Goal: Task Accomplishment & Management: Use online tool/utility

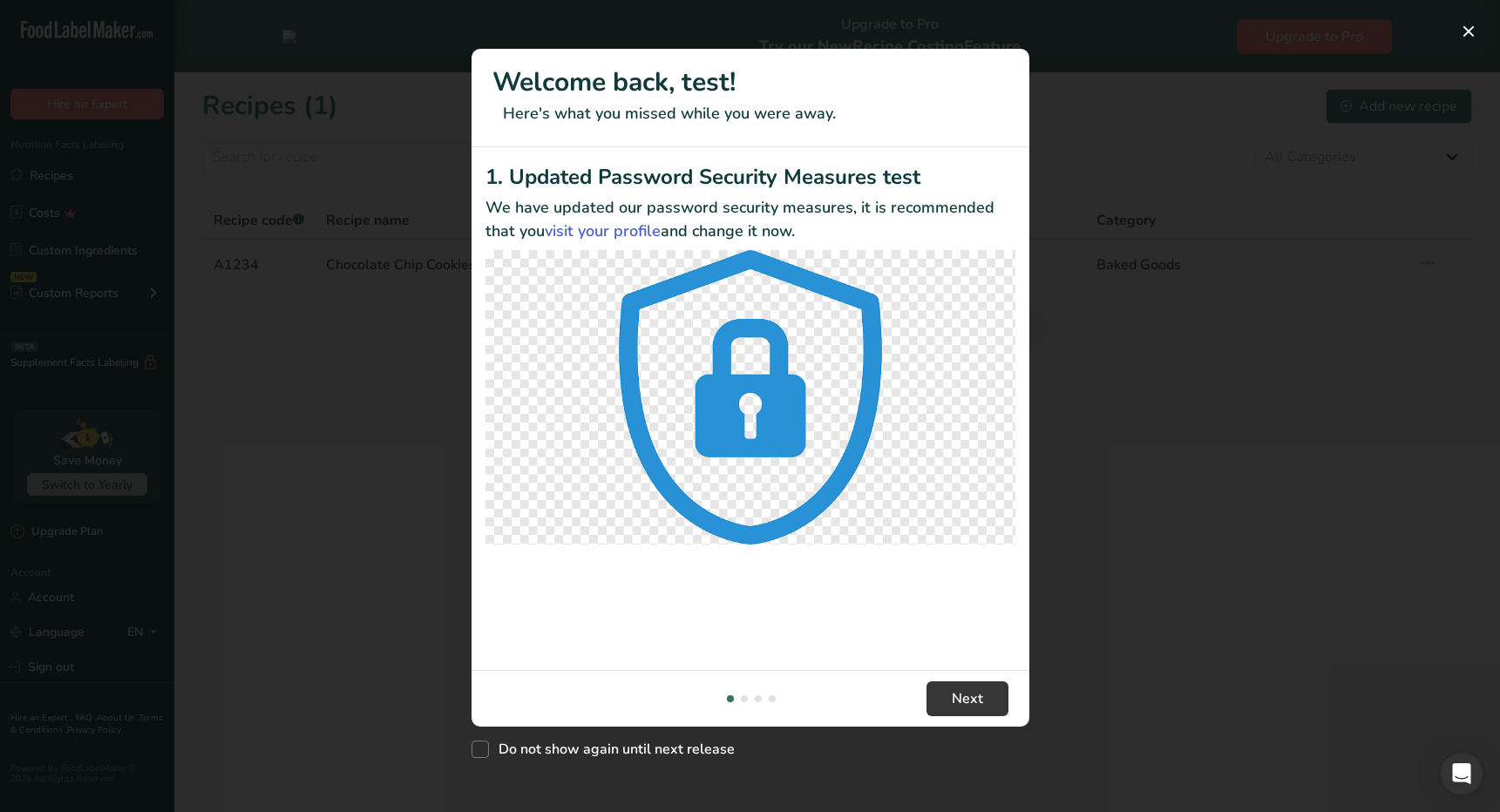
click at [1120, 675] on div "New Features" at bounding box center [750, 406] width 1500 height 812
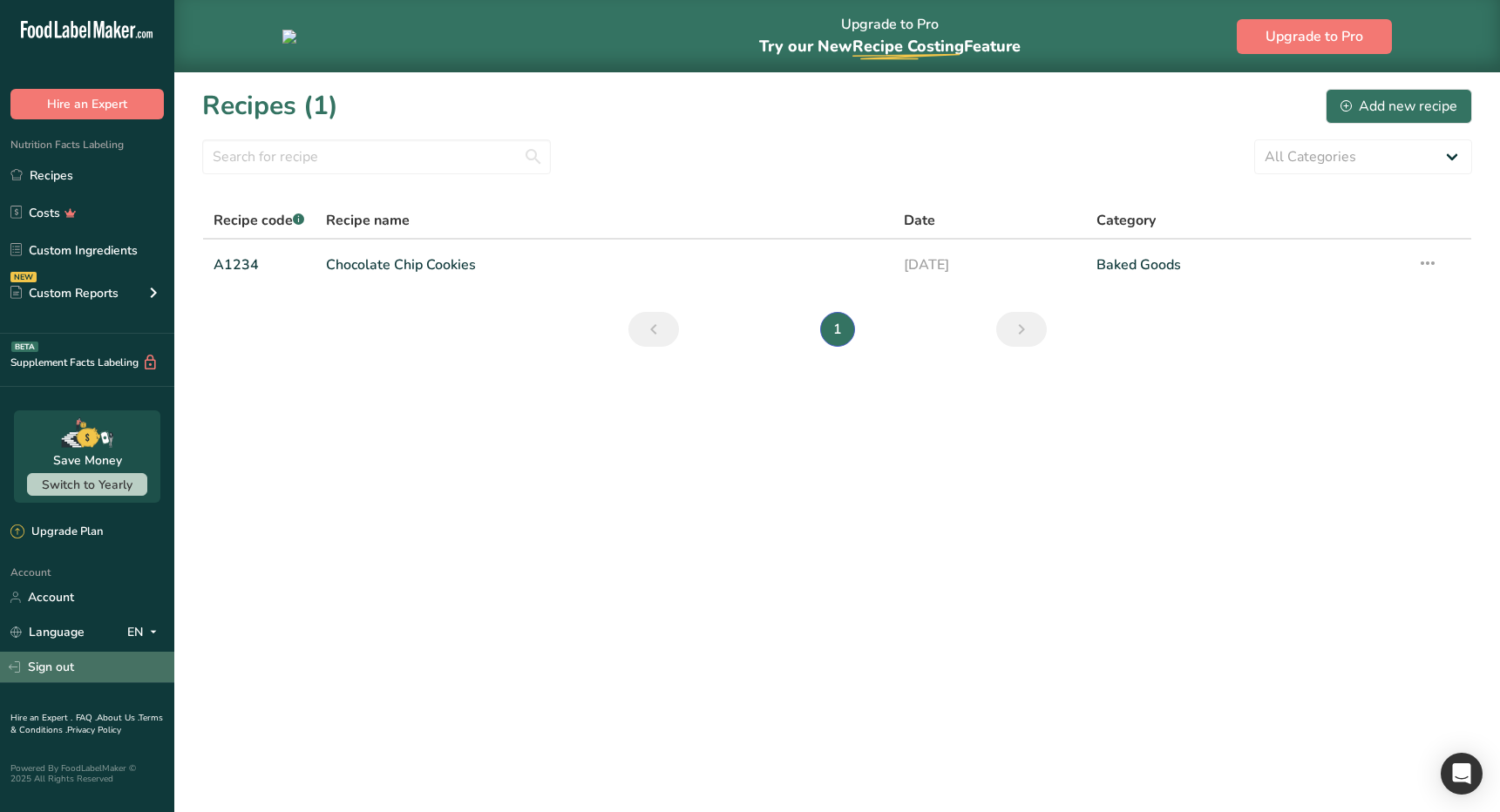
click at [59, 664] on link "Sign out" at bounding box center [87, 666] width 174 height 30
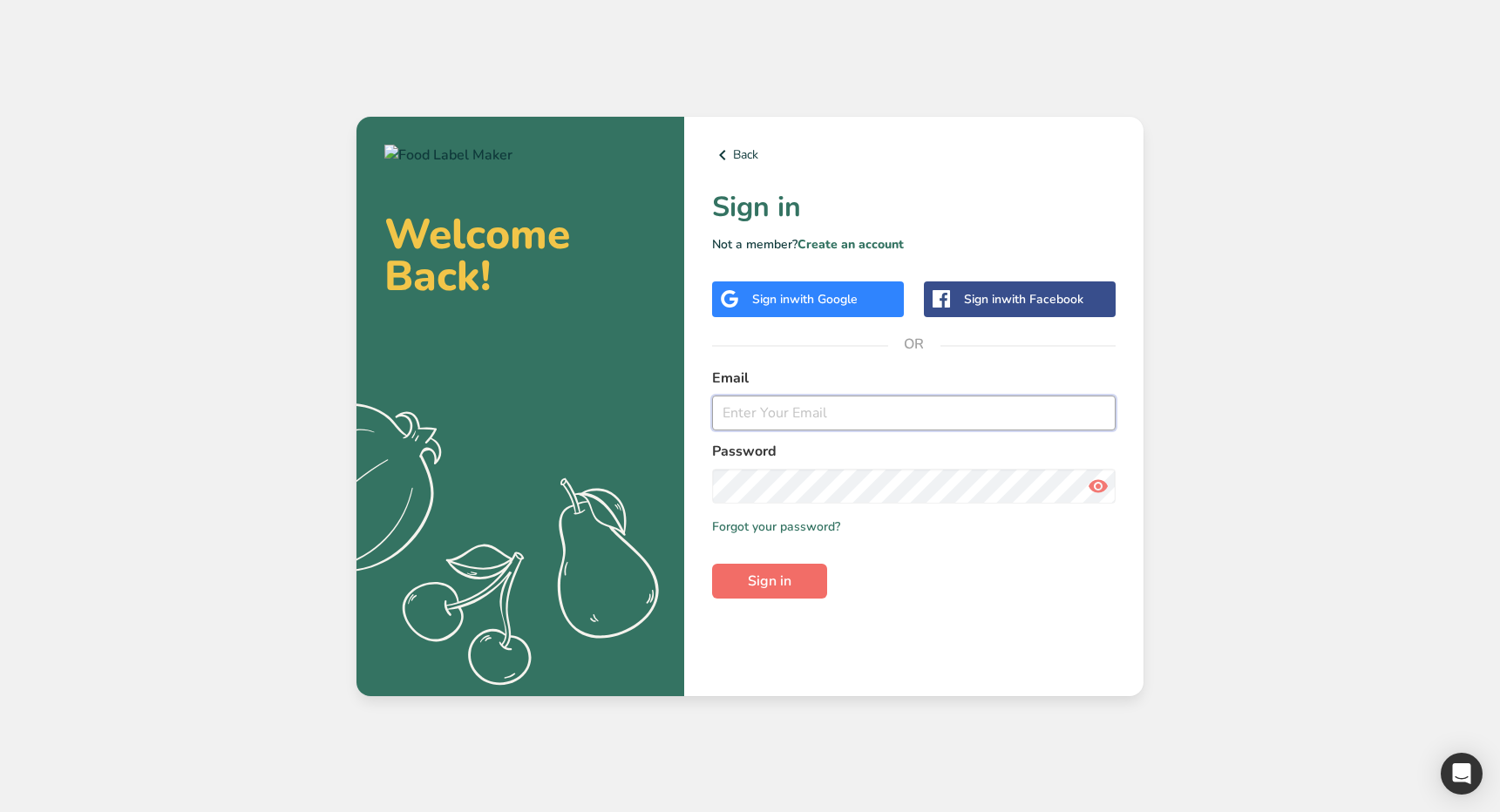
type input "[EMAIL_ADDRESS][DOMAIN_NAME]"
click at [785, 585] on span "Sign in" at bounding box center [770, 581] width 44 height 21
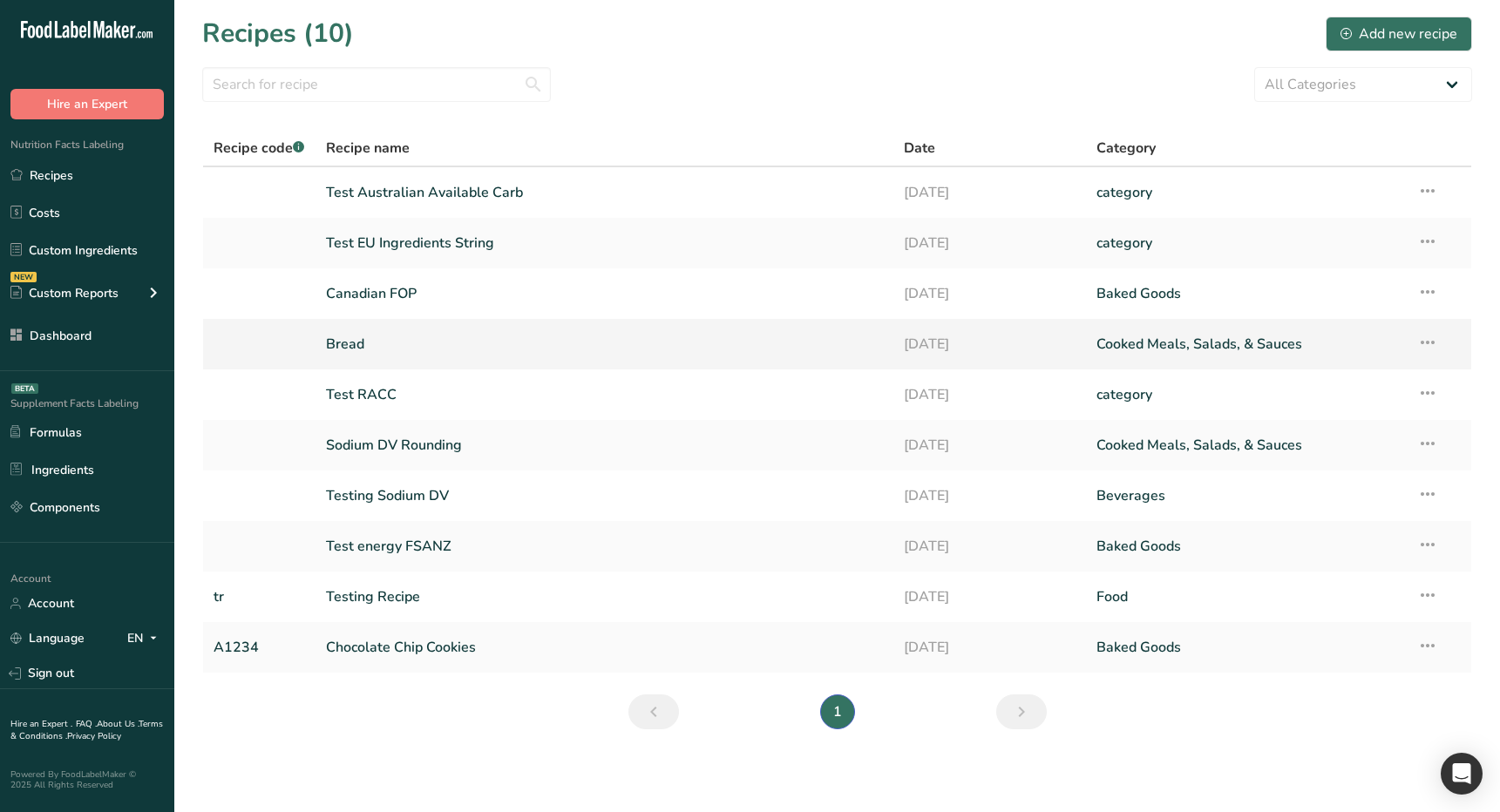
click at [535, 356] on link "Bread" at bounding box center [604, 345] width 557 height 37
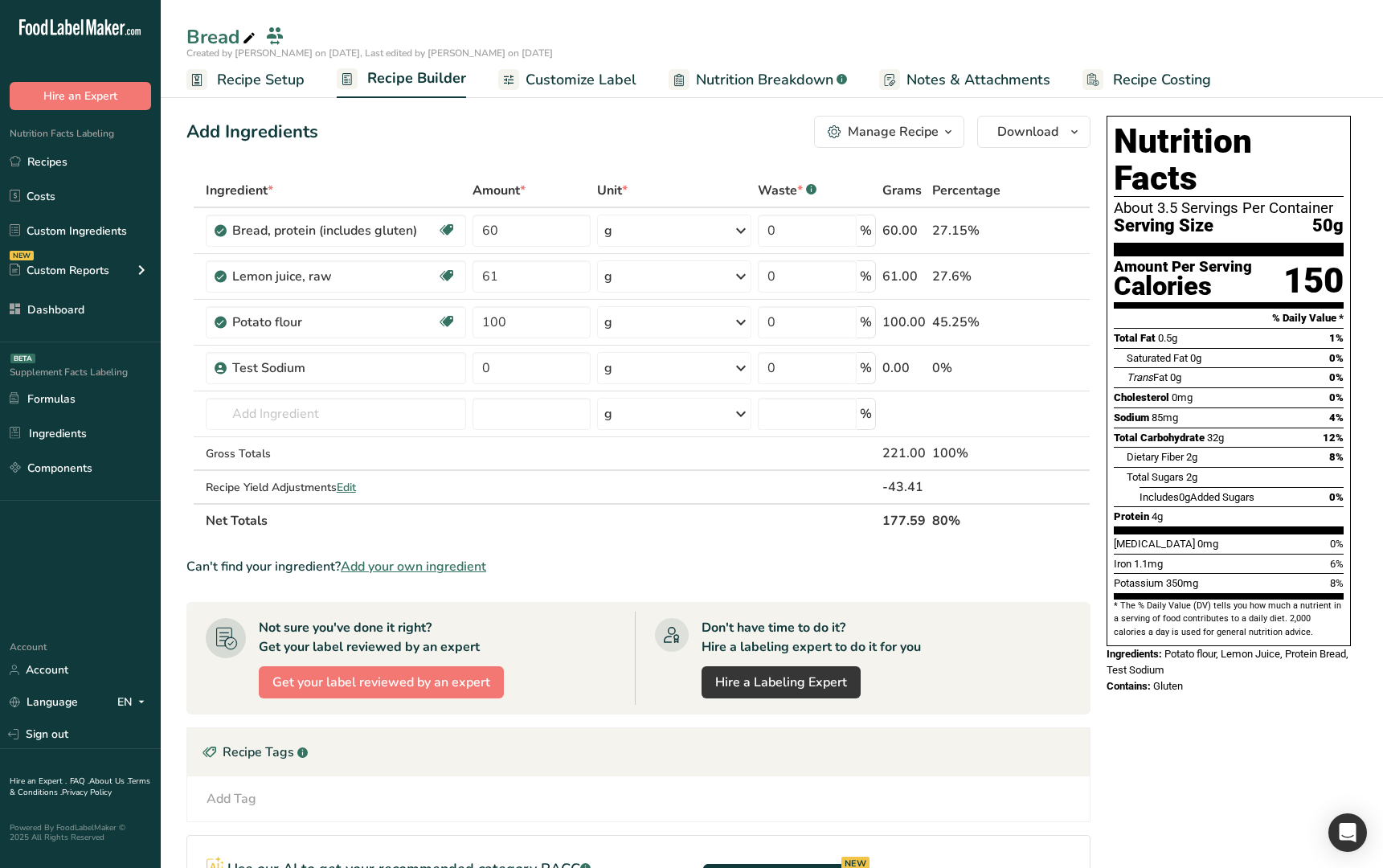
click at [1154, 686] on div "Nutrition Facts About 3.5 Servings Per Container Serving Size 50g Amount Per Se…" at bounding box center [1228, 631] width 257 height 1045
click at [1218, 741] on div "Nutrition Facts About 3.5 Servings Per Container Serving Size 50g Amount Per Se…" at bounding box center [1228, 631] width 257 height 1045
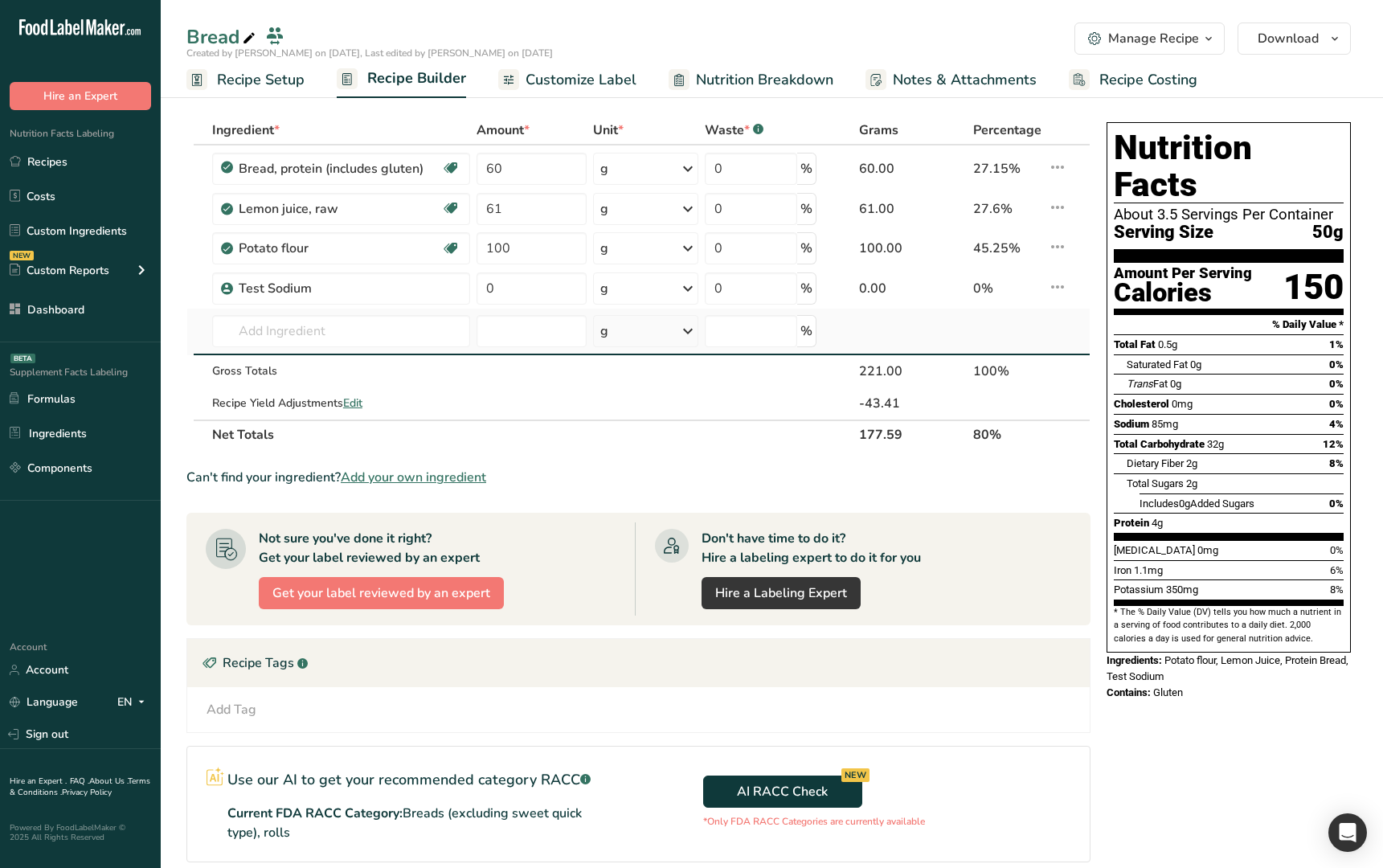
click at [1049, 342] on td at bounding box center [1058, 331] width 25 height 46
click at [1055, 290] on icon at bounding box center [1058, 287] width 19 height 29
click at [941, 336] on button "Edit" at bounding box center [970, 322] width 193 height 40
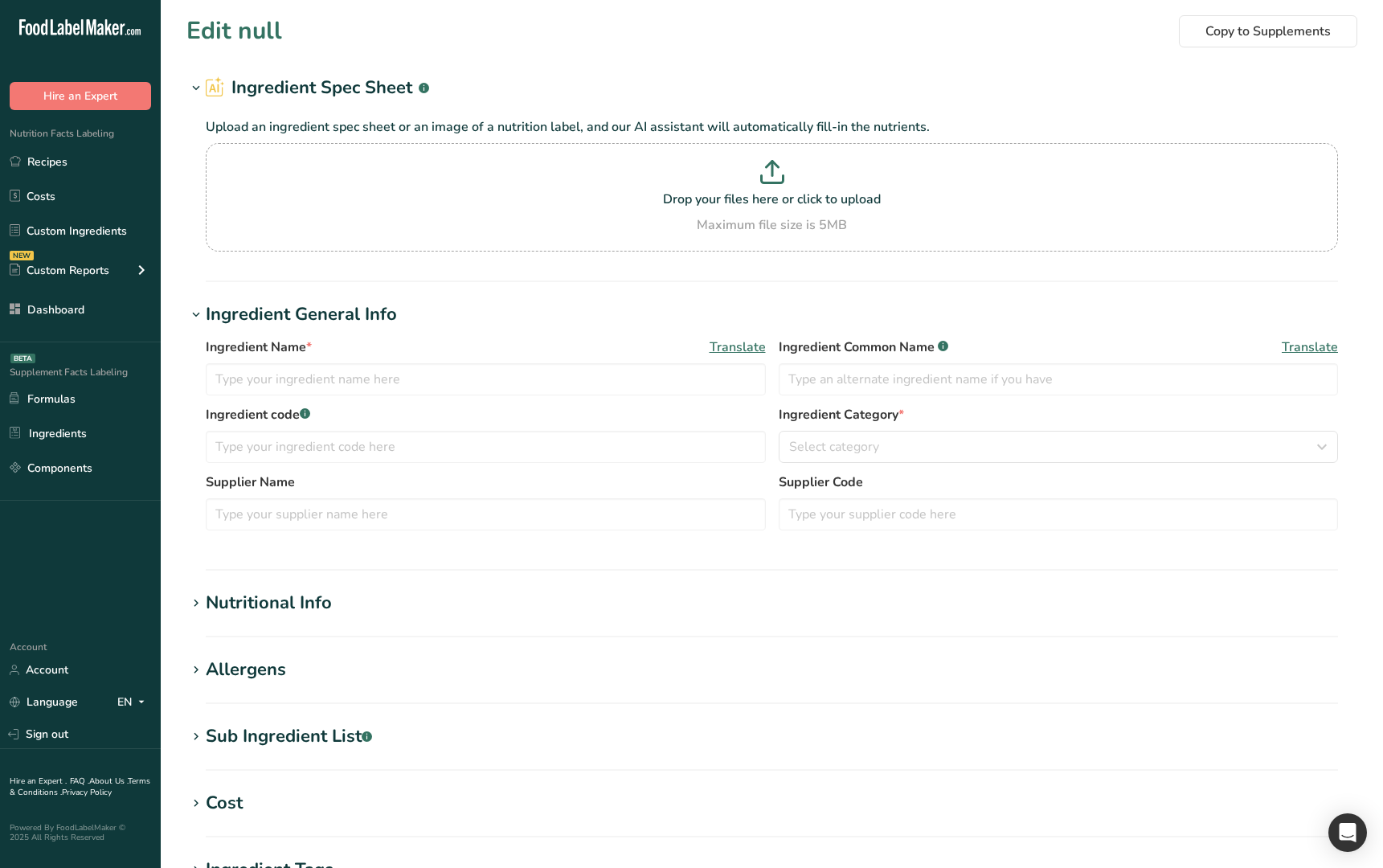
type input "Test Sodium"
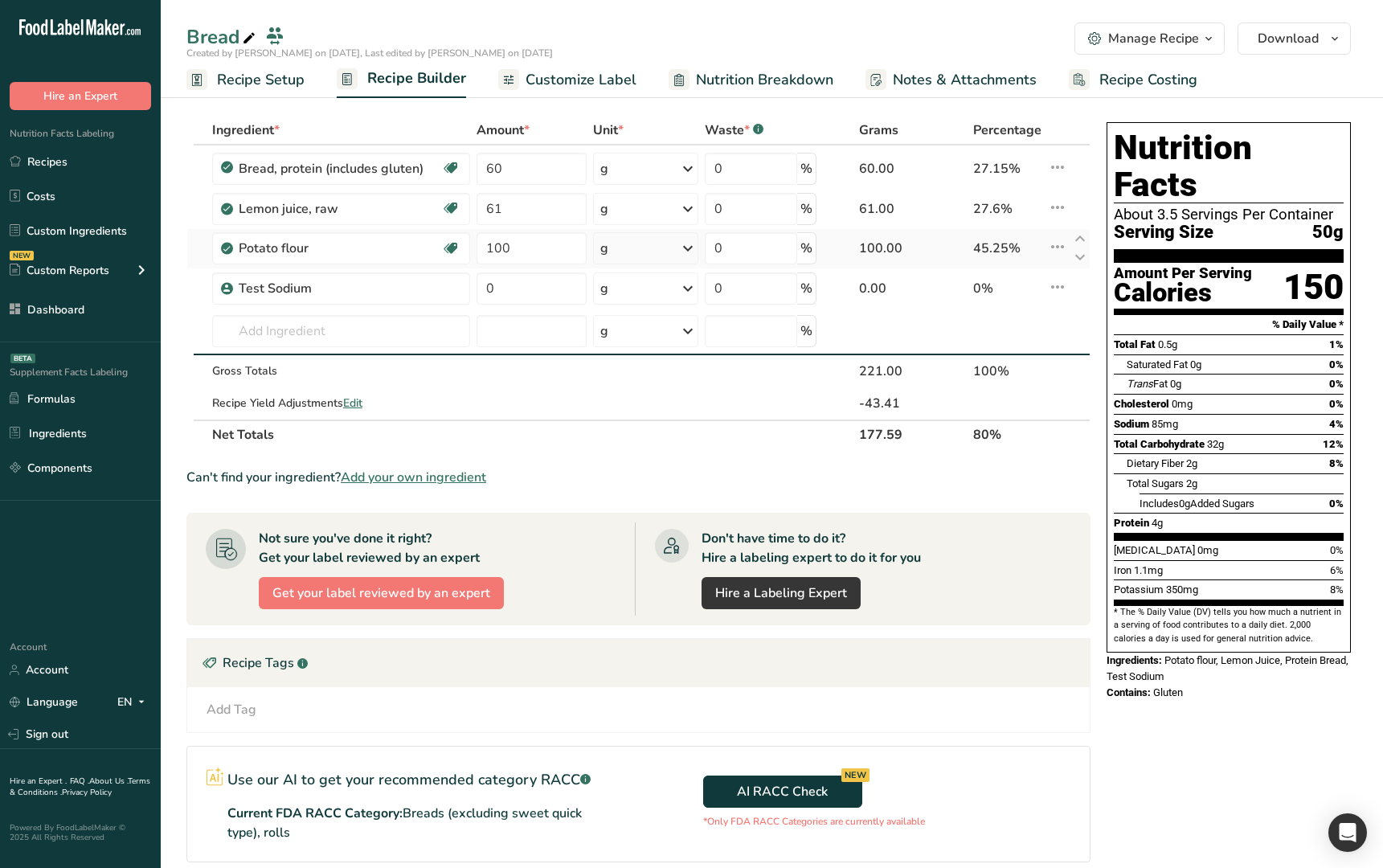
click at [1060, 244] on icon at bounding box center [1058, 247] width 19 height 29
click at [1058, 213] on icon at bounding box center [1058, 207] width 19 height 29
click at [1051, 324] on td at bounding box center [1058, 331] width 25 height 46
click at [1055, 285] on icon at bounding box center [1058, 287] width 19 height 29
click at [992, 325] on div "Edit" at bounding box center [971, 323] width 167 height 19
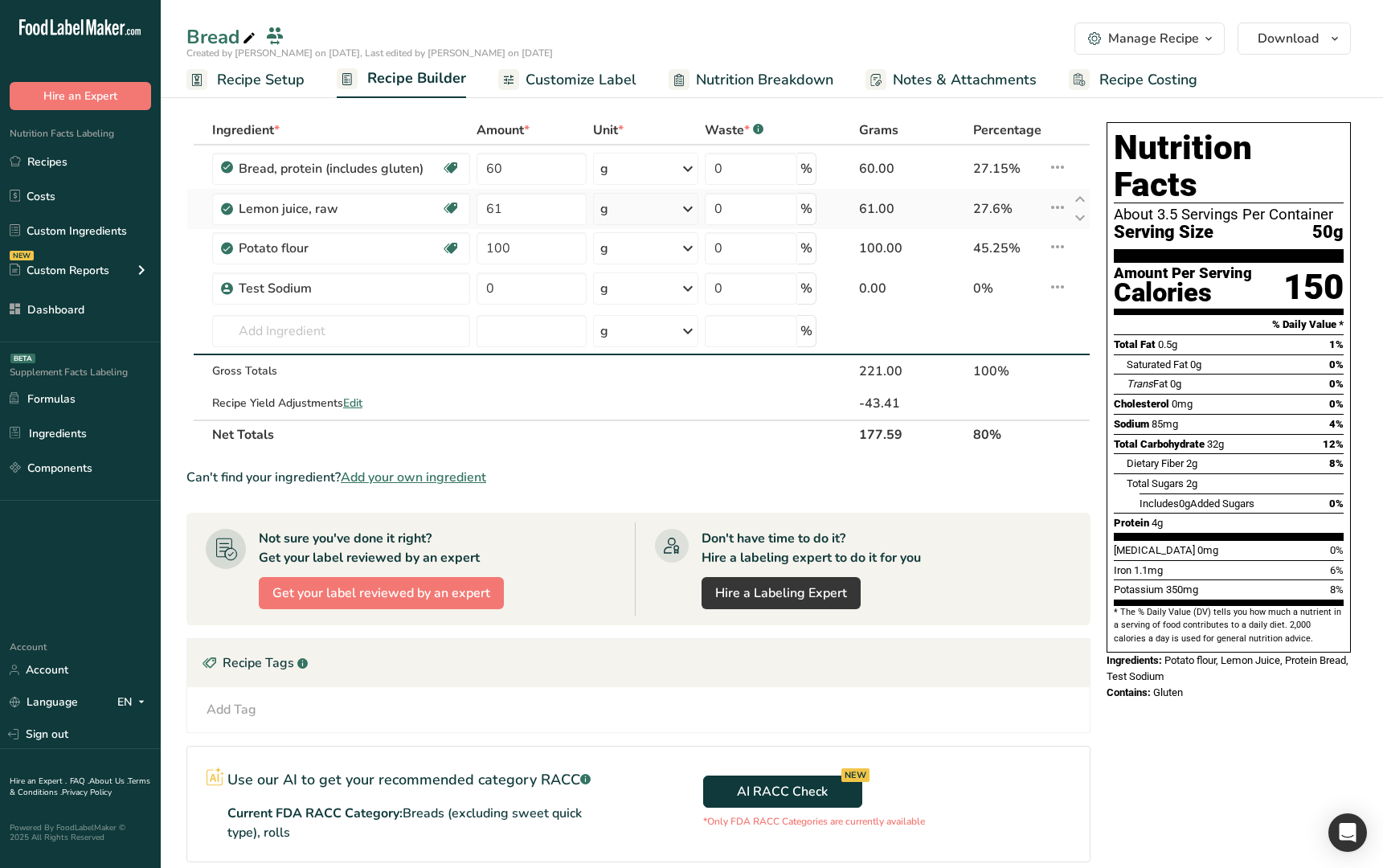
click at [1063, 219] on icon at bounding box center [1058, 207] width 19 height 29
click at [1000, 243] on div "i common.info" at bounding box center [971, 244] width 167 height 20
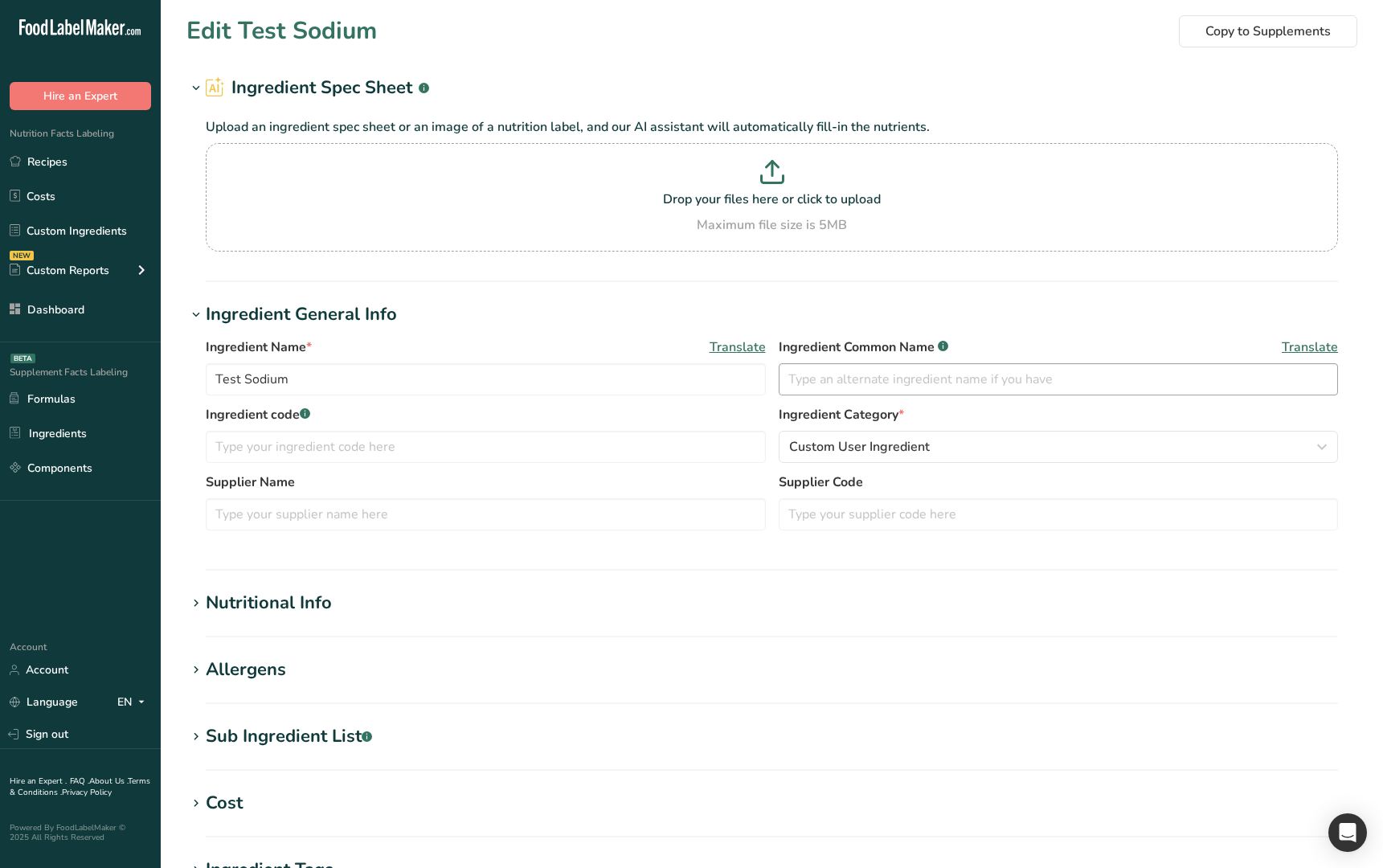
type input "Lemon juice, raw"
type input "Lemon Juice"
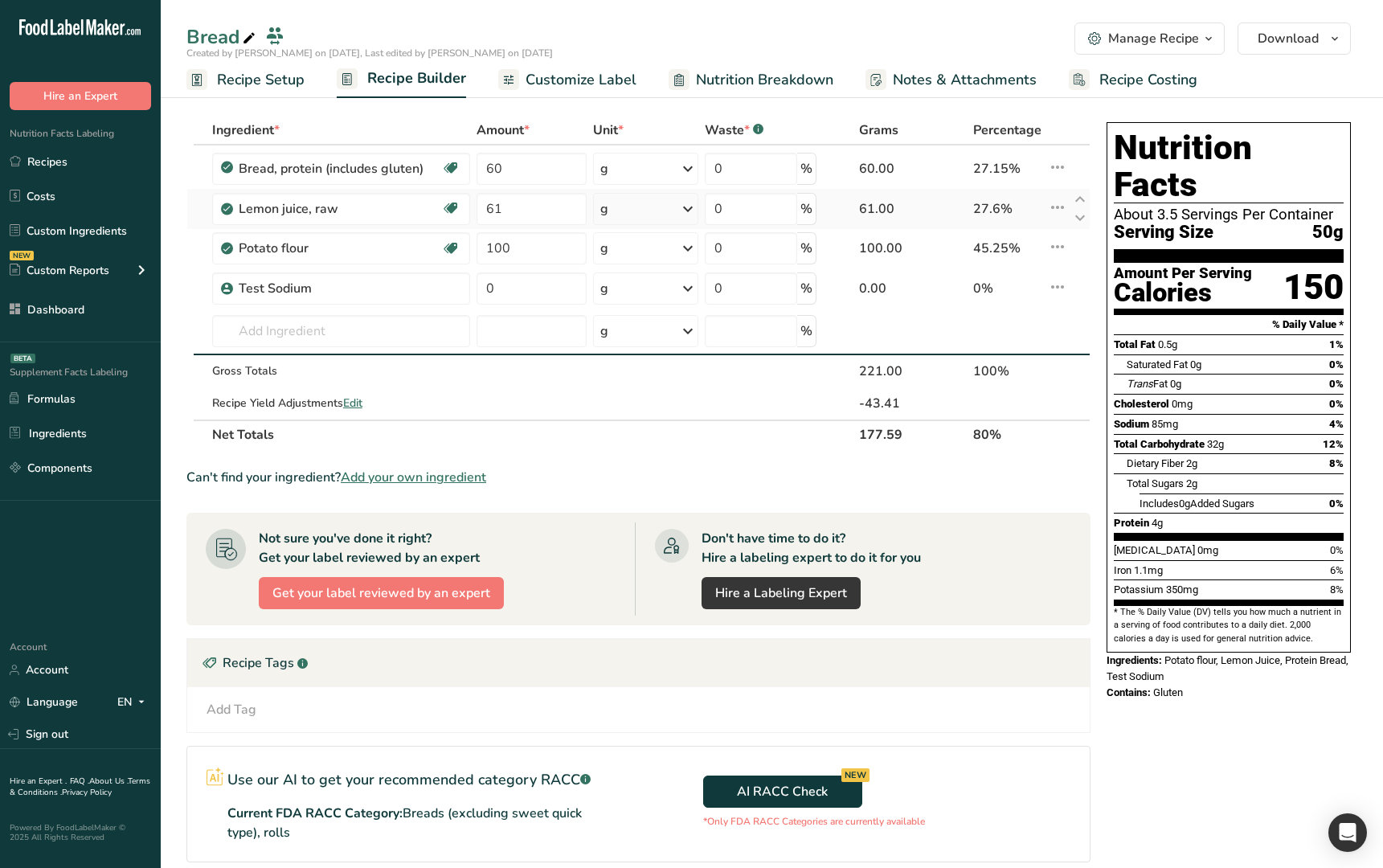
click at [1061, 205] on icon at bounding box center [1058, 207] width 19 height 29
click at [1061, 177] on icon at bounding box center [1058, 167] width 19 height 29
click at [1054, 292] on icon at bounding box center [1058, 287] width 19 height 29
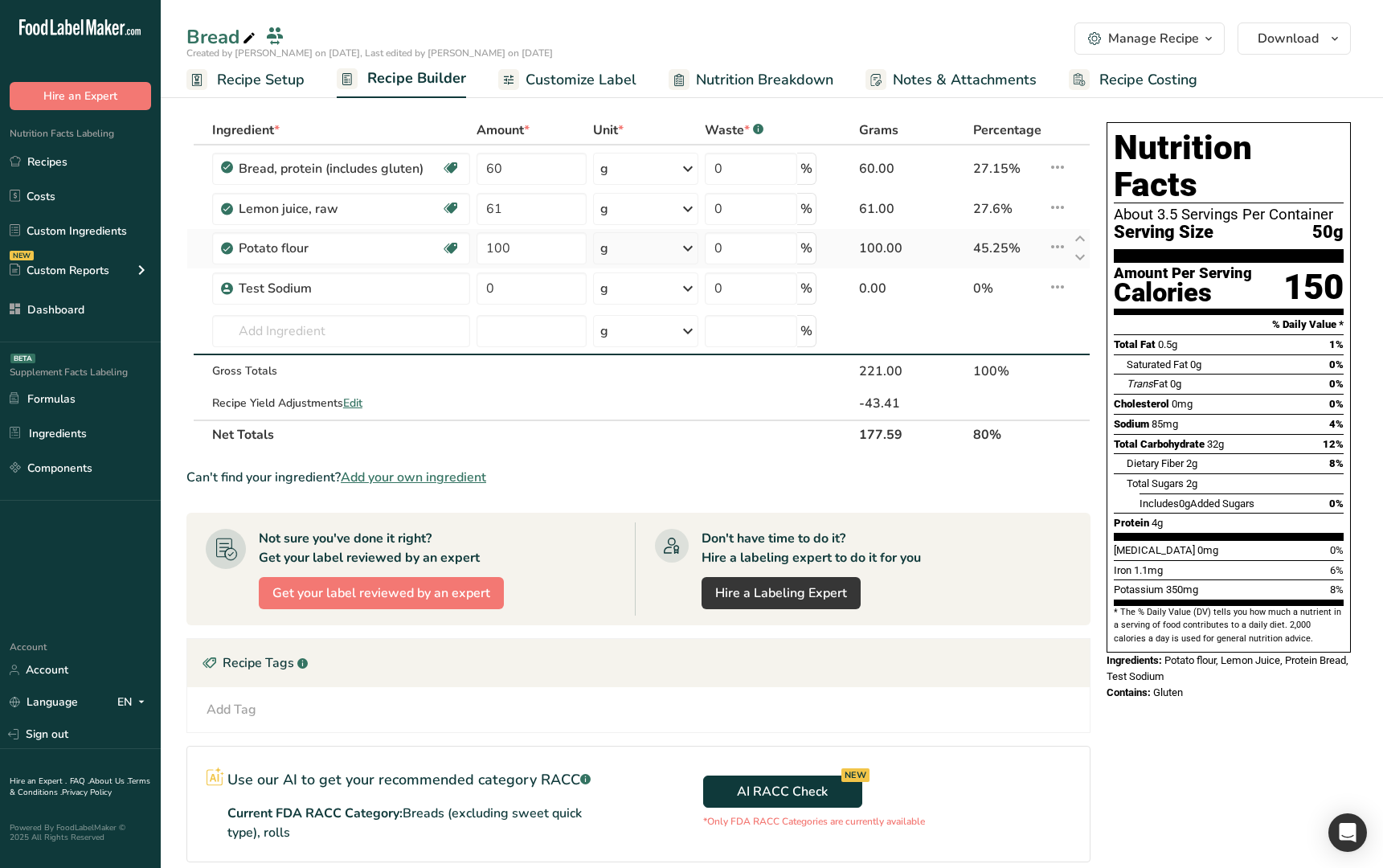
click at [1057, 253] on icon at bounding box center [1058, 247] width 19 height 29
click at [1057, 222] on td "i Info Delete" at bounding box center [1058, 209] width 25 height 41
click at [1056, 210] on icon at bounding box center [1058, 207] width 19 height 29
click at [1053, 214] on icon at bounding box center [1058, 207] width 19 height 29
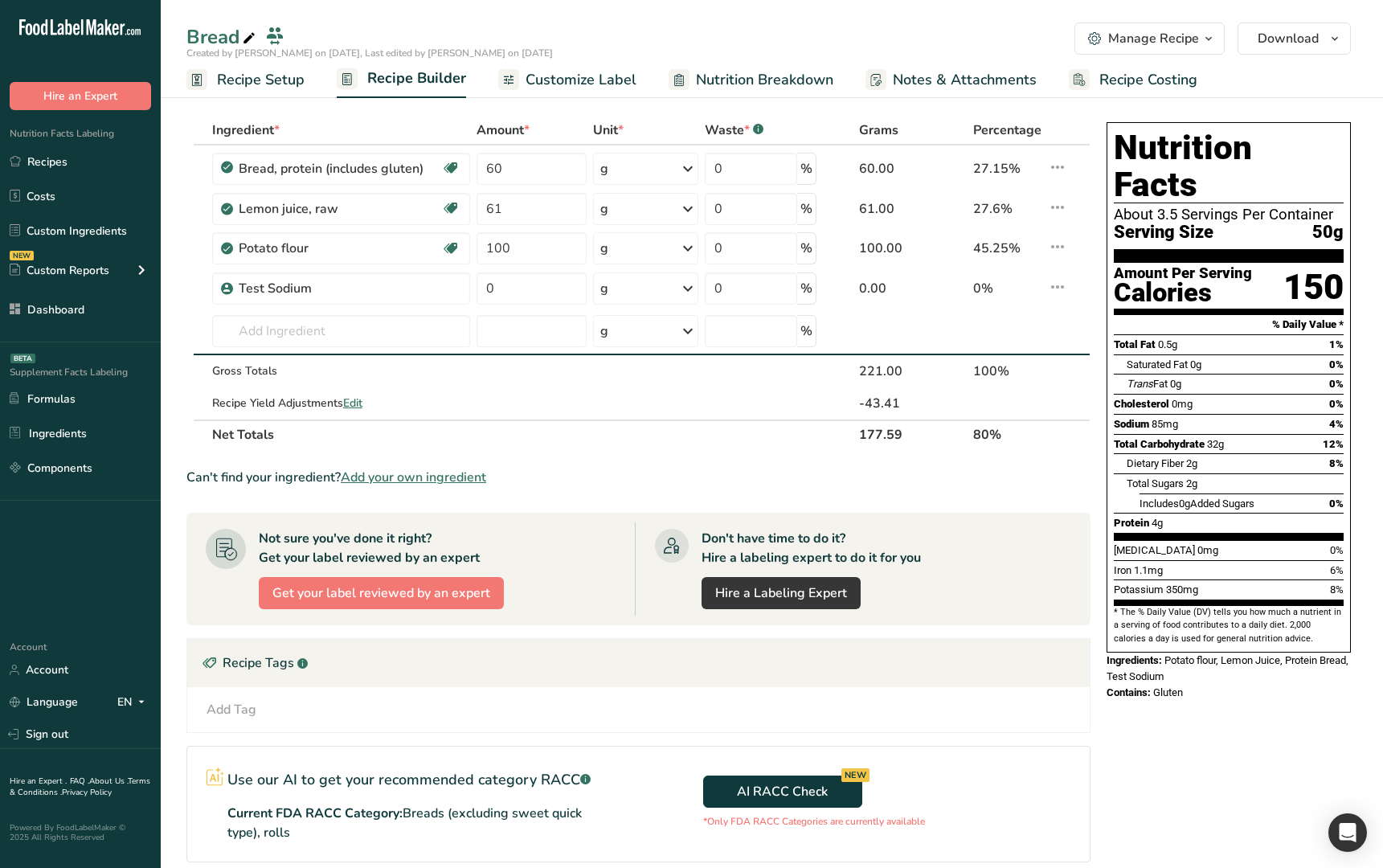
click at [1122, 40] on div "Manage Recipe" at bounding box center [1153, 38] width 90 height 19
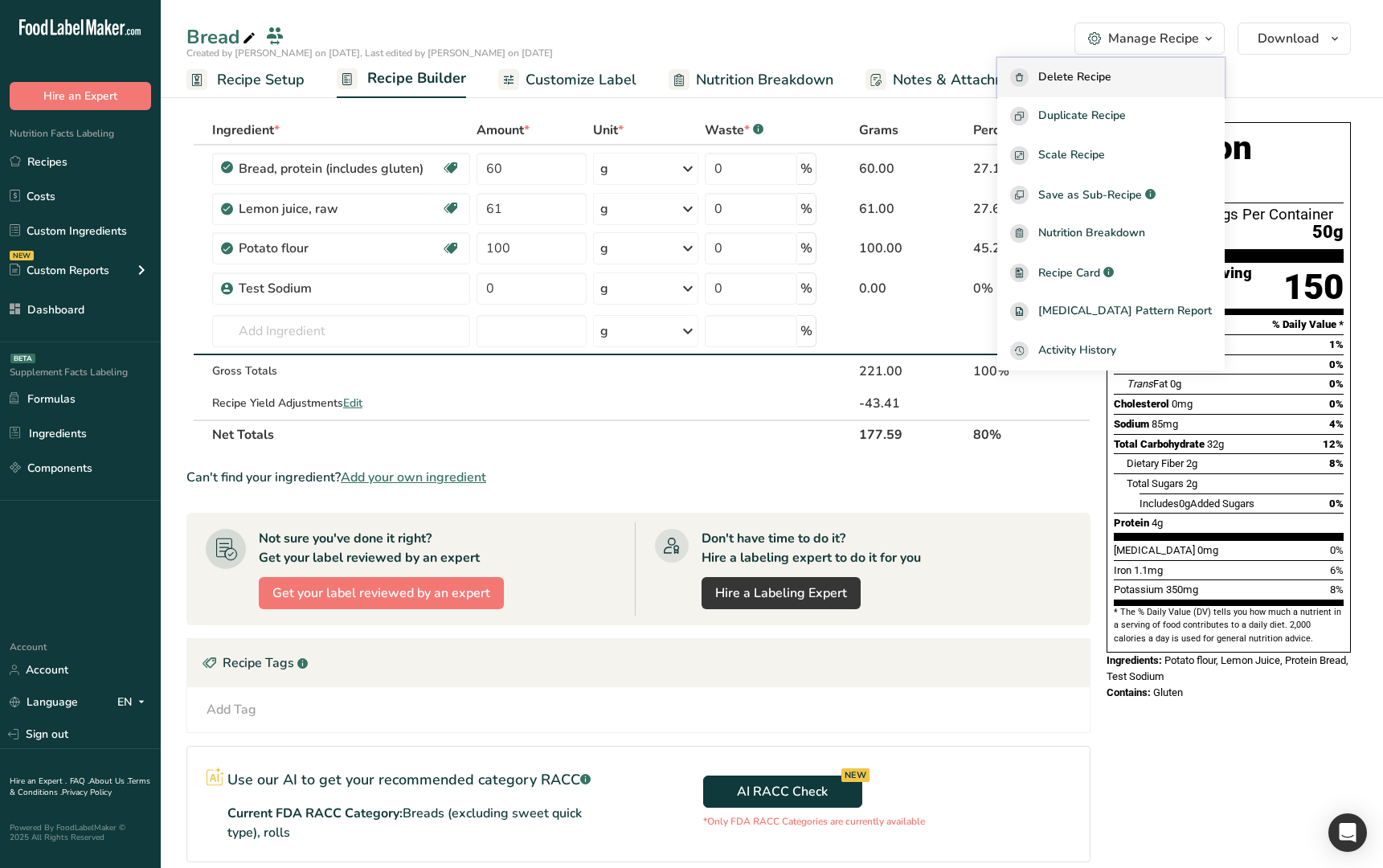
click at [1112, 79] on span "Delete Recipe" at bounding box center [1074, 78] width 74 height 19
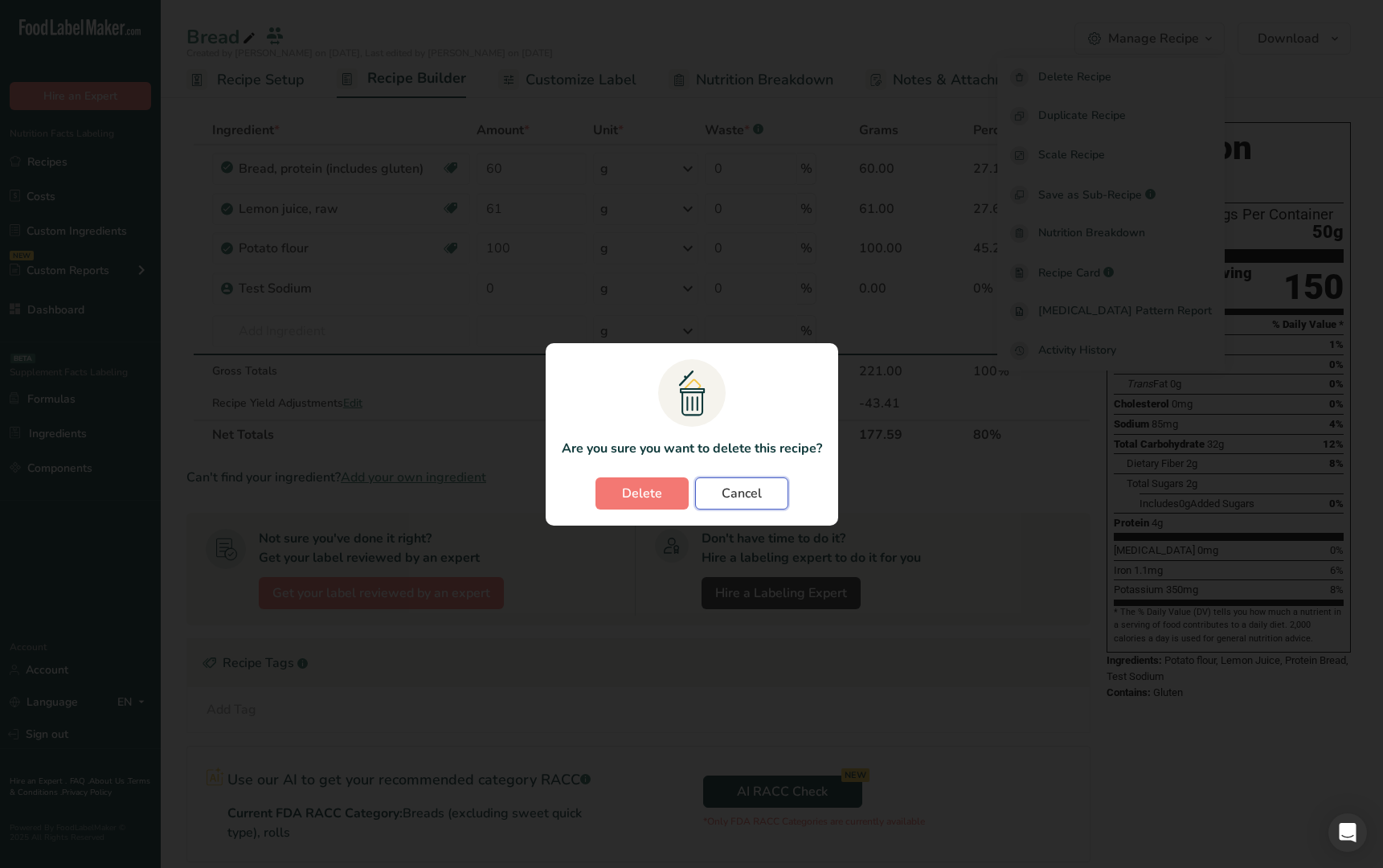
click at [735, 496] on span "Cancel" at bounding box center [742, 493] width 41 height 19
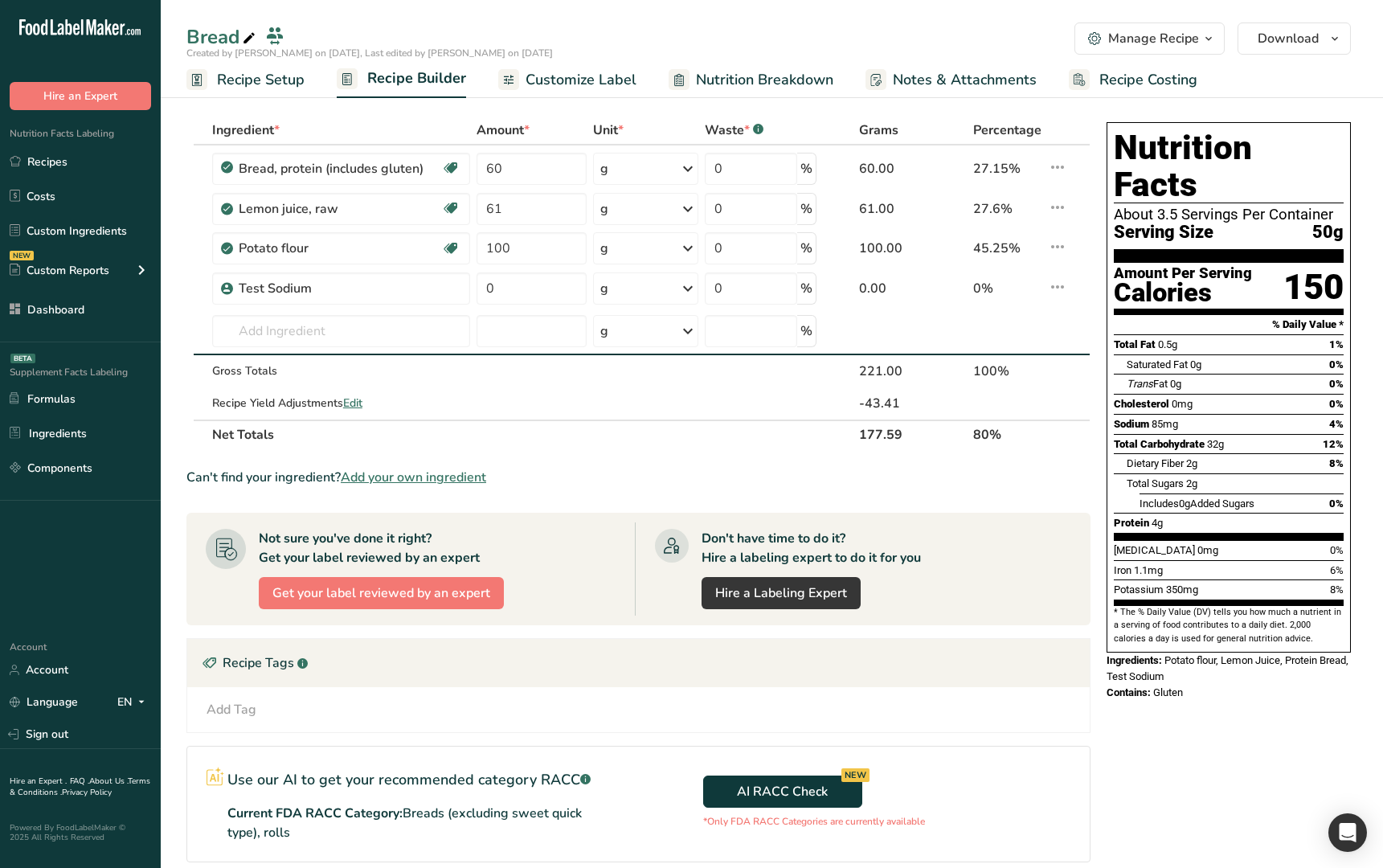
click at [1137, 39] on div "Manage Recipe" at bounding box center [1153, 38] width 90 height 19
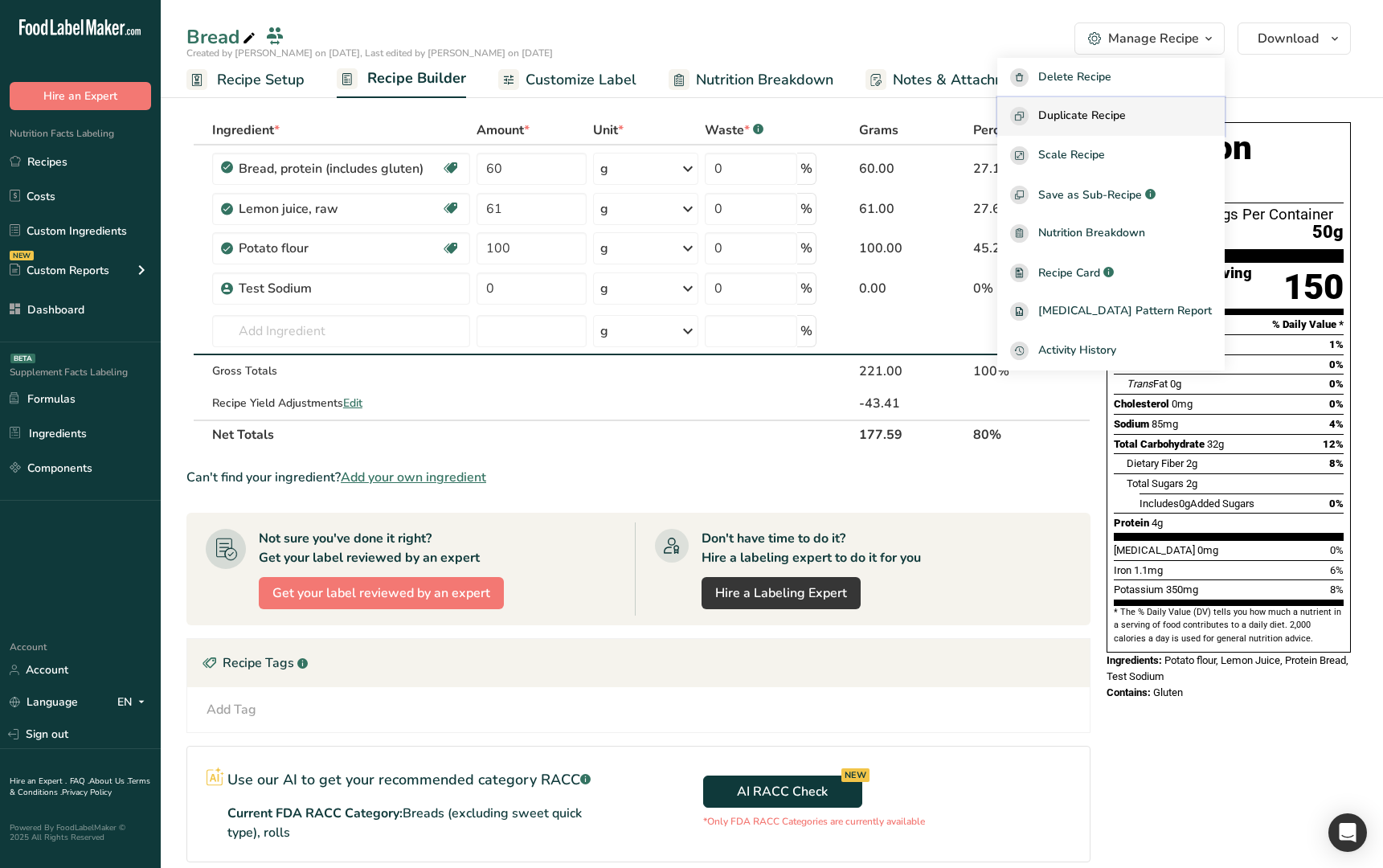
click at [1126, 116] on span "Duplicate Recipe" at bounding box center [1082, 116] width 88 height 19
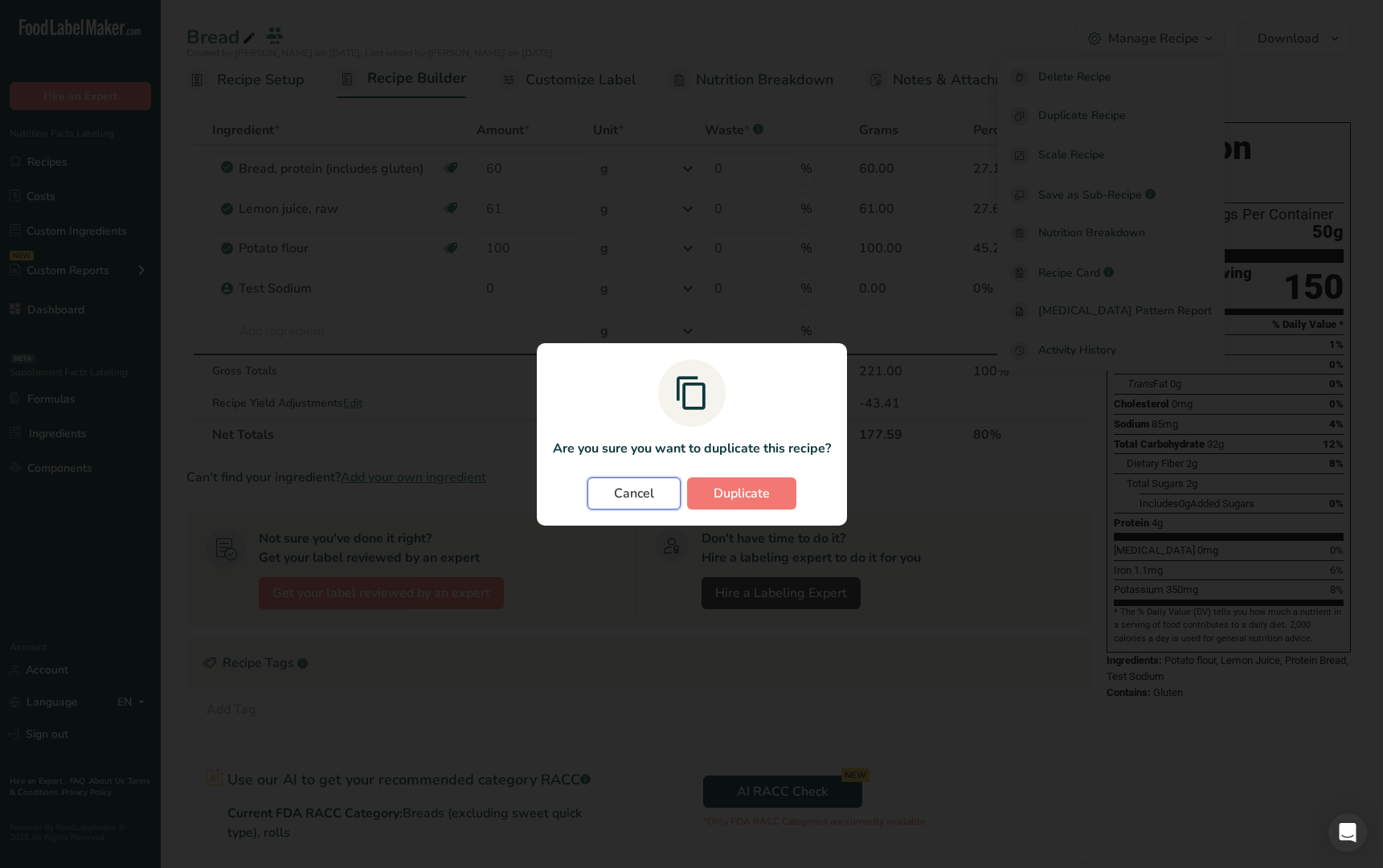
click at [634, 494] on span "Cancel" at bounding box center [634, 493] width 41 height 19
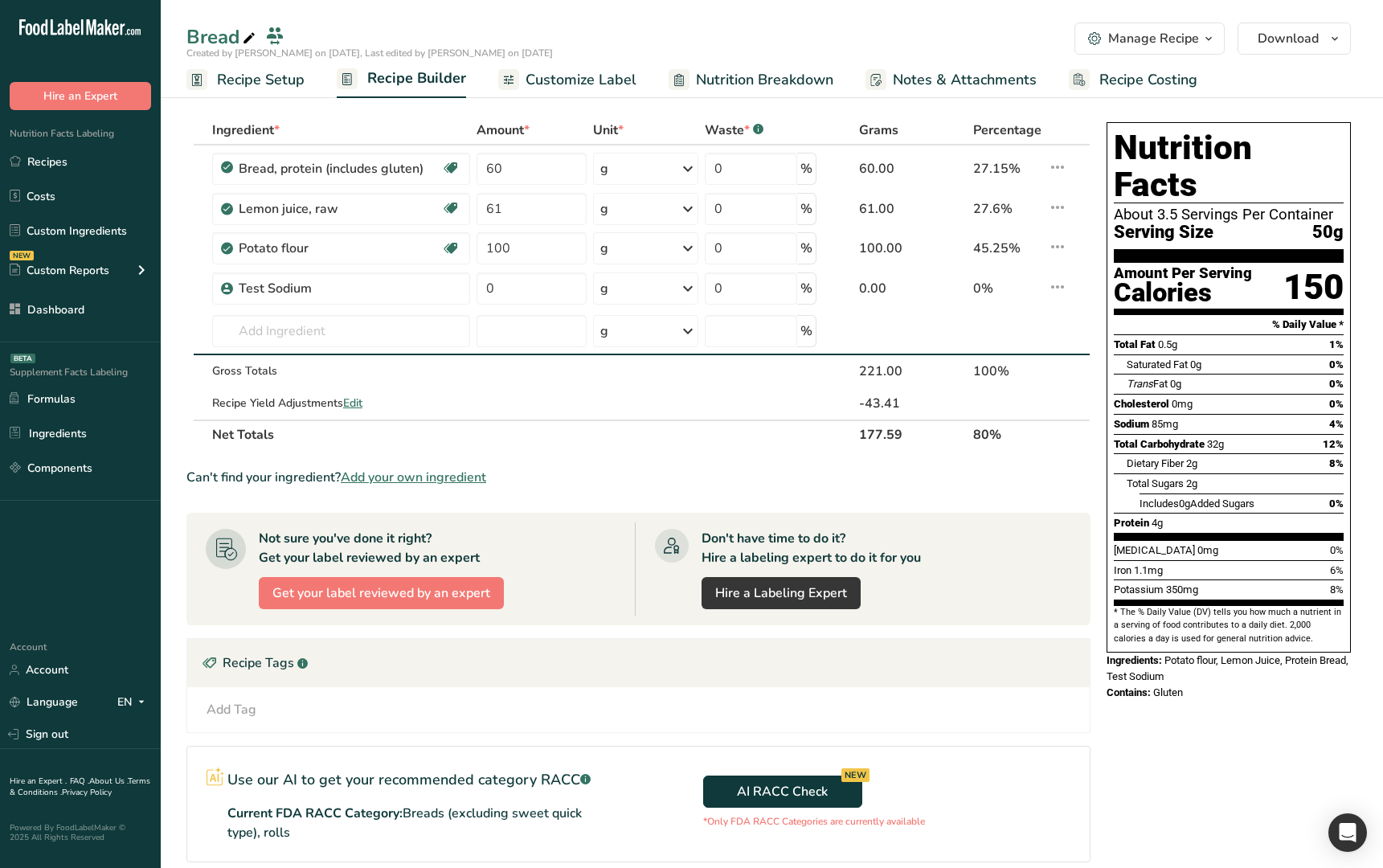
click at [588, 82] on span "Customize Label" at bounding box center [581, 80] width 111 height 22
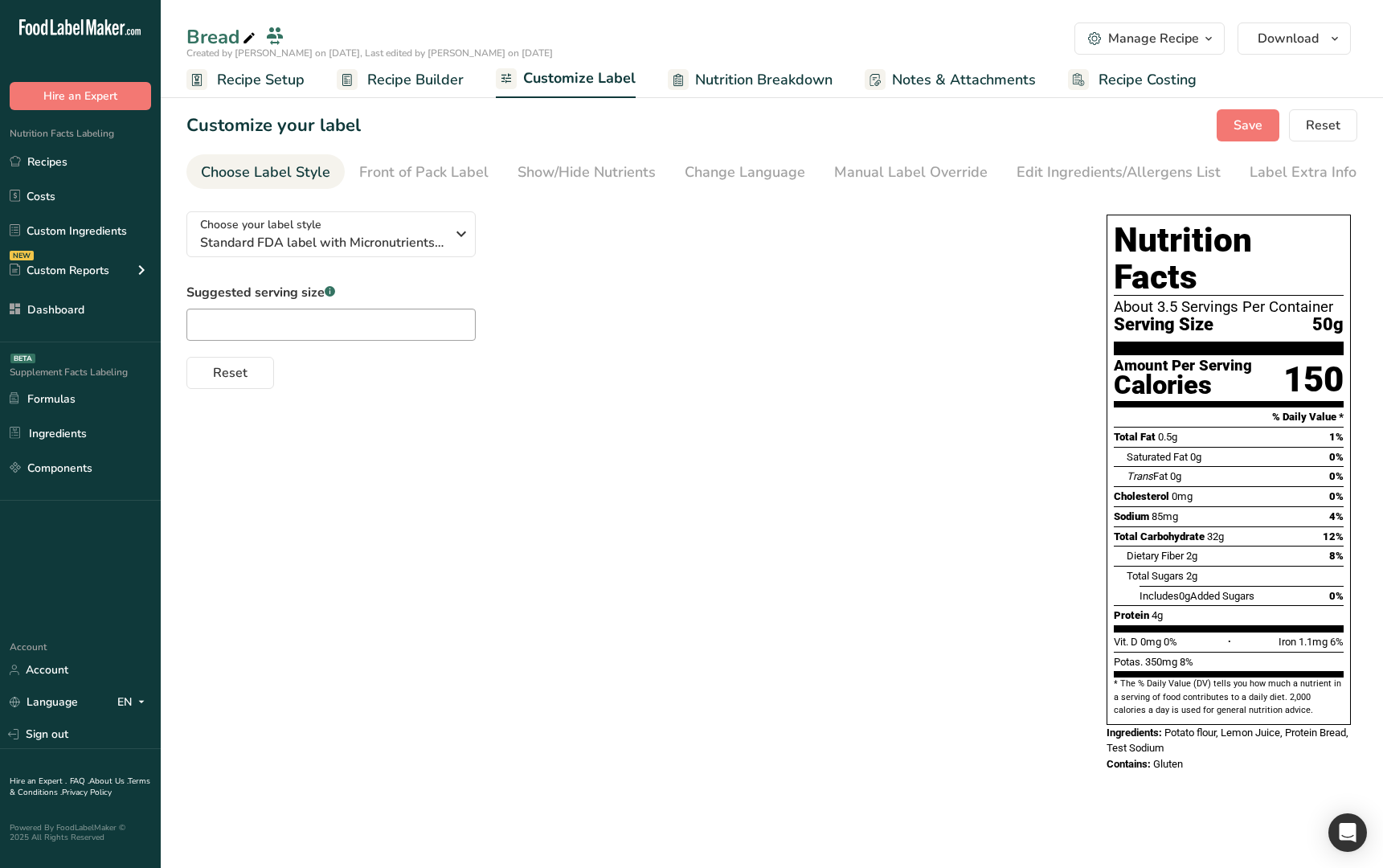
click at [399, 75] on span "Recipe Builder" at bounding box center [415, 80] width 96 height 22
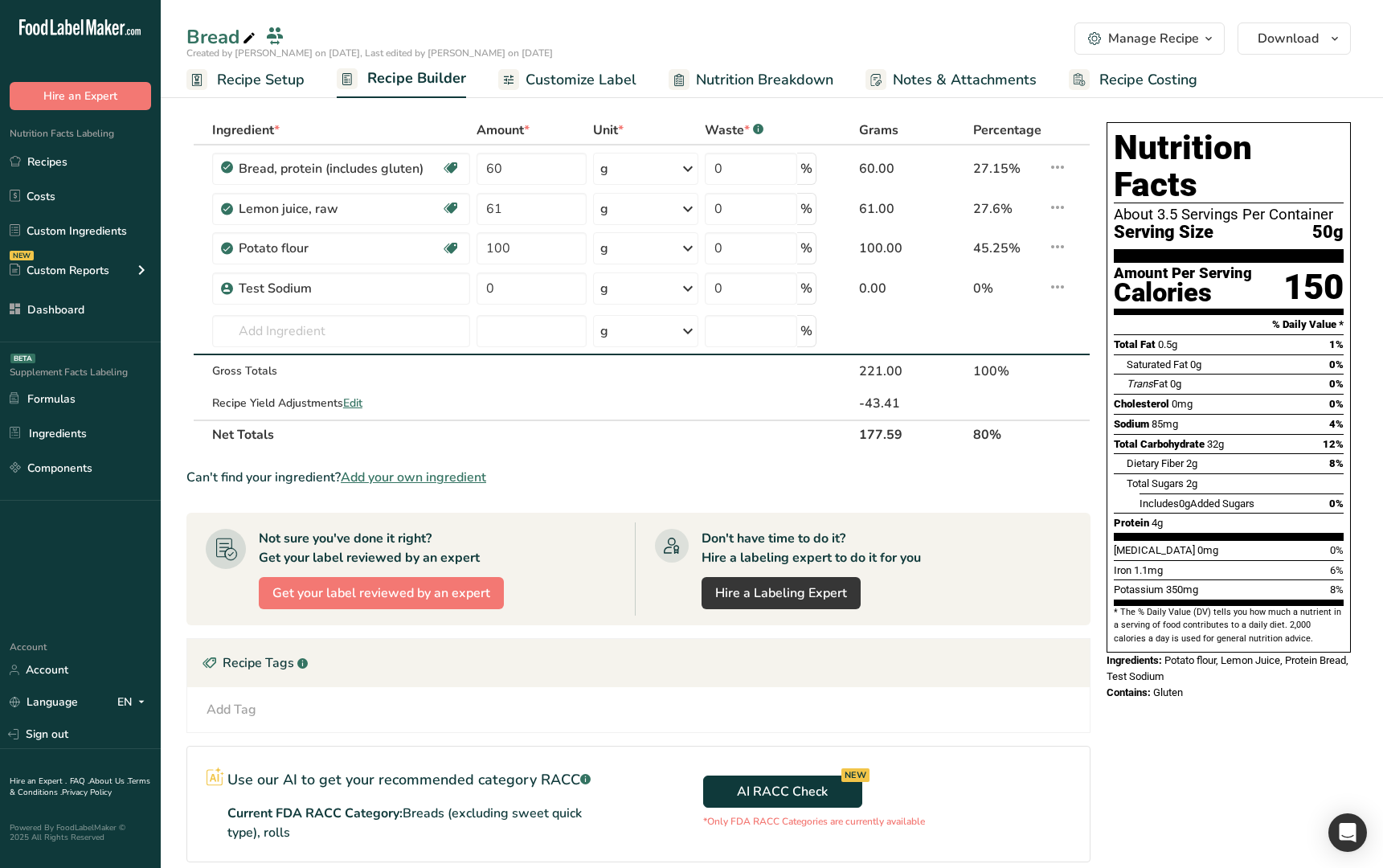
click at [774, 88] on span "Nutrition Breakdown" at bounding box center [764, 80] width 138 height 22
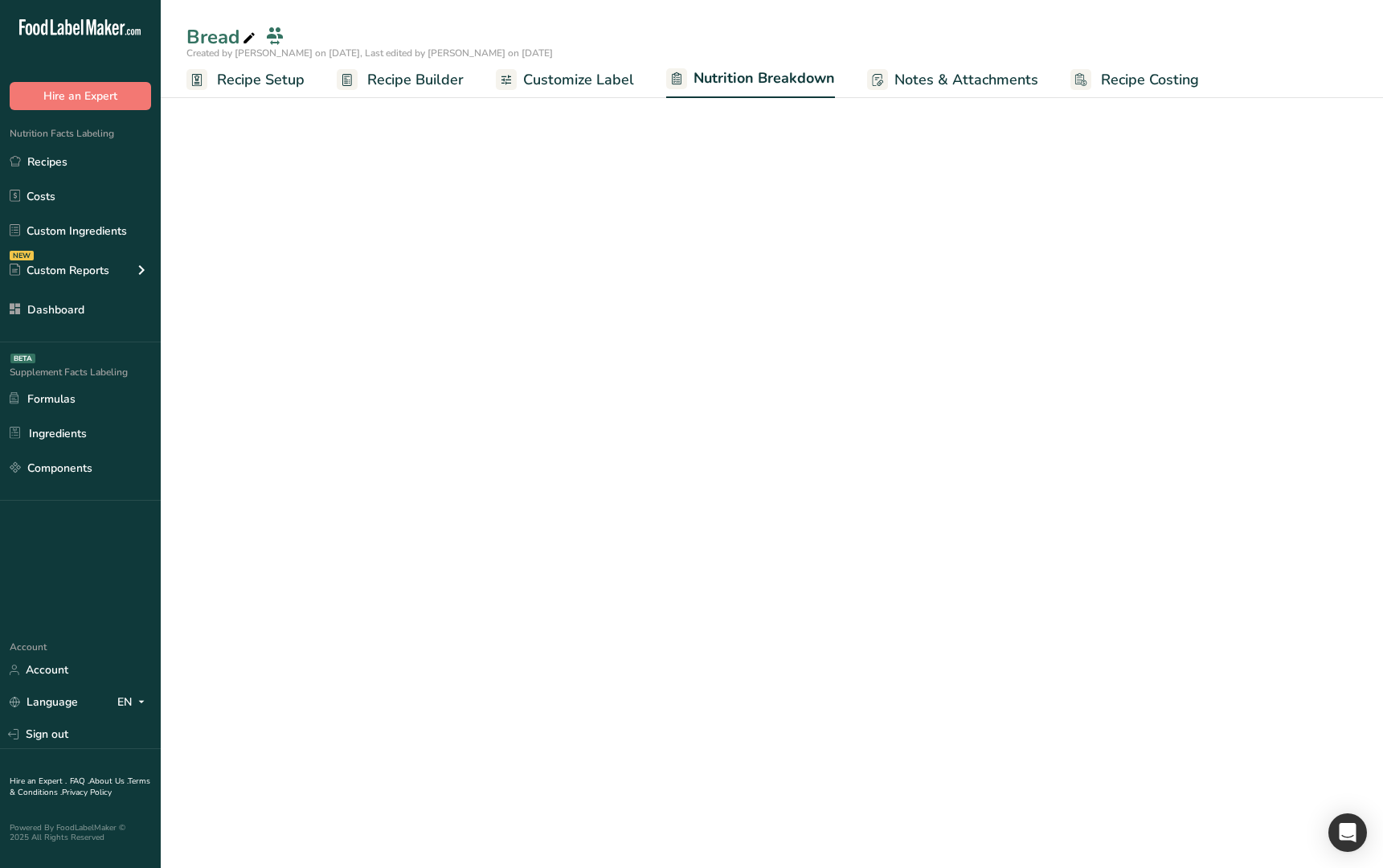
select select "Calories"
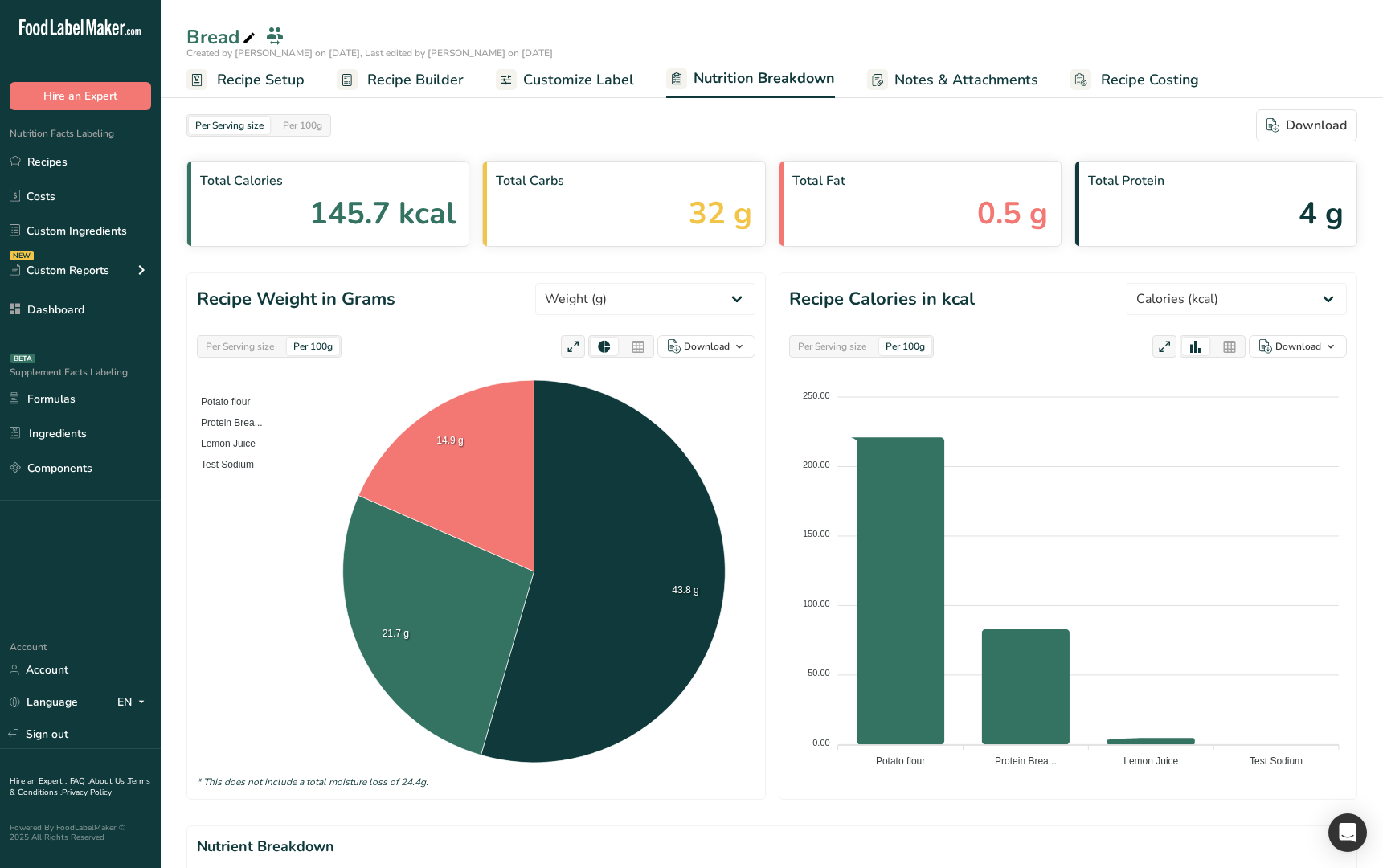
click at [936, 79] on span "Notes & Attachments" at bounding box center [966, 80] width 144 height 22
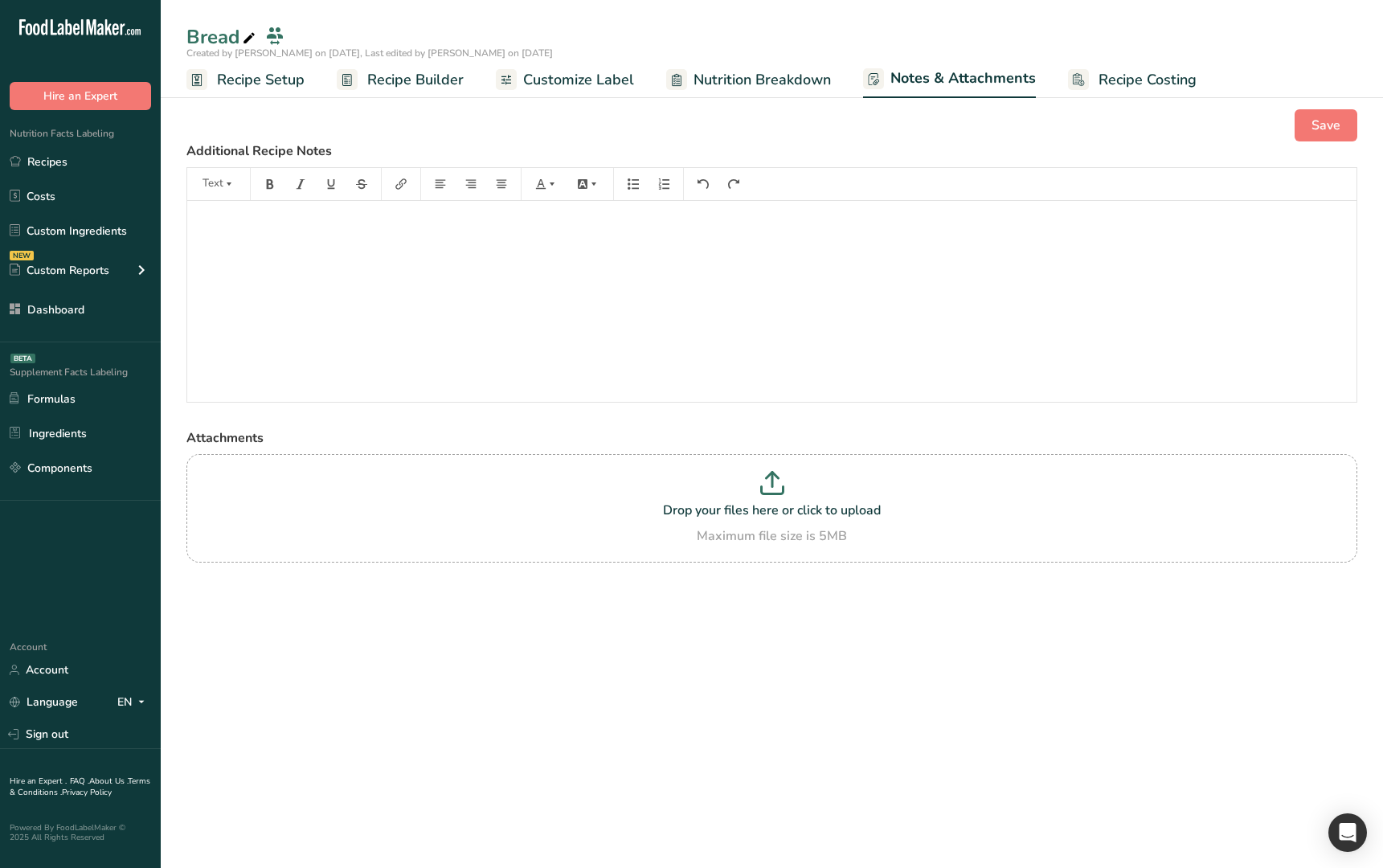
click at [1108, 79] on span "Recipe Costing" at bounding box center [1148, 80] width 98 height 22
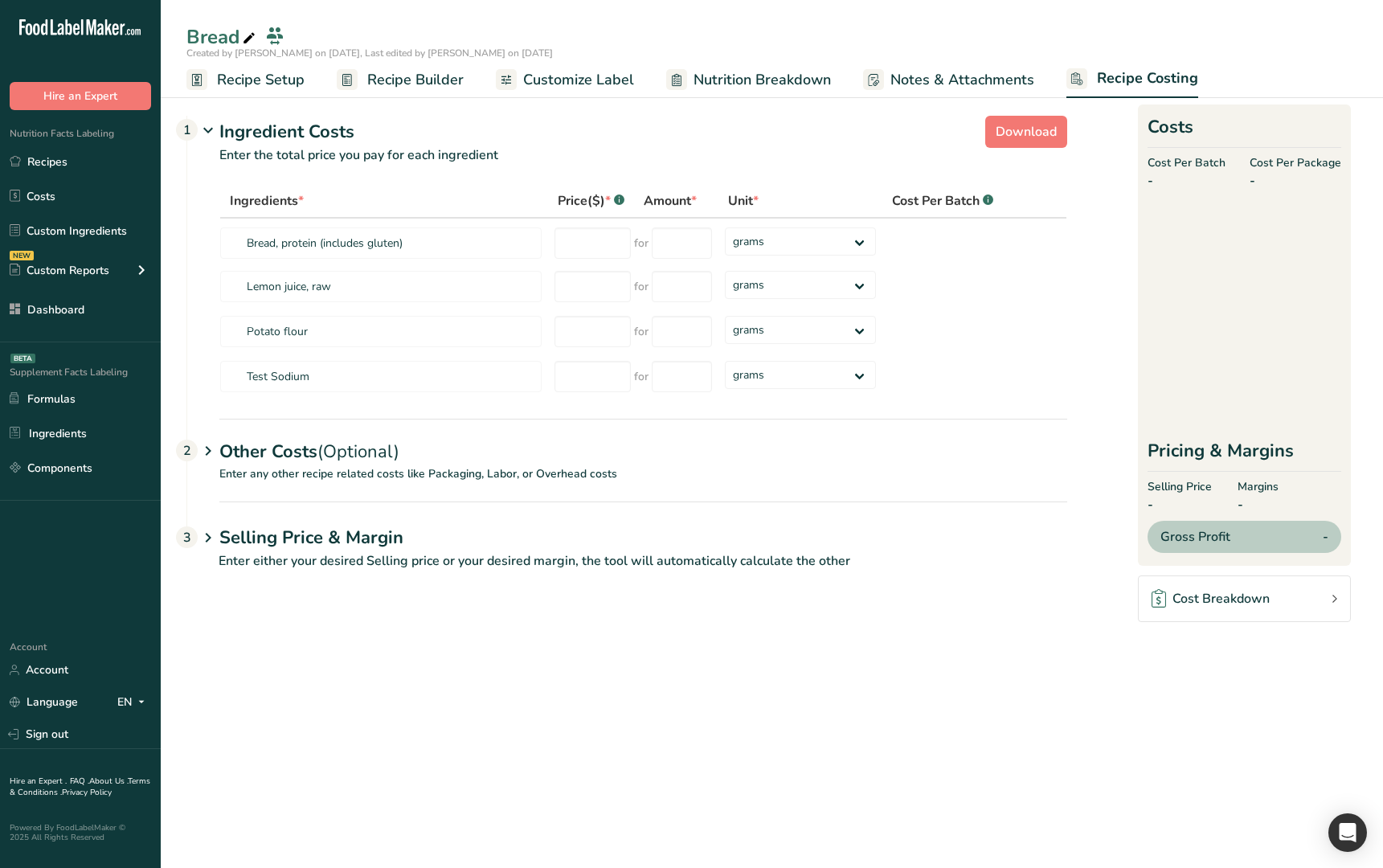
click at [752, 87] on span "Nutrition Breakdown" at bounding box center [762, 80] width 138 height 22
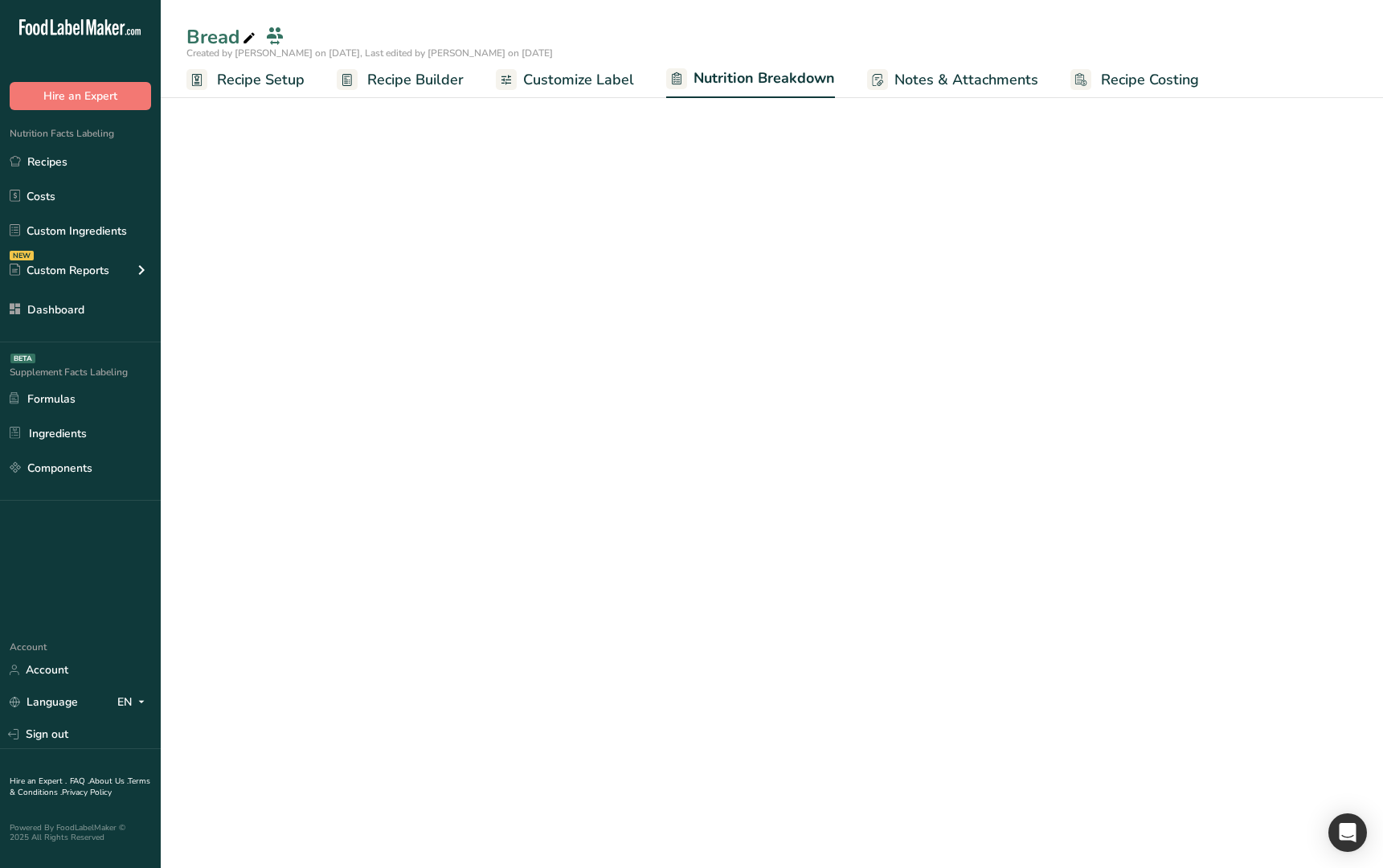
select select "Calories"
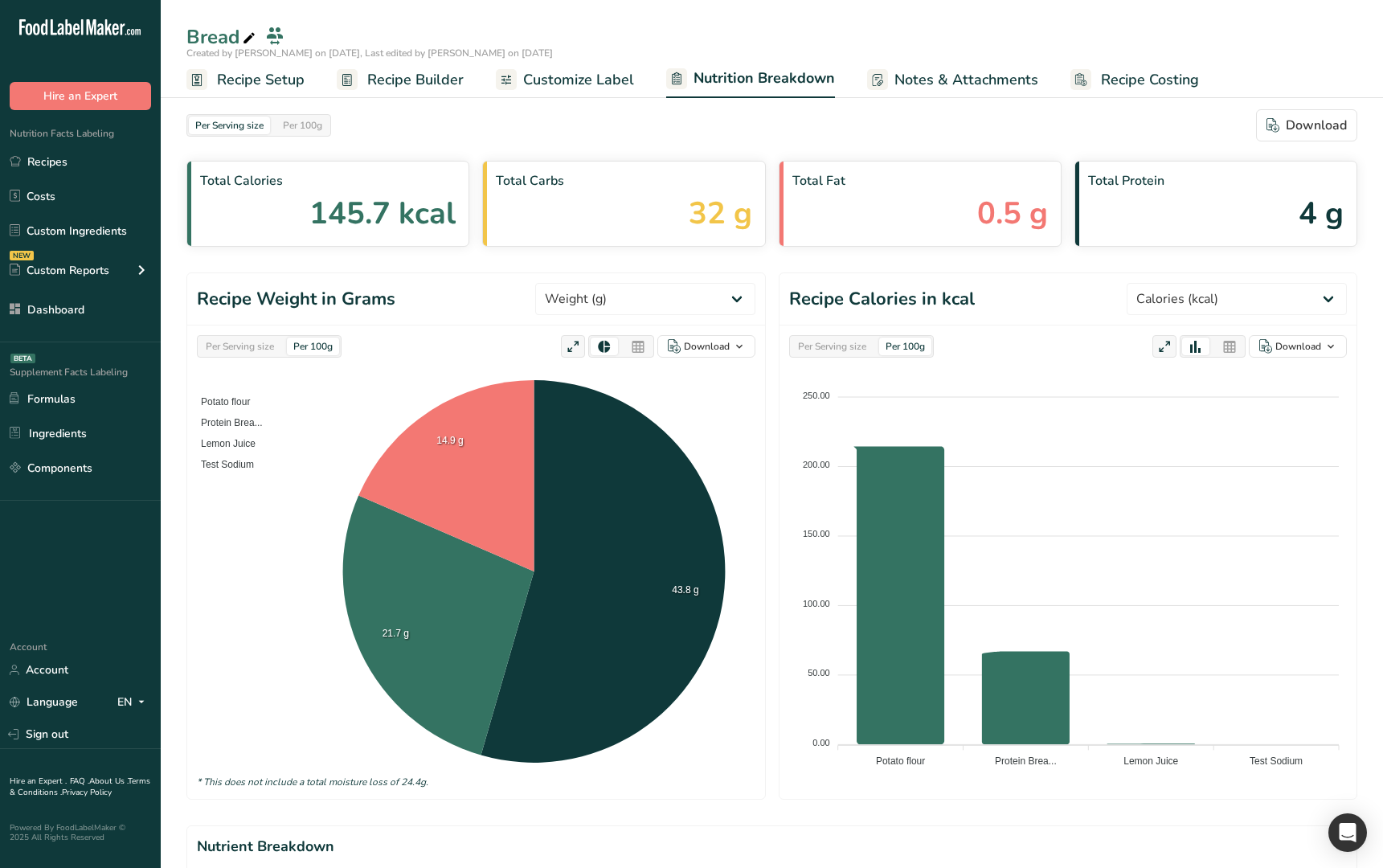
click at [606, 82] on span "Customize Label" at bounding box center [578, 80] width 111 height 22
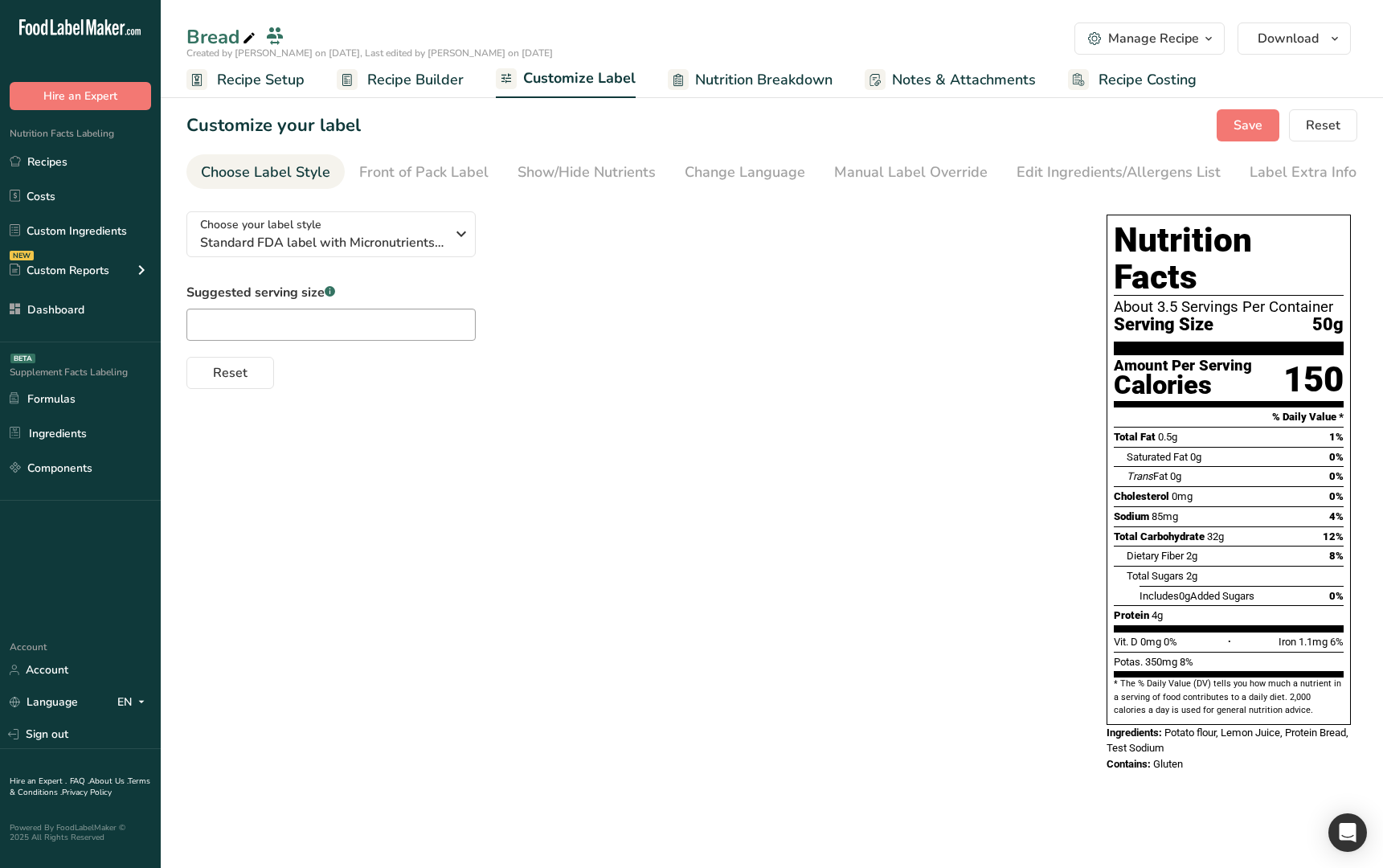
click at [424, 80] on span "Recipe Builder" at bounding box center [415, 80] width 96 height 22
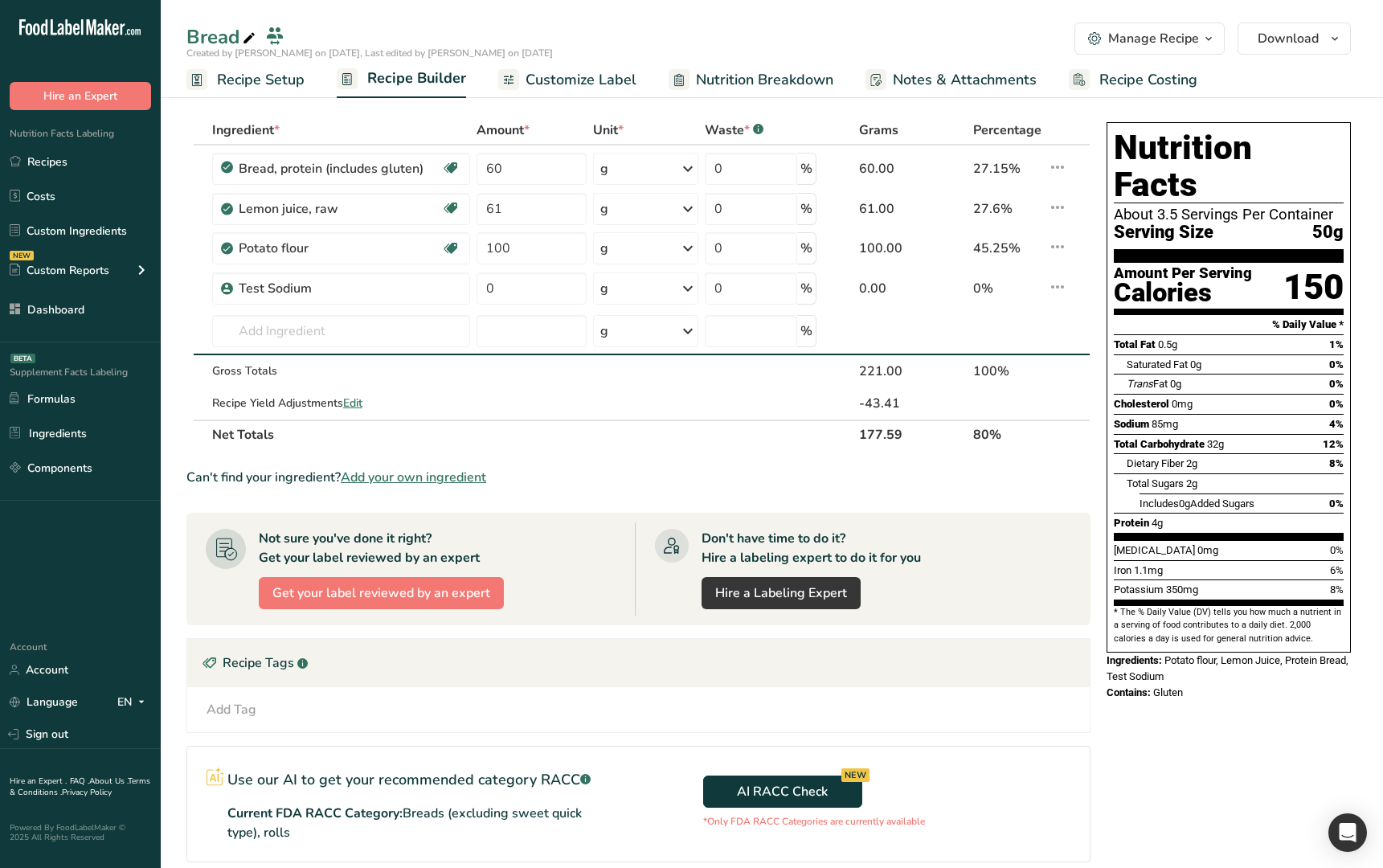
click at [266, 84] on span "Recipe Setup" at bounding box center [261, 80] width 88 height 22
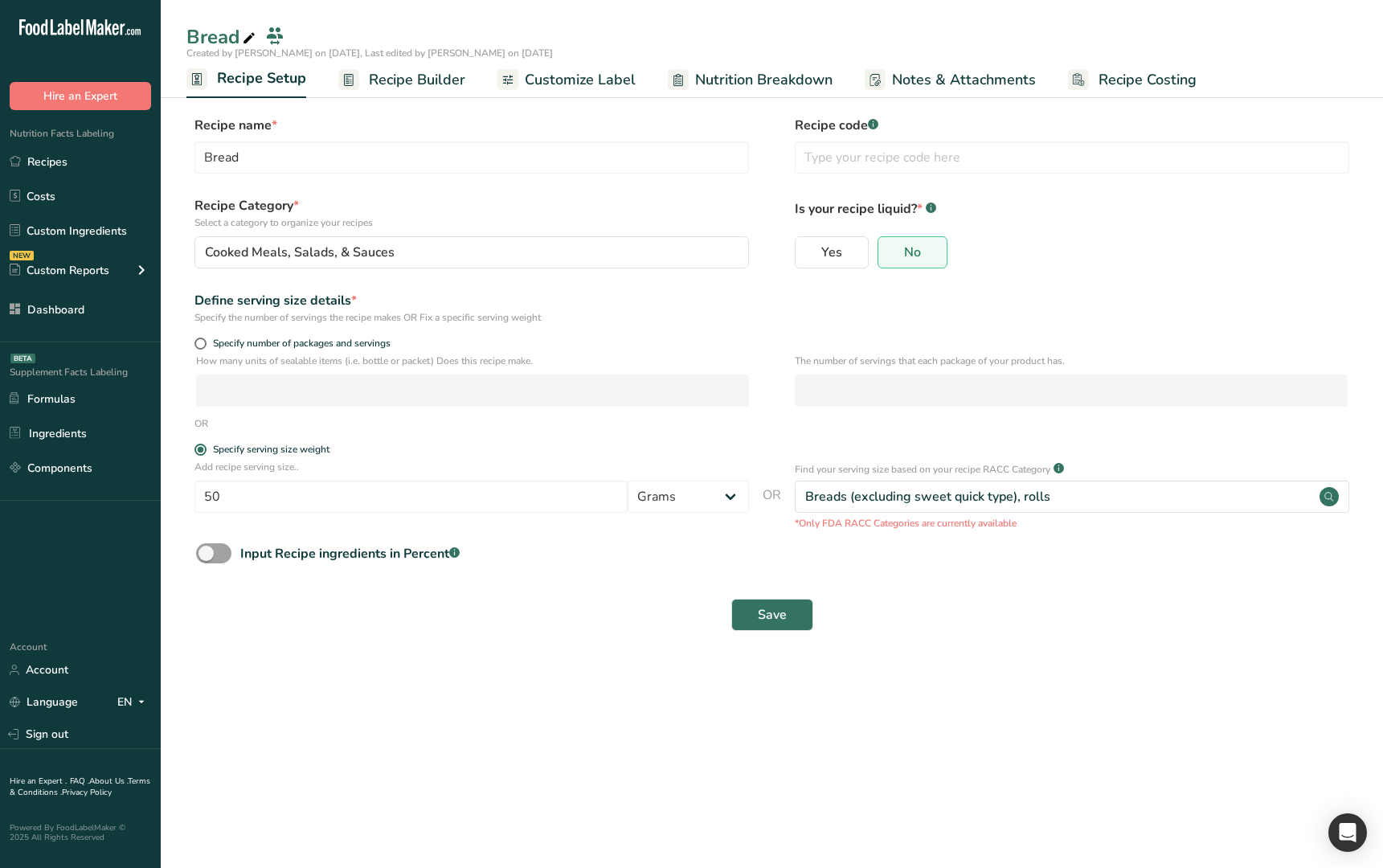
click at [424, 82] on span "Recipe Builder" at bounding box center [417, 80] width 96 height 22
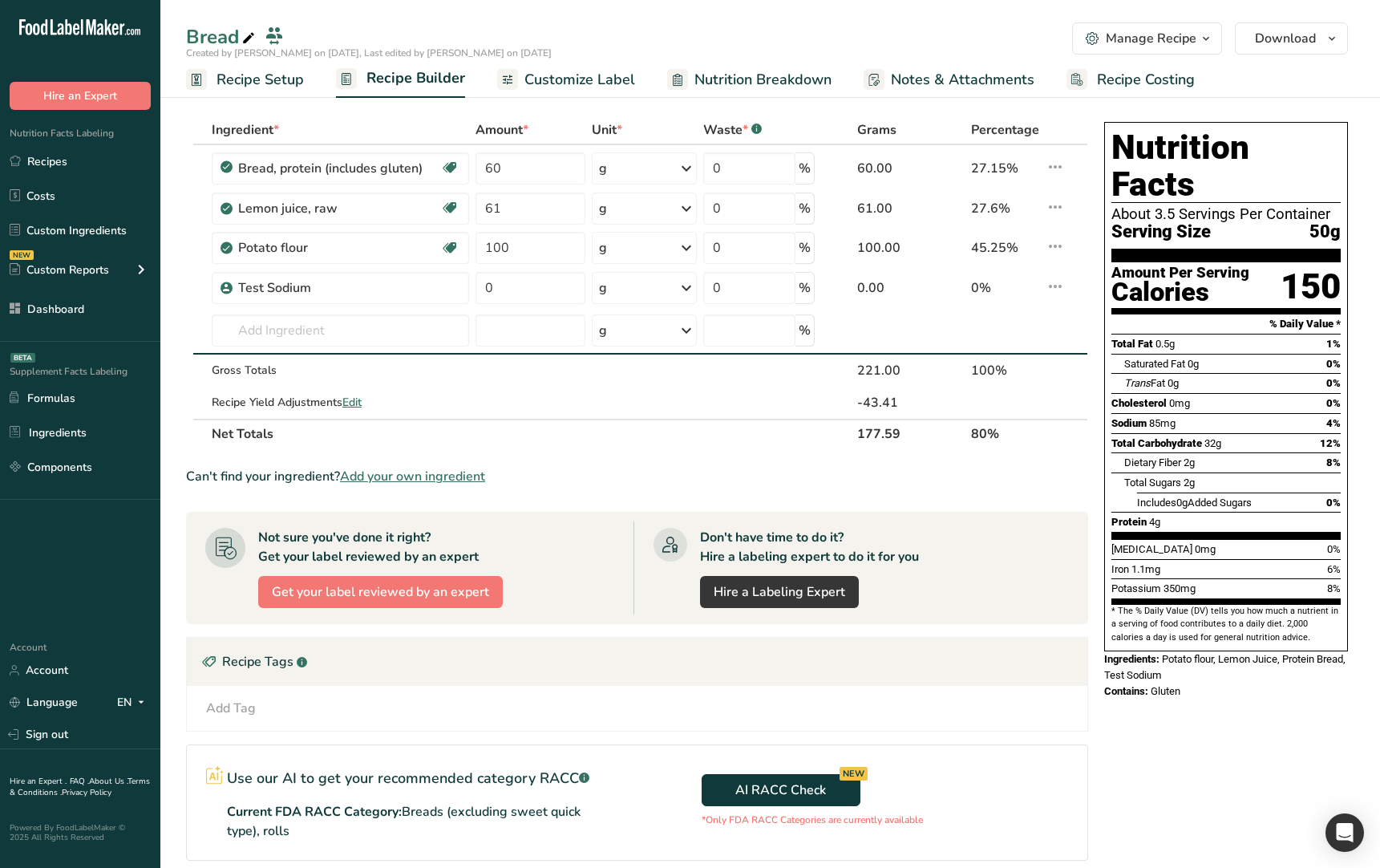
click at [1177, 45] on div "Manage Recipe" at bounding box center [1151, 38] width 90 height 19
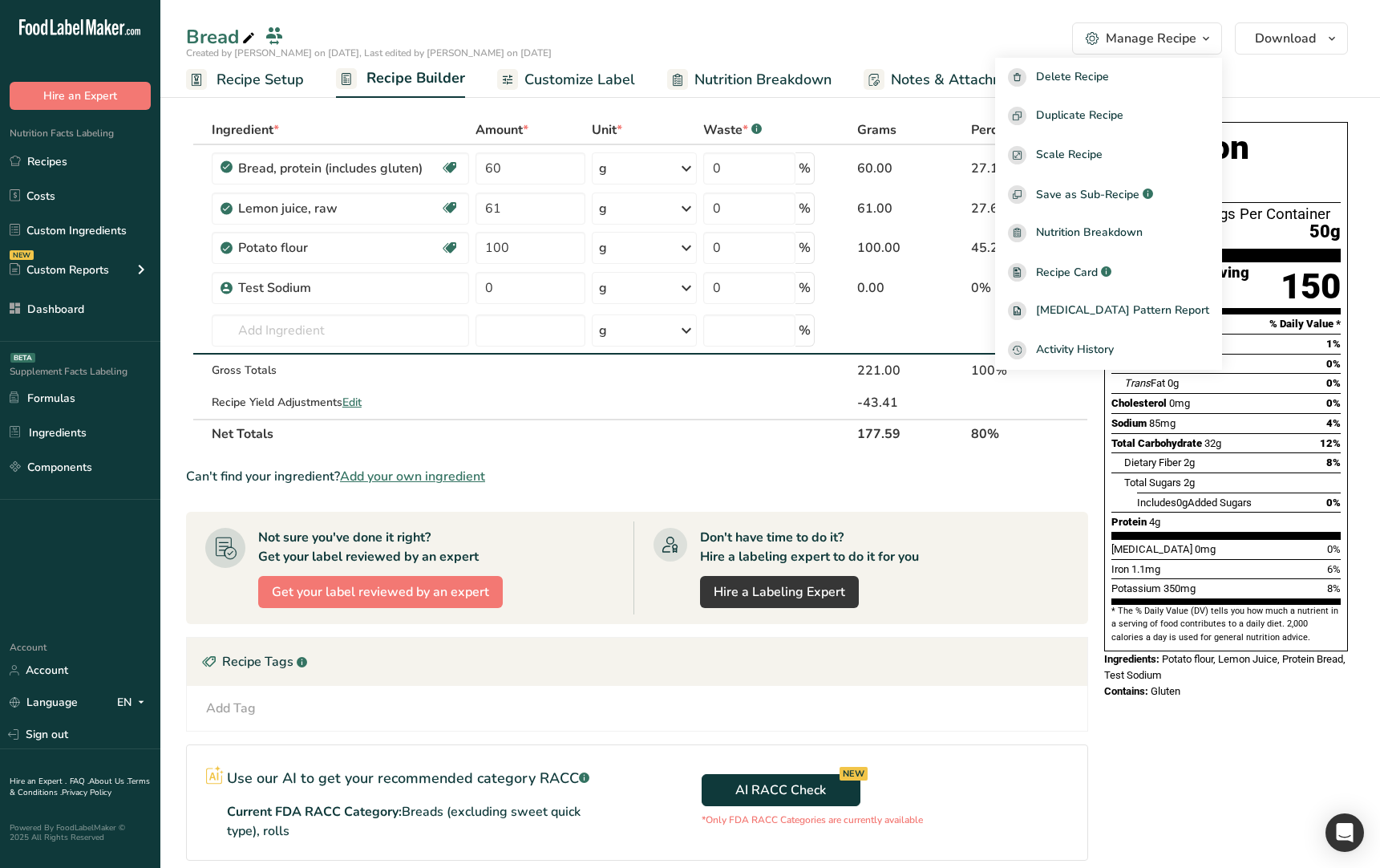
click at [1177, 45] on div "Manage Recipe" at bounding box center [1151, 38] width 90 height 19
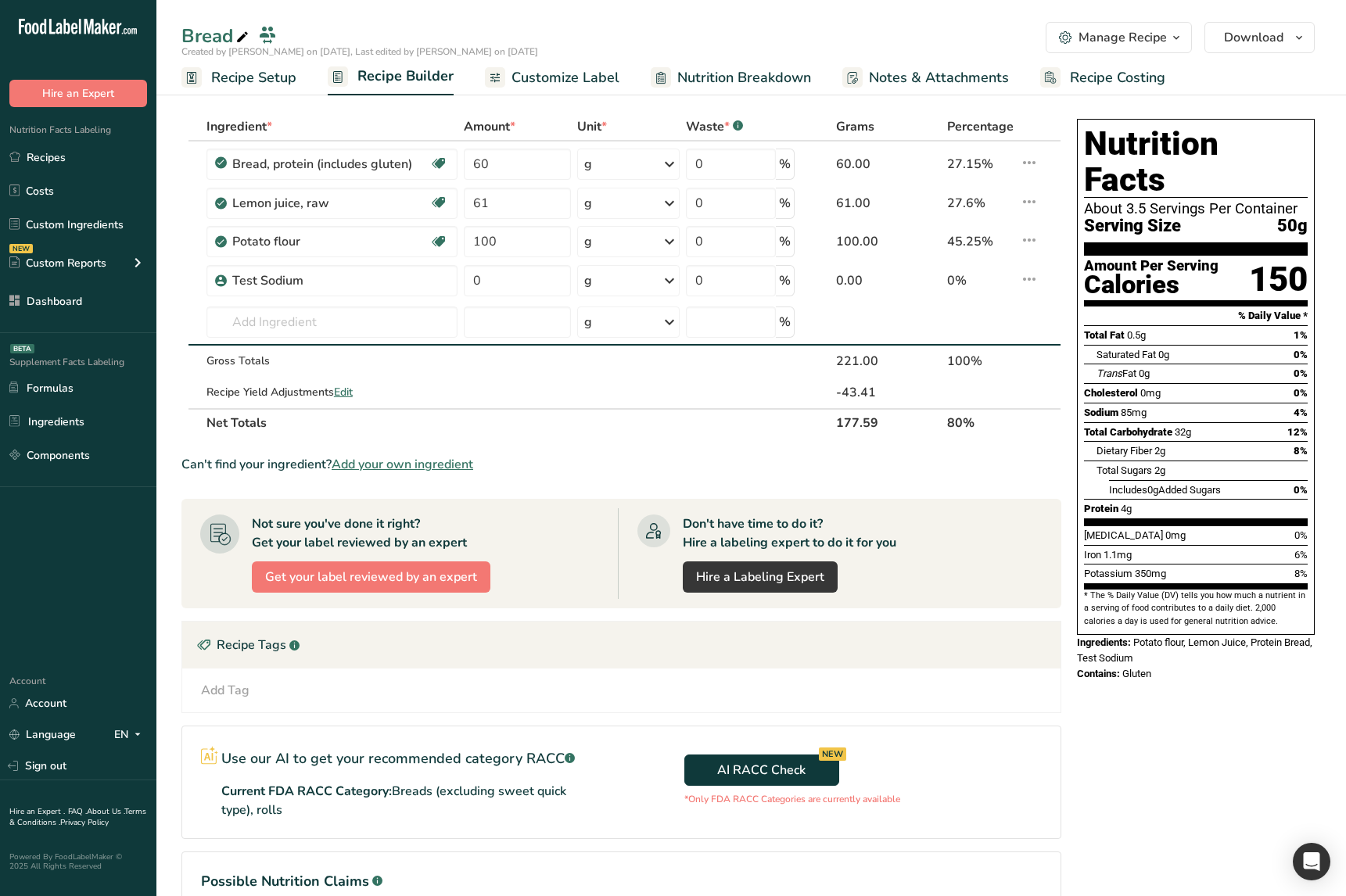
click at [1187, 762] on div "Nutrition Facts About 3.5 Servings Per Container Serving Size 50g Amount Per Se…" at bounding box center [1195, 575] width 250 height 925
click at [1167, 736] on div "Nutrition Facts About 3.5 Servings Per Container Serving Size 50g Amount Per Se…" at bounding box center [1195, 575] width 250 height 925
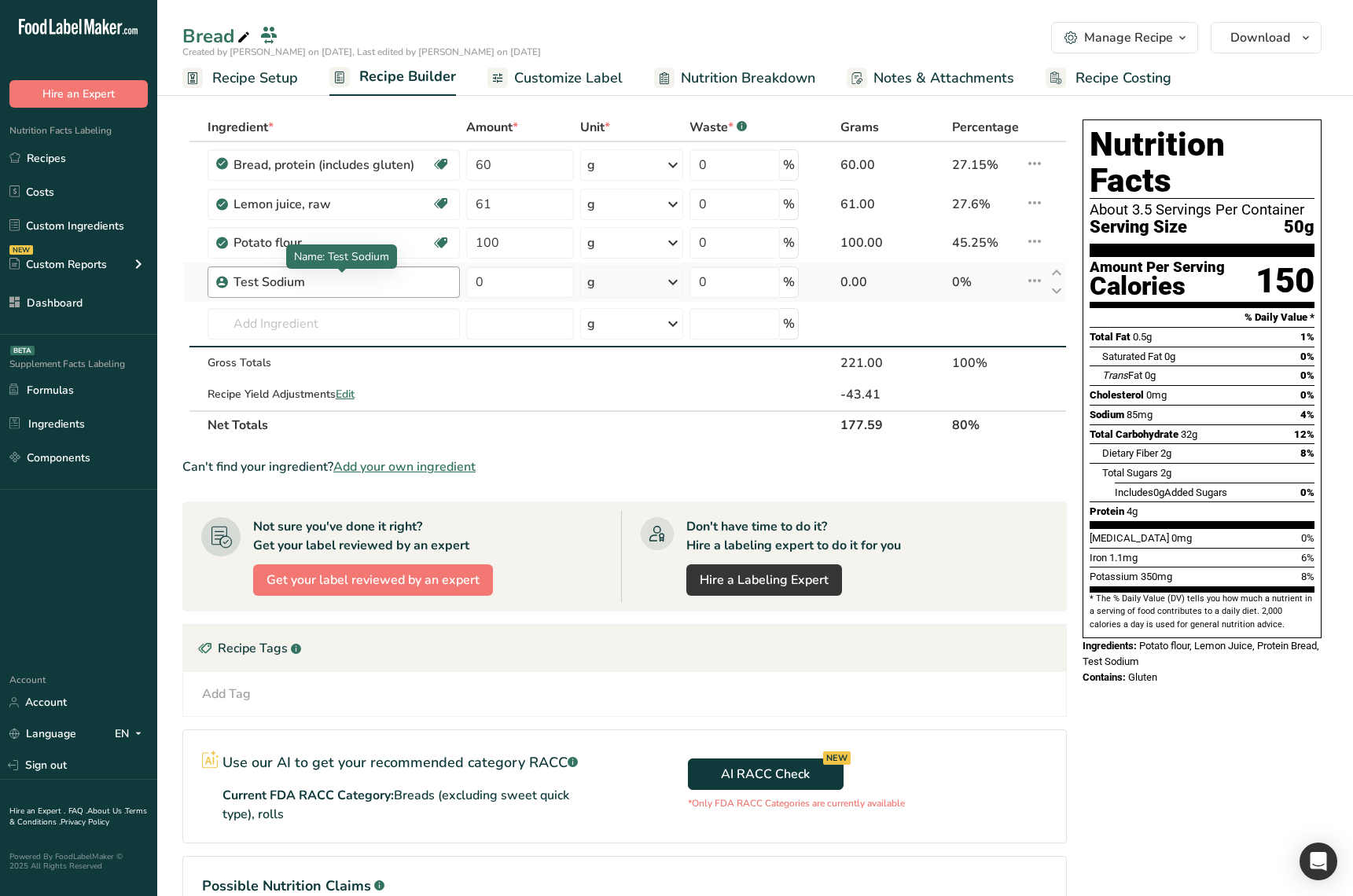
click at [333, 282] on div "Test Sodium" at bounding box center [332, 282] width 197 height 19
click at [394, 242] on div "Potato flour" at bounding box center [332, 242] width 197 height 19
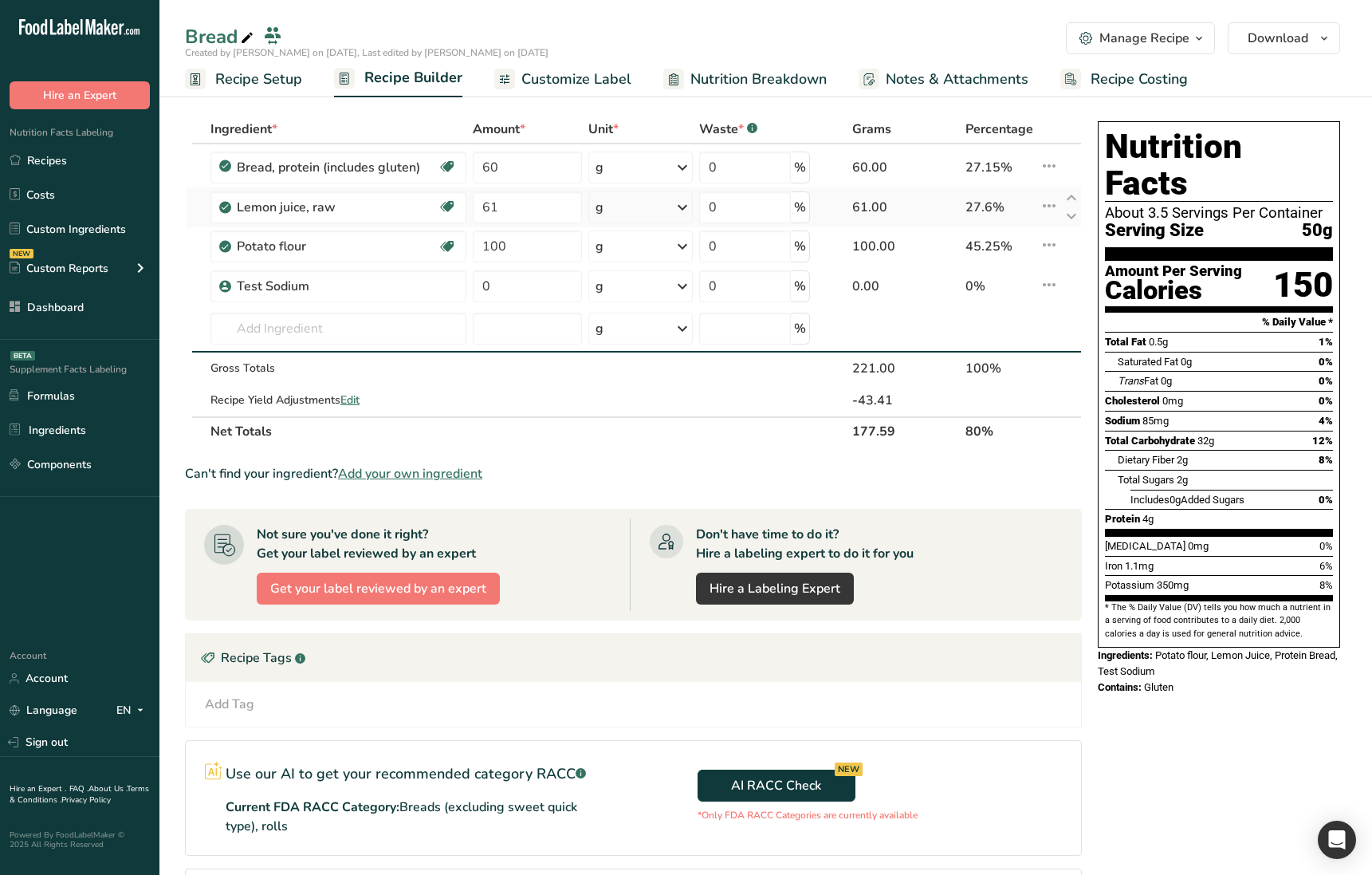
click at [1052, 216] on icon at bounding box center [1049, 206] width 19 height 29
click at [1065, 281] on icon at bounding box center [1071, 277] width 19 height 12
type input "0"
type input "100"
click at [1047, 253] on icon at bounding box center [1049, 245] width 19 height 29
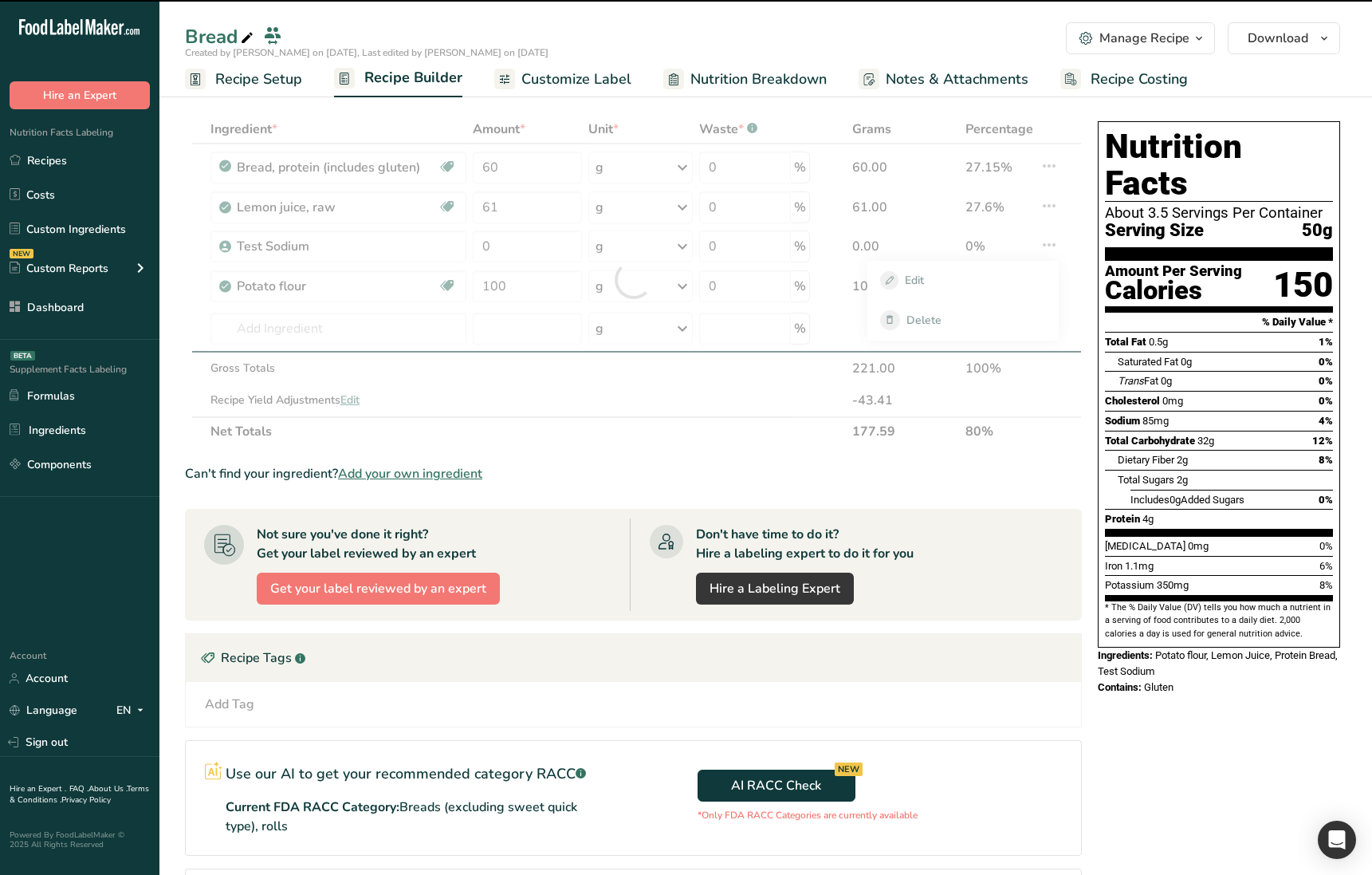
click at [1072, 413] on div at bounding box center [633, 280] width 896 height 331
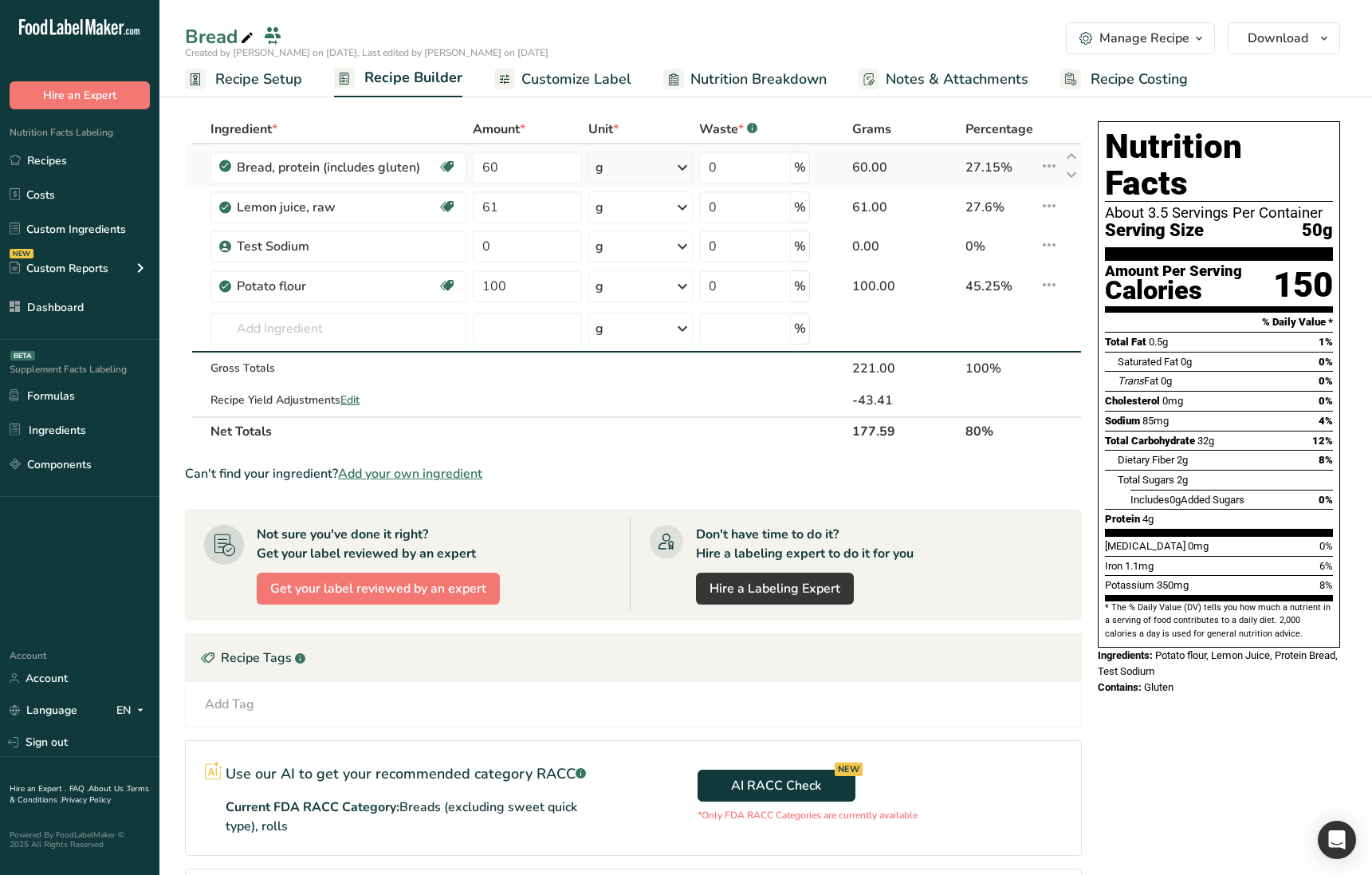
click at [1050, 170] on icon at bounding box center [1049, 166] width 19 height 29
click at [1086, 456] on div "Ingredient * Amount * Unit * Waste * .a-a{fill:#347362;}.b-a{fill:#fff;} Grams …" at bounding box center [638, 586] width 907 height 943
click at [1049, 289] on icon at bounding box center [1049, 284] width 19 height 29
click at [1042, 248] on icon at bounding box center [1049, 245] width 19 height 29
click at [1043, 211] on icon at bounding box center [1049, 206] width 19 height 29
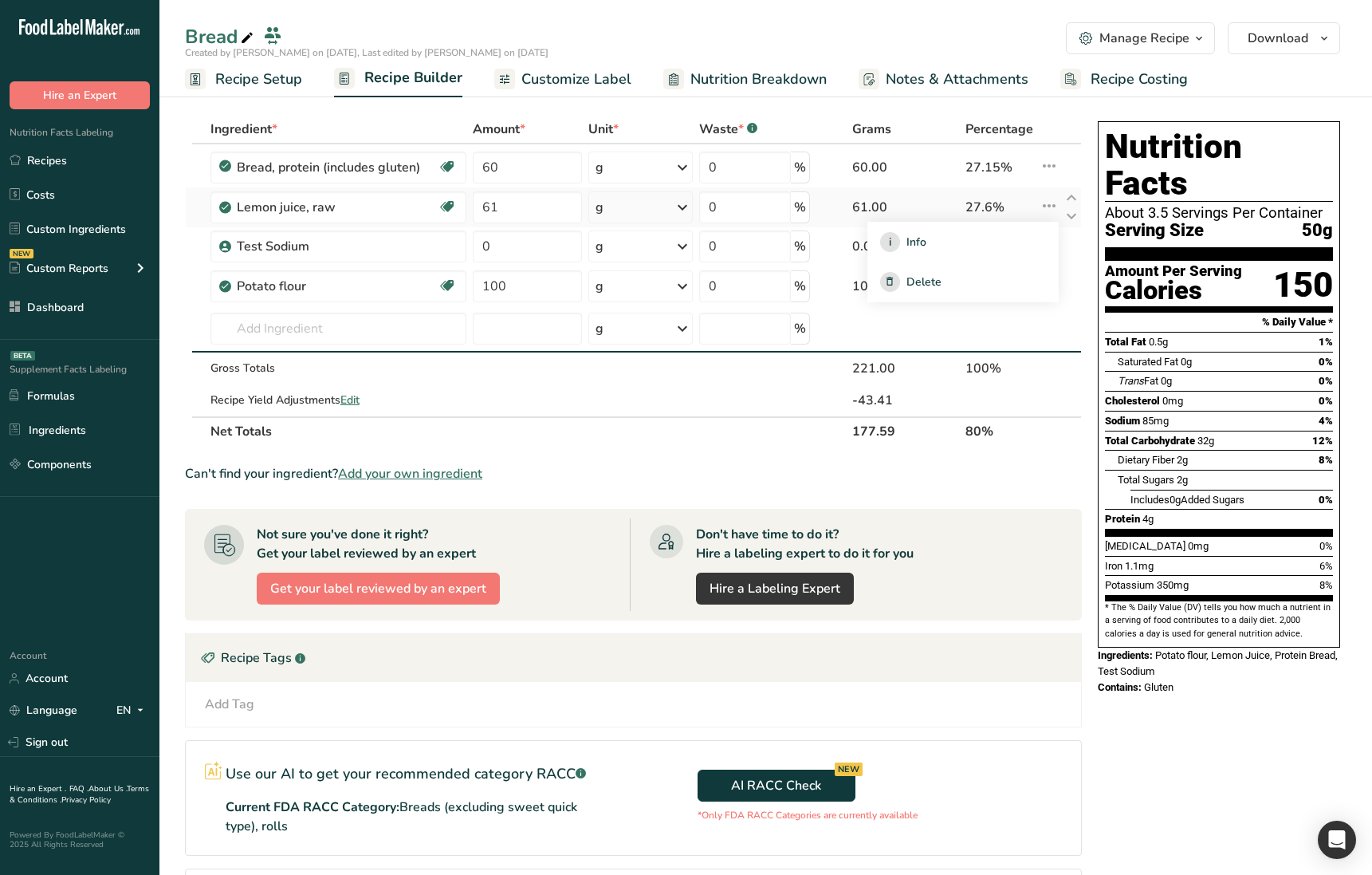
click at [1054, 204] on icon at bounding box center [1049, 206] width 19 height 29
click at [1053, 211] on icon at bounding box center [1049, 206] width 19 height 29
click at [1050, 210] on icon at bounding box center [1049, 206] width 19 height 29
click at [1054, 169] on icon at bounding box center [1049, 166] width 19 height 29
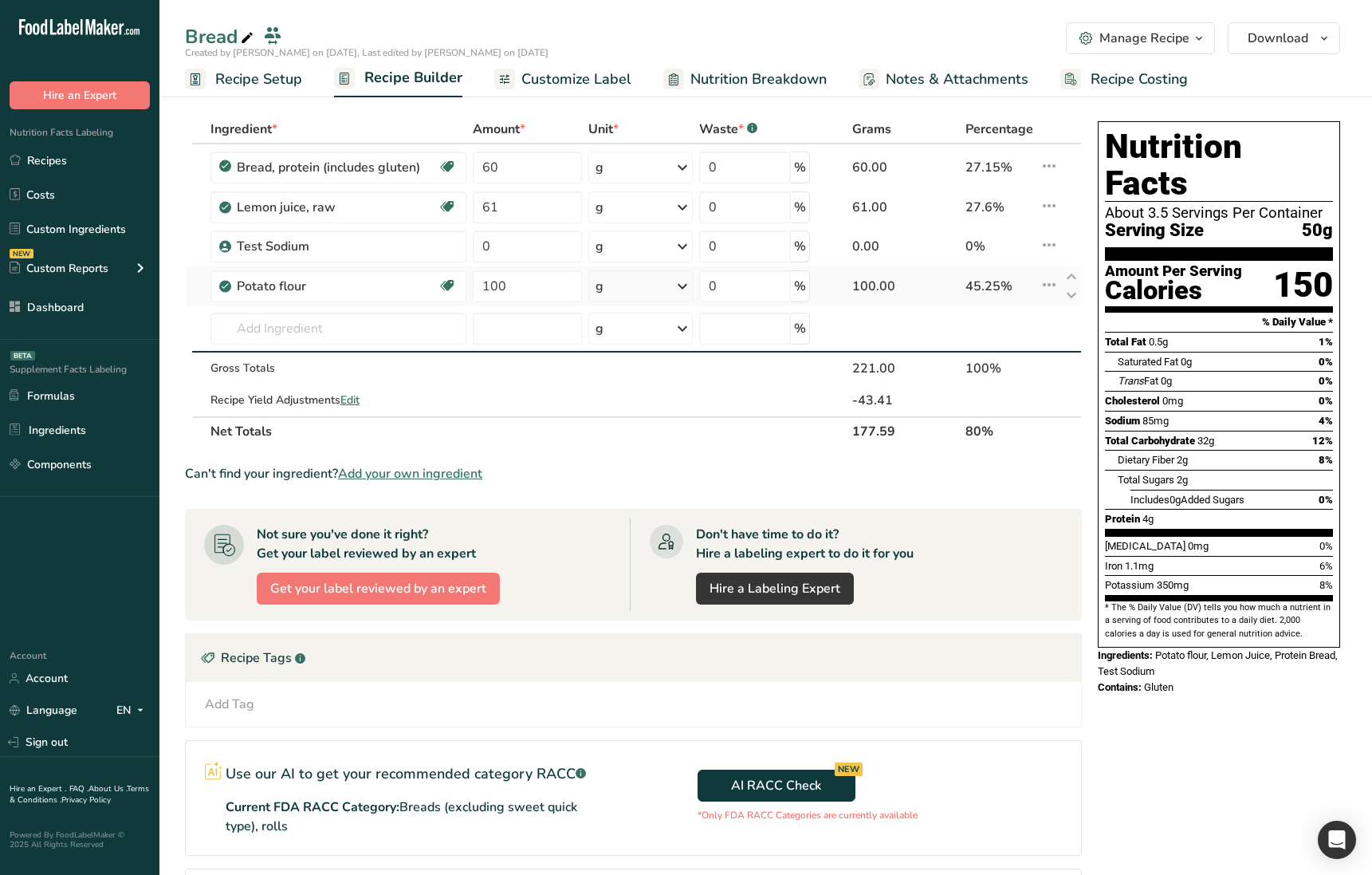
click at [1051, 281] on icon at bounding box center [1049, 284] width 19 height 29
click at [719, 87] on span "Nutrition Breakdown" at bounding box center [758, 80] width 137 height 22
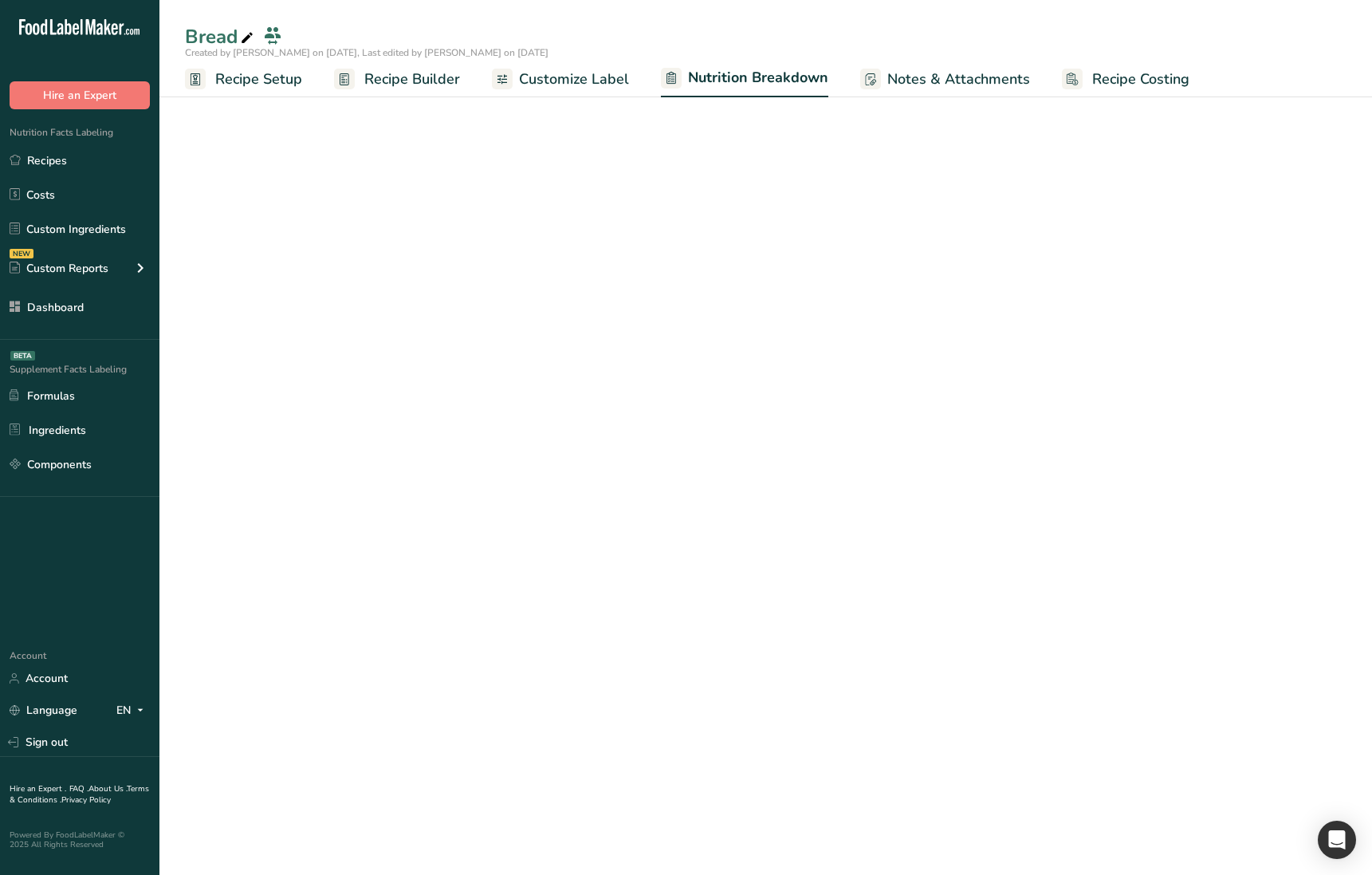
select select "Calories"
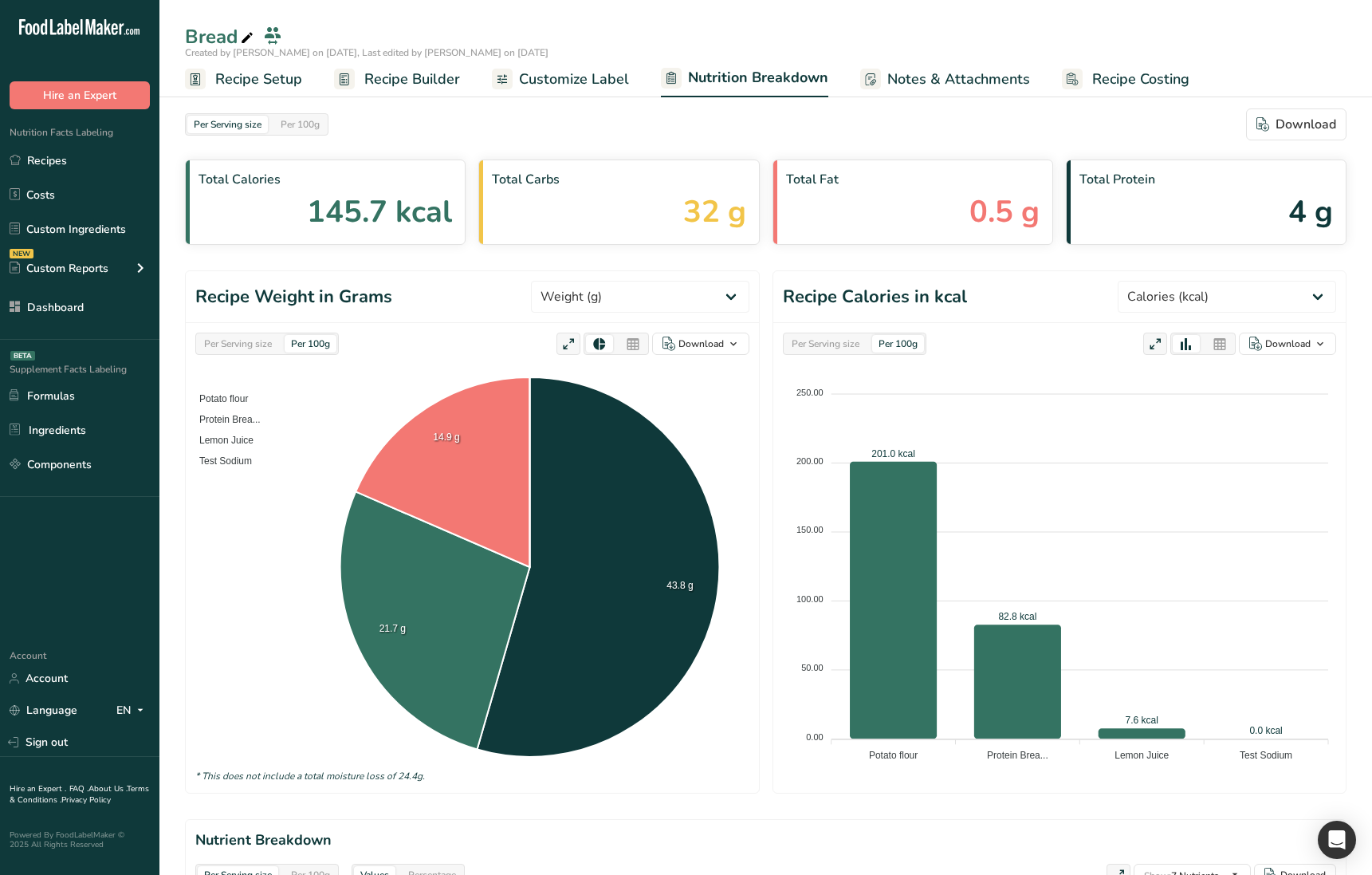
click at [927, 87] on span "Notes & Attachments" at bounding box center [959, 80] width 143 height 22
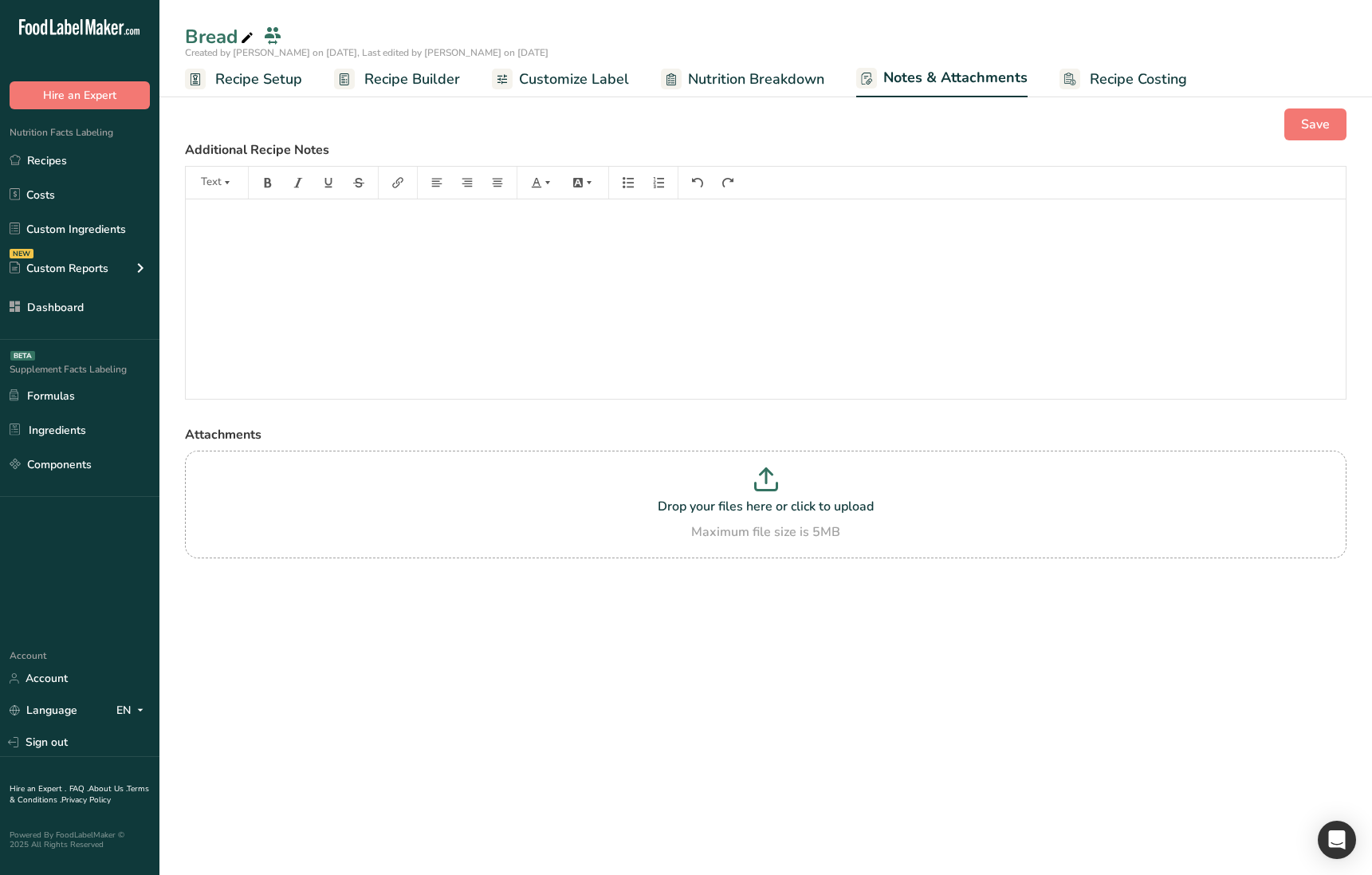
drag, startPoint x: 436, startPoint y: 75, endPoint x: 505, endPoint y: 77, distance: 69.0
click at [436, 76] on span "Recipe Builder" at bounding box center [412, 80] width 96 height 22
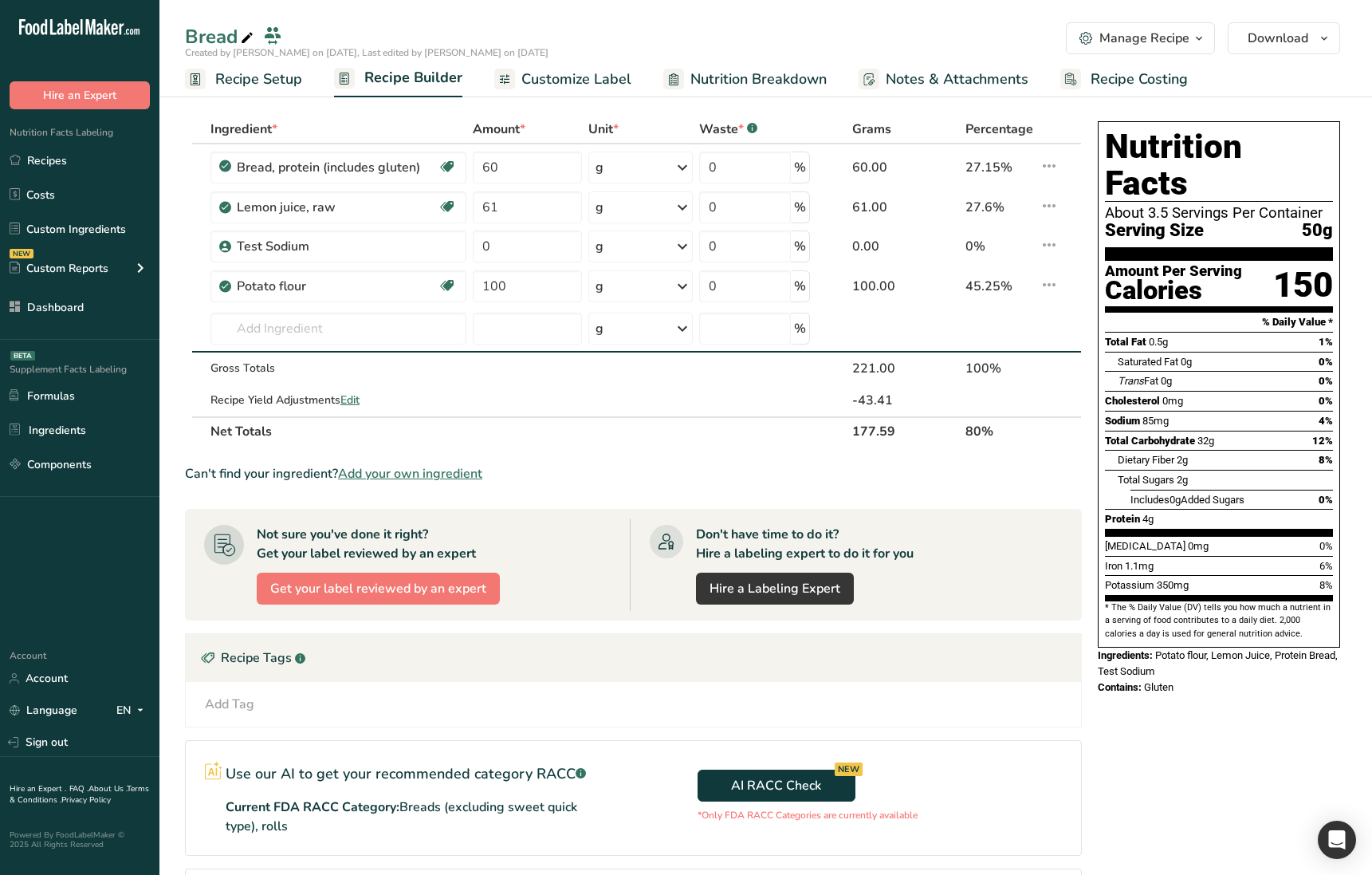
click at [783, 76] on span "Nutrition Breakdown" at bounding box center [758, 80] width 137 height 22
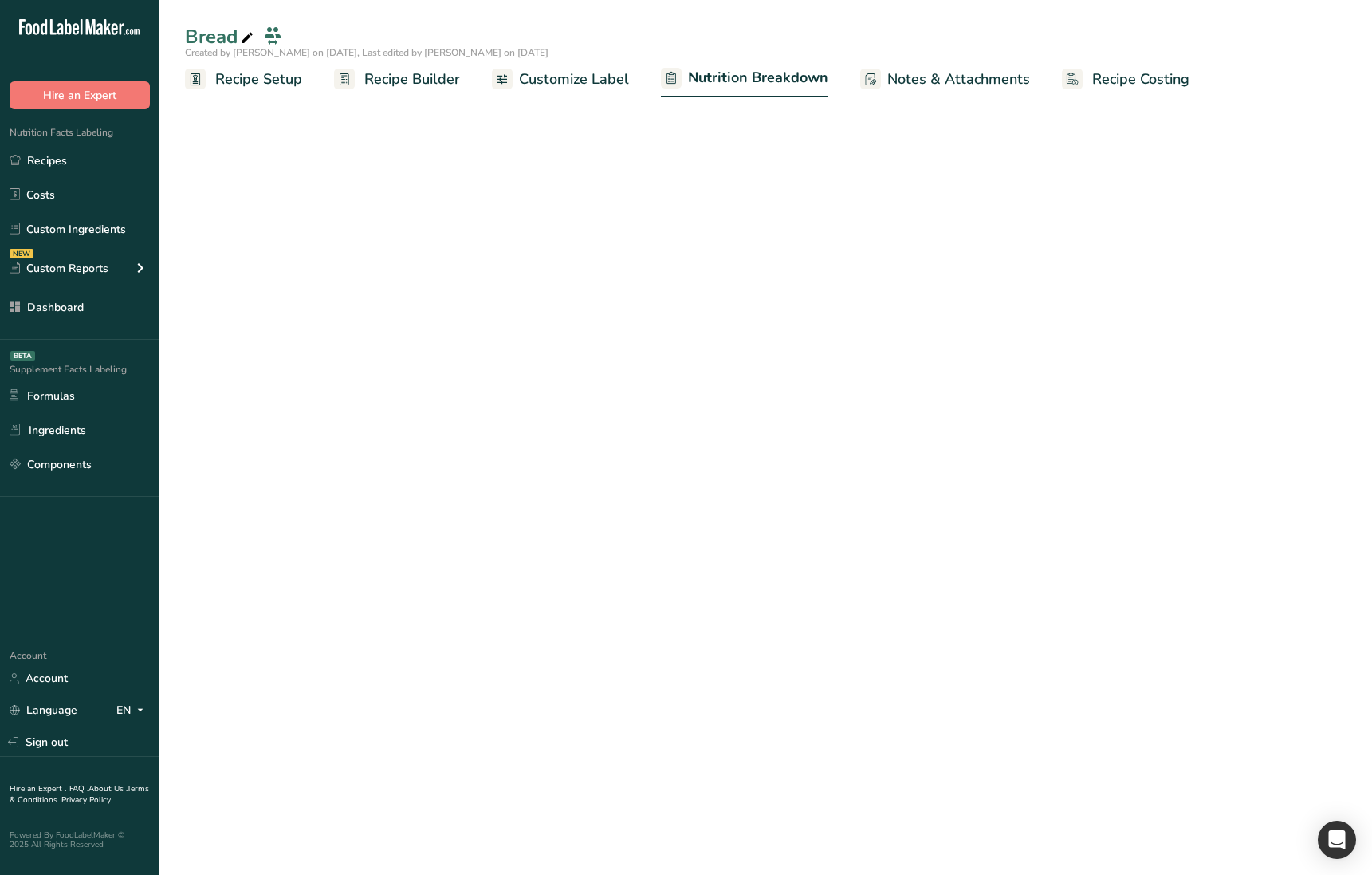
select select "Calories"
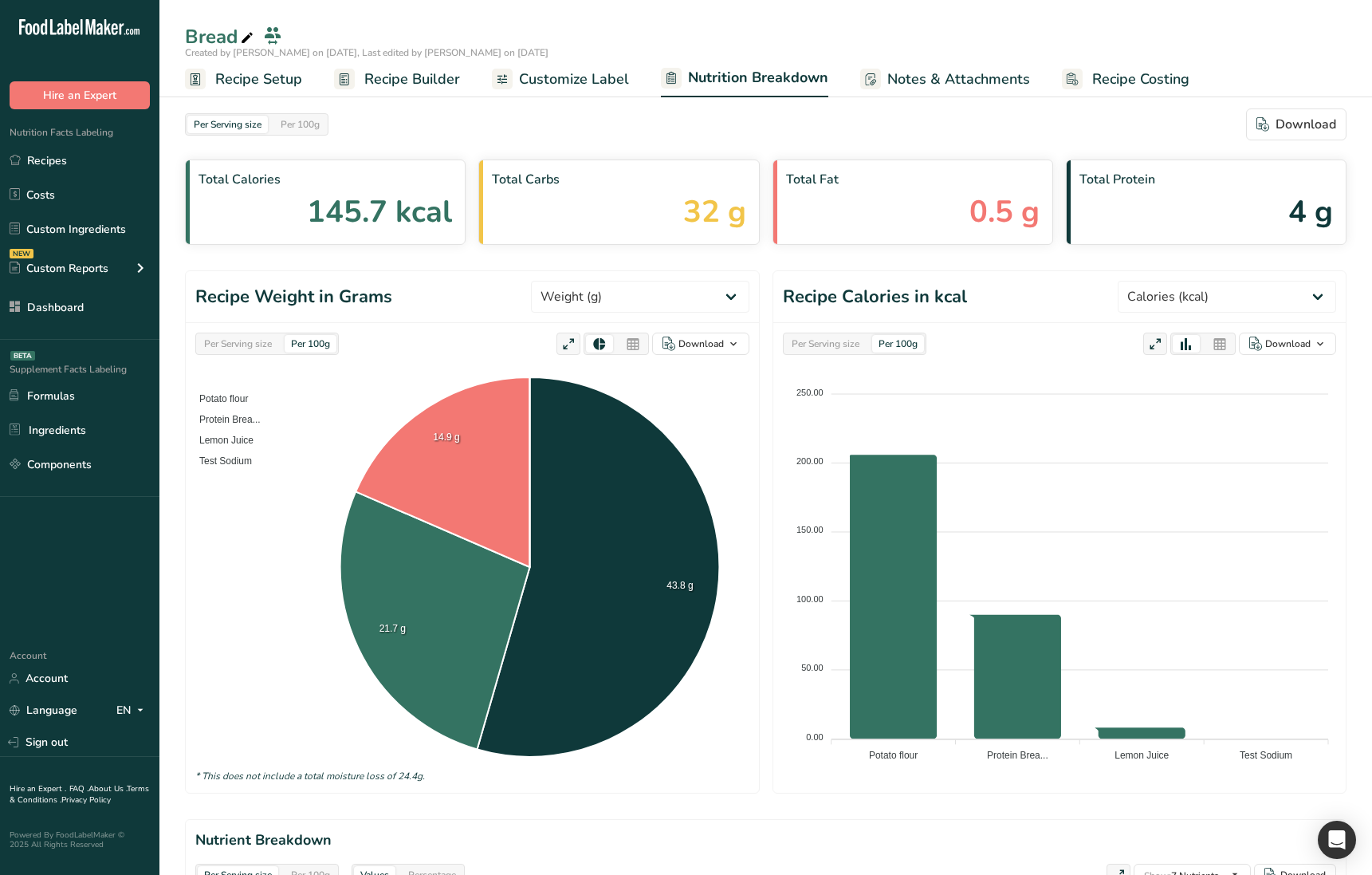
click at [1123, 83] on span "Recipe Costing" at bounding box center [1141, 80] width 97 height 22
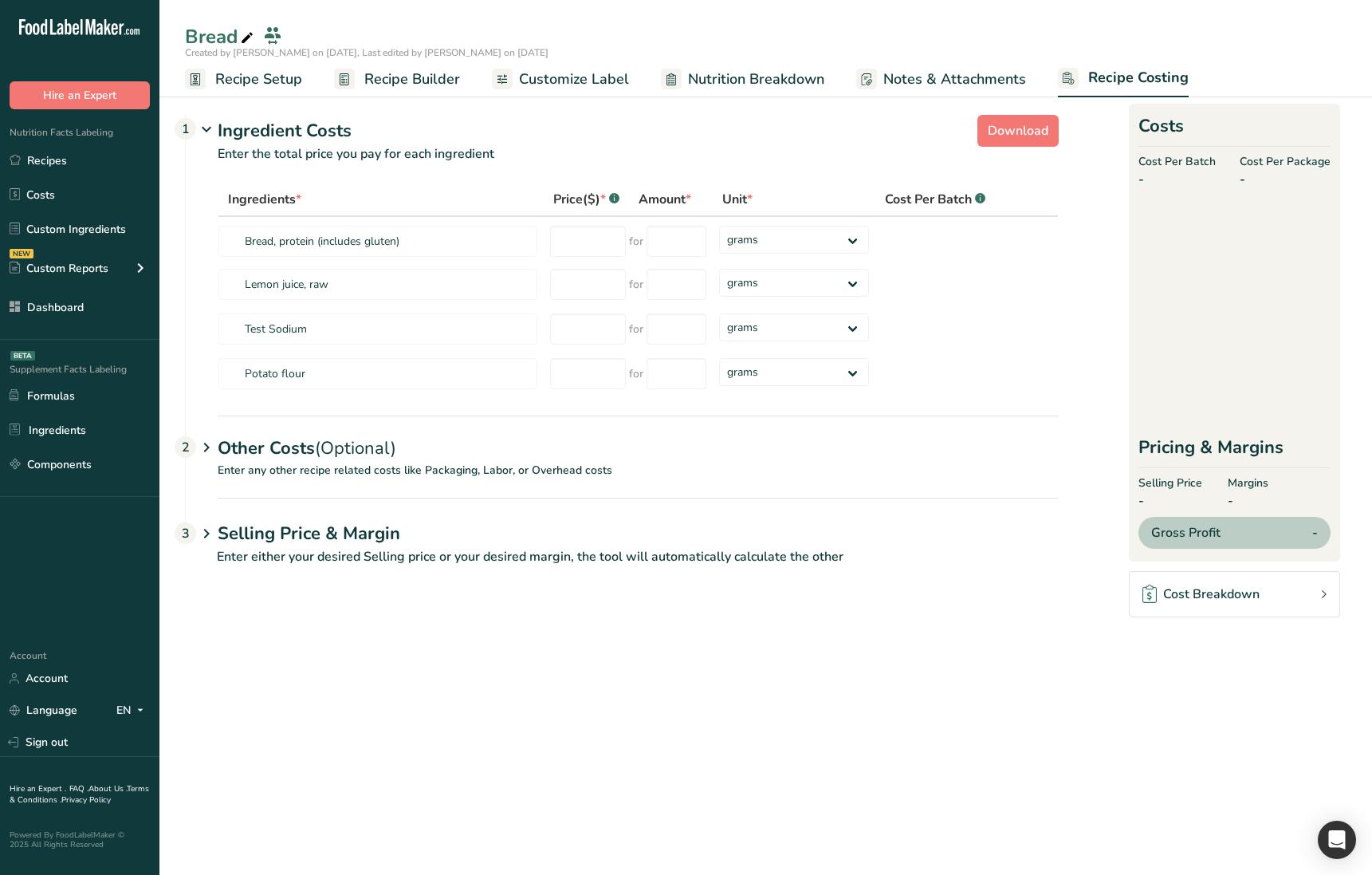
click at [544, 80] on span "Customize Label" at bounding box center [574, 80] width 110 height 22
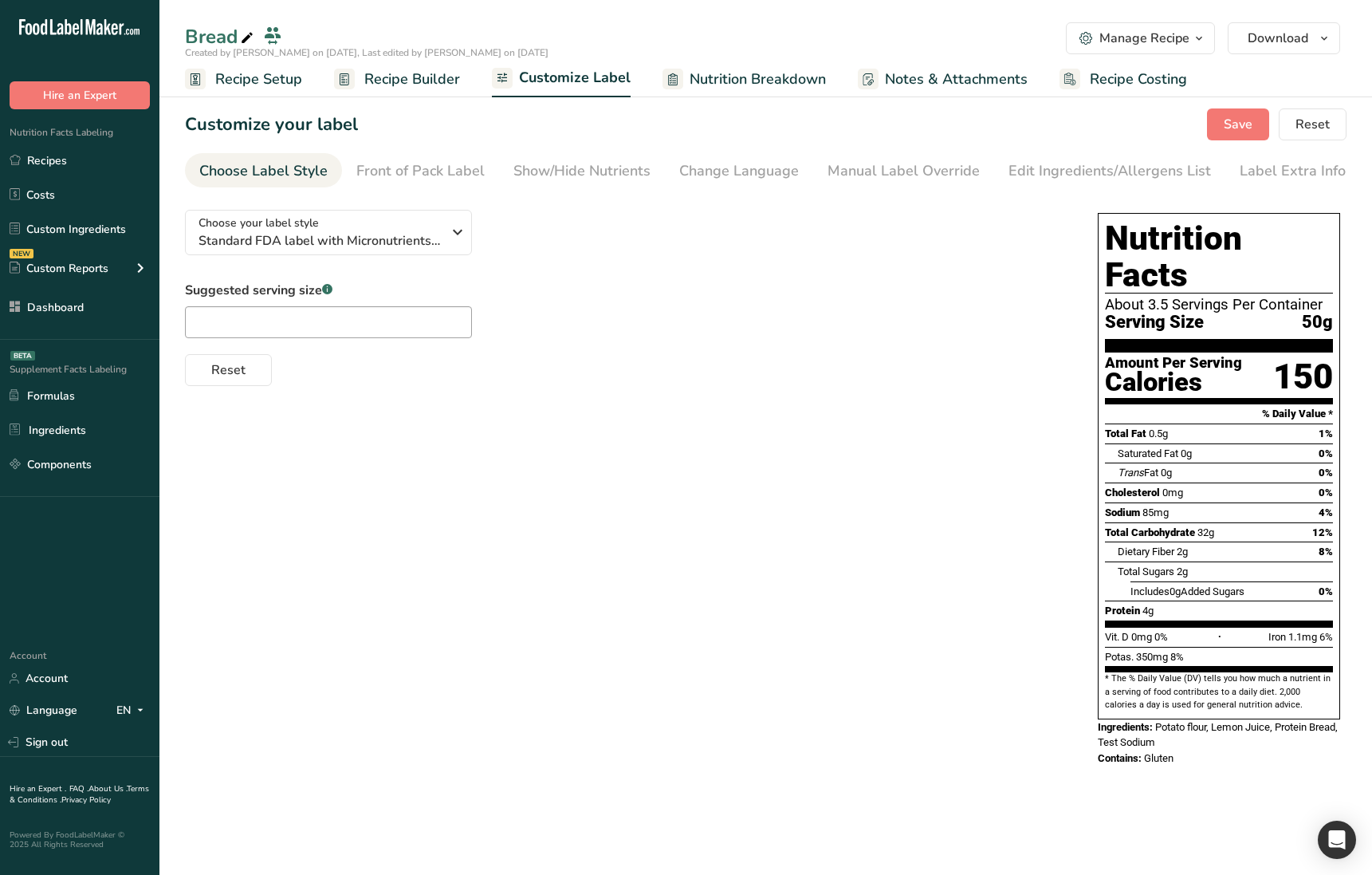
click at [394, 78] on span "Recipe Builder" at bounding box center [412, 80] width 96 height 22
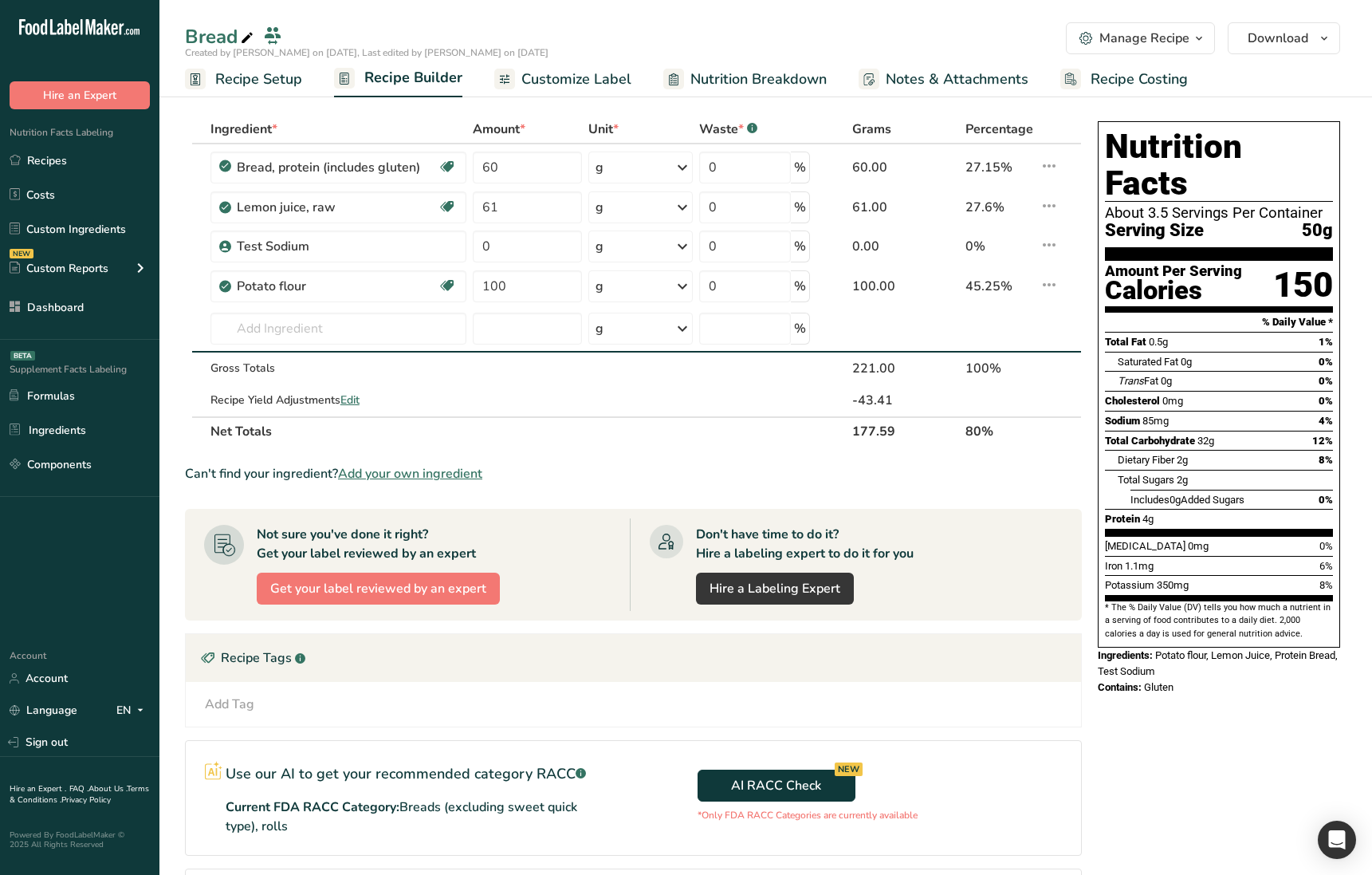
click at [772, 76] on span "Nutrition Breakdown" at bounding box center [758, 80] width 137 height 22
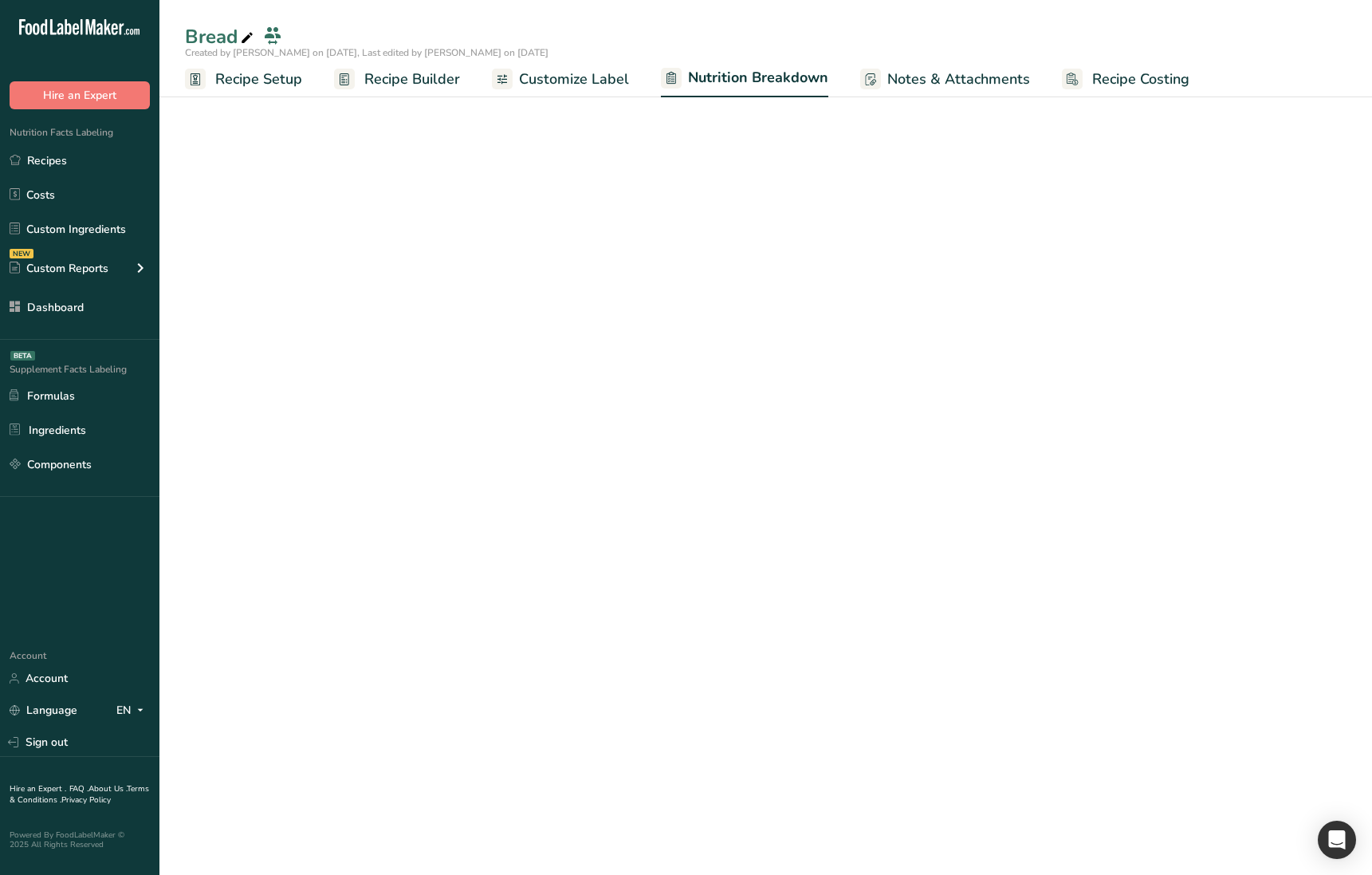
select select "Calories"
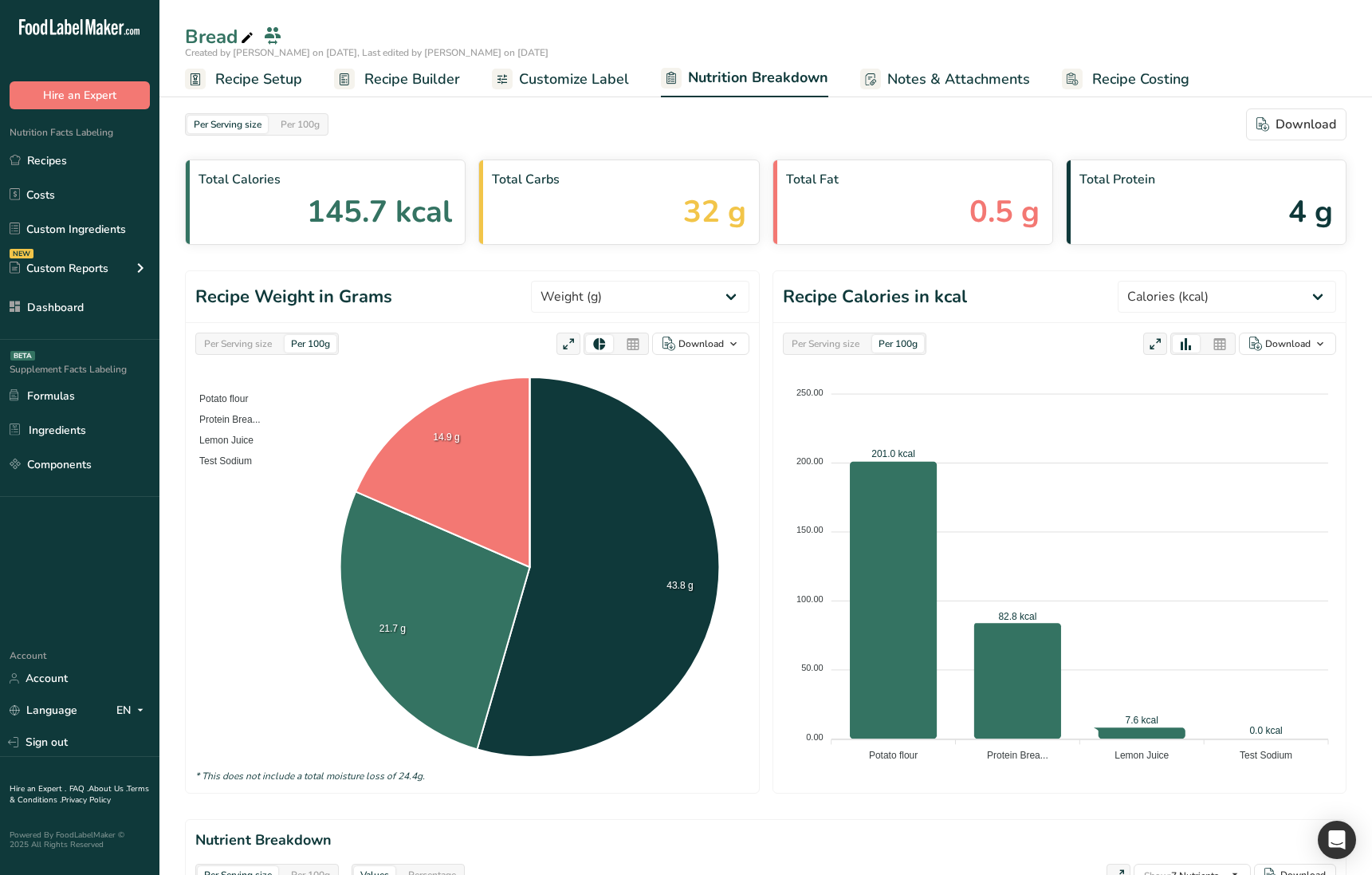
drag, startPoint x: 1015, startPoint y: 76, endPoint x: 1104, endPoint y: 77, distance: 89.0
click at [1016, 76] on span "Notes & Attachments" at bounding box center [959, 80] width 143 height 22
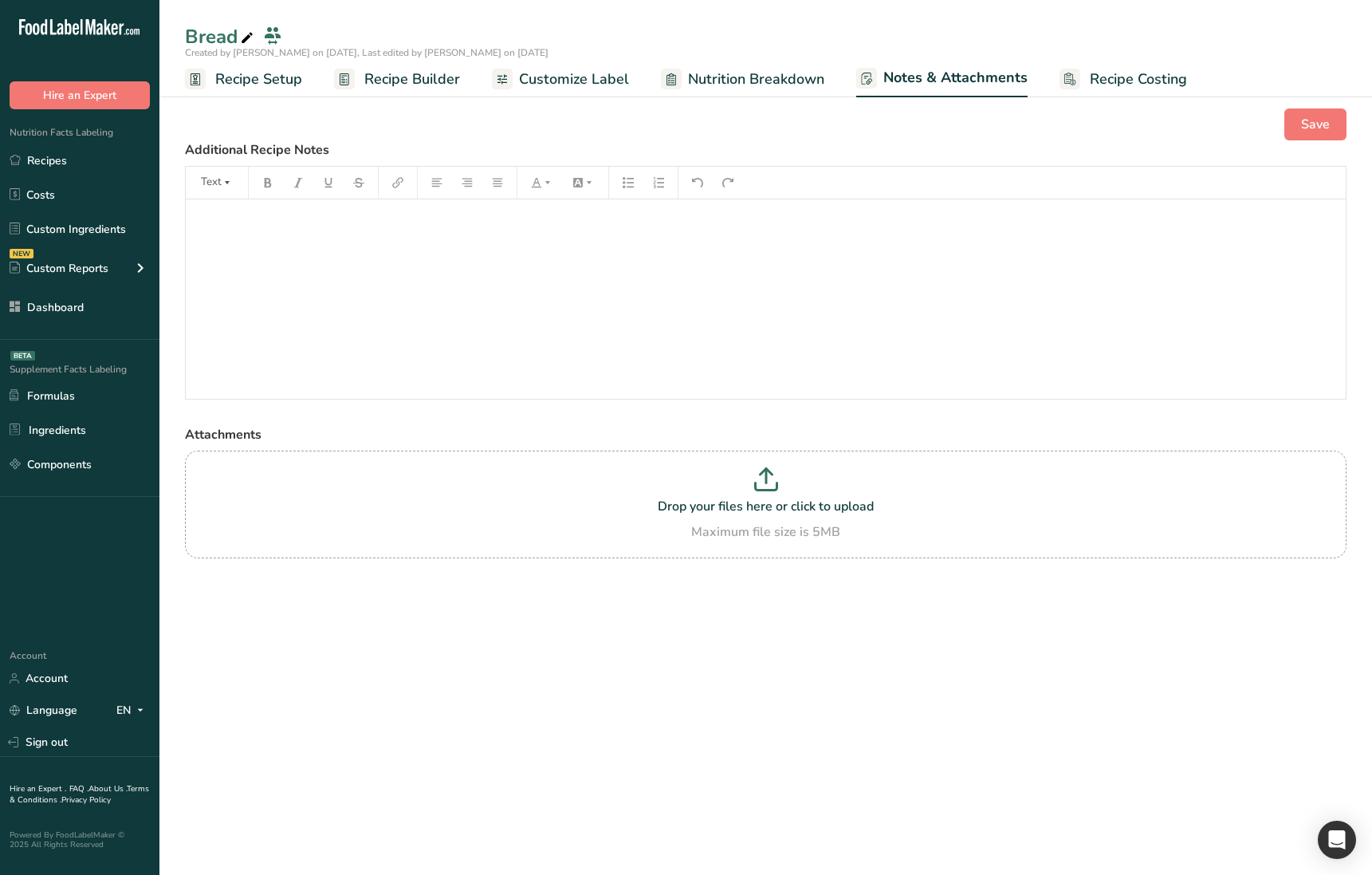
click at [1107, 77] on span "Recipe Costing" at bounding box center [1139, 80] width 97 height 22
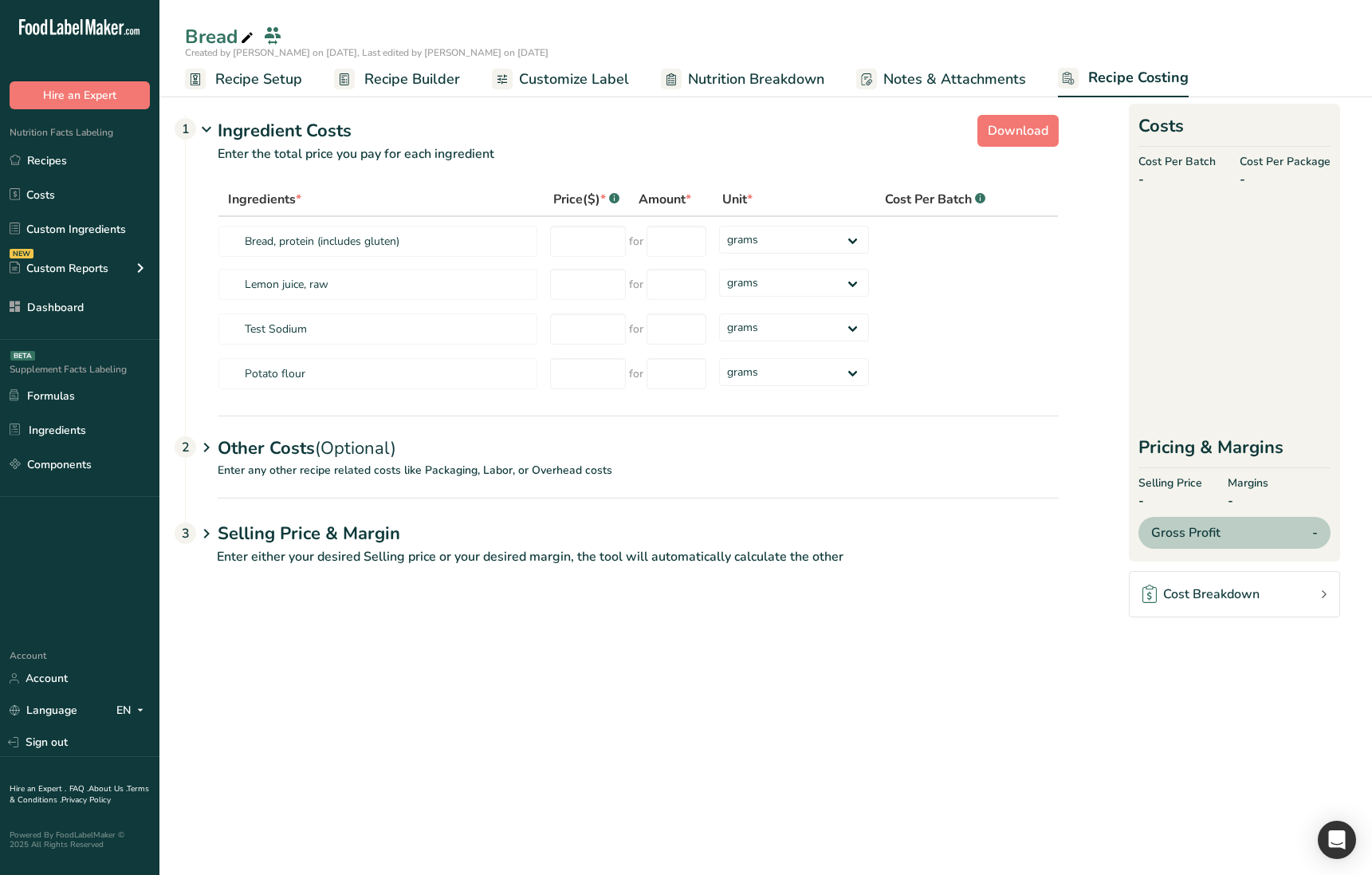
drag, startPoint x: 435, startPoint y: 77, endPoint x: 503, endPoint y: 78, distance: 68.0
click at [435, 77] on span "Recipe Builder" at bounding box center [412, 80] width 96 height 22
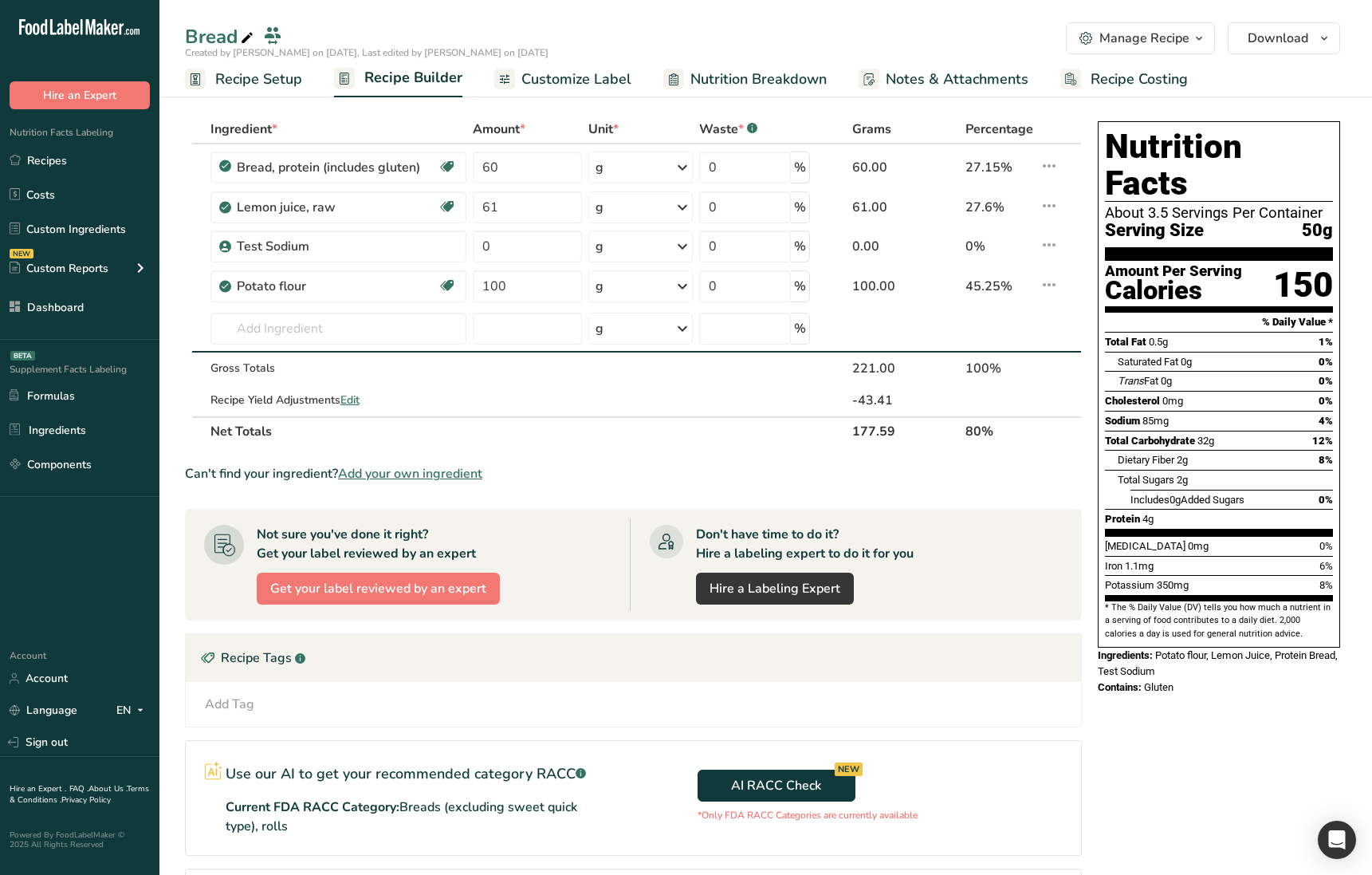
click at [559, 83] on span "Customize Label" at bounding box center [576, 80] width 110 height 22
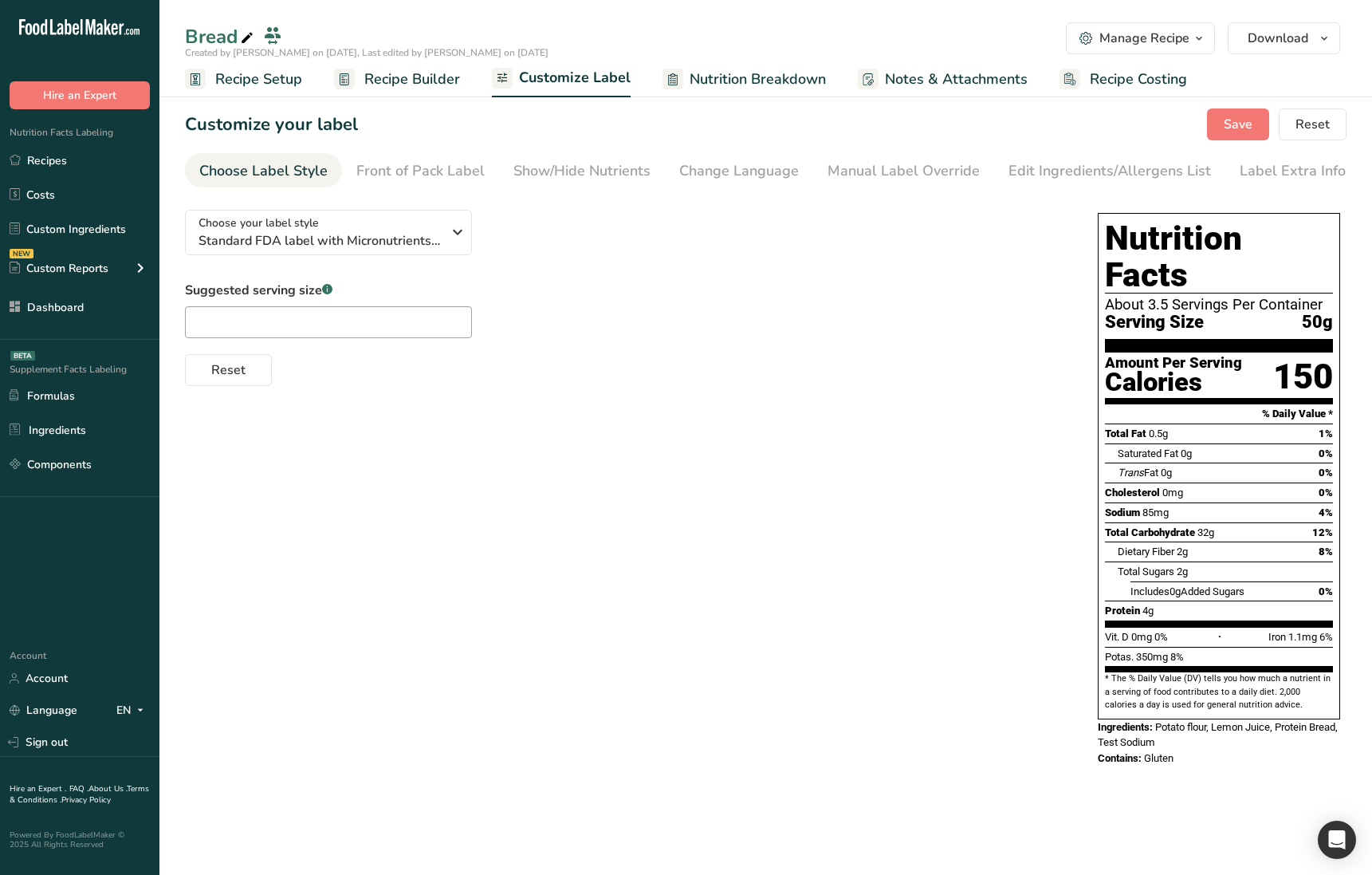
click at [426, 81] on span "Recipe Builder" at bounding box center [412, 80] width 96 height 22
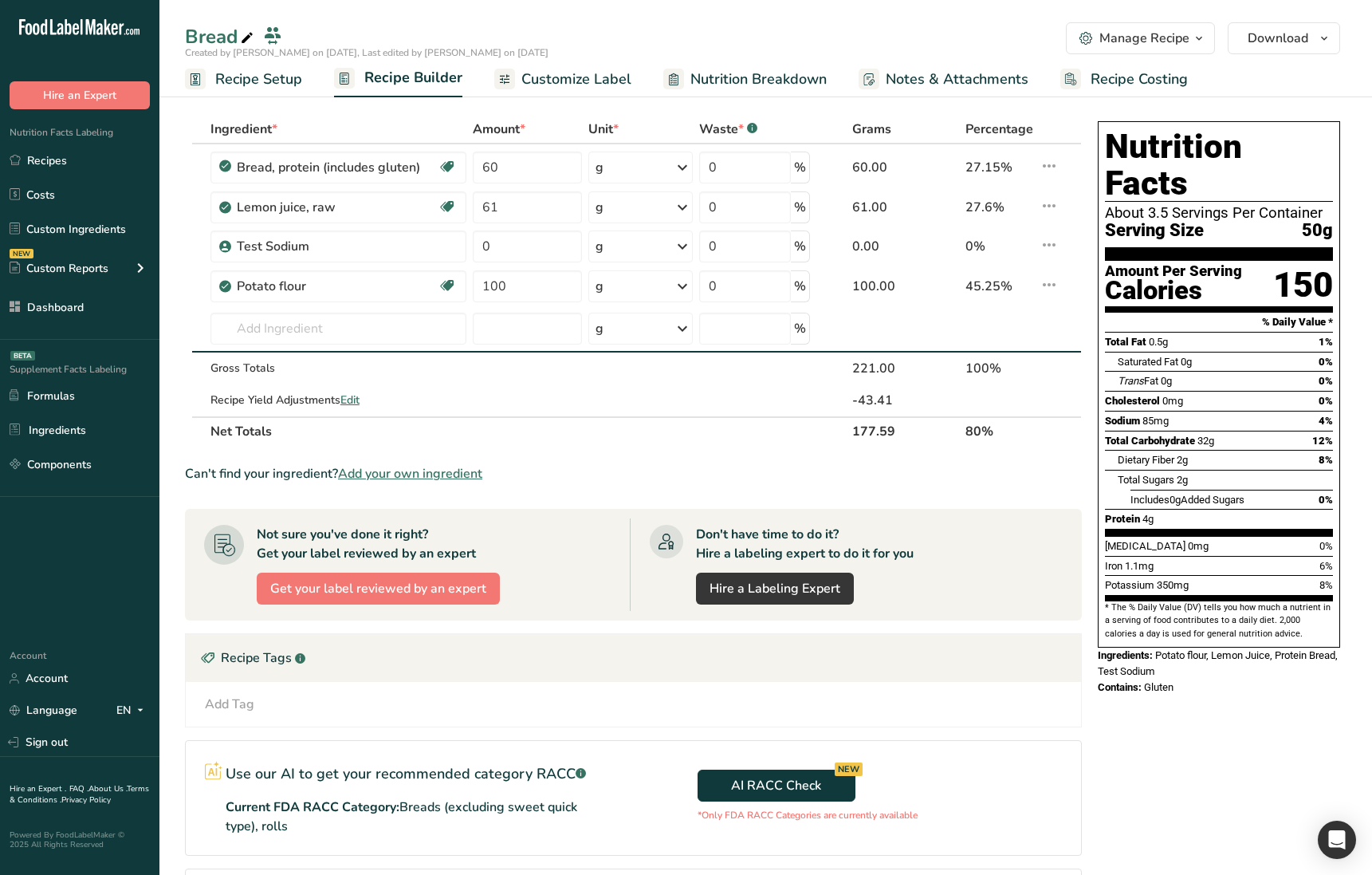
click at [548, 70] on span "Customize Label" at bounding box center [576, 80] width 110 height 22
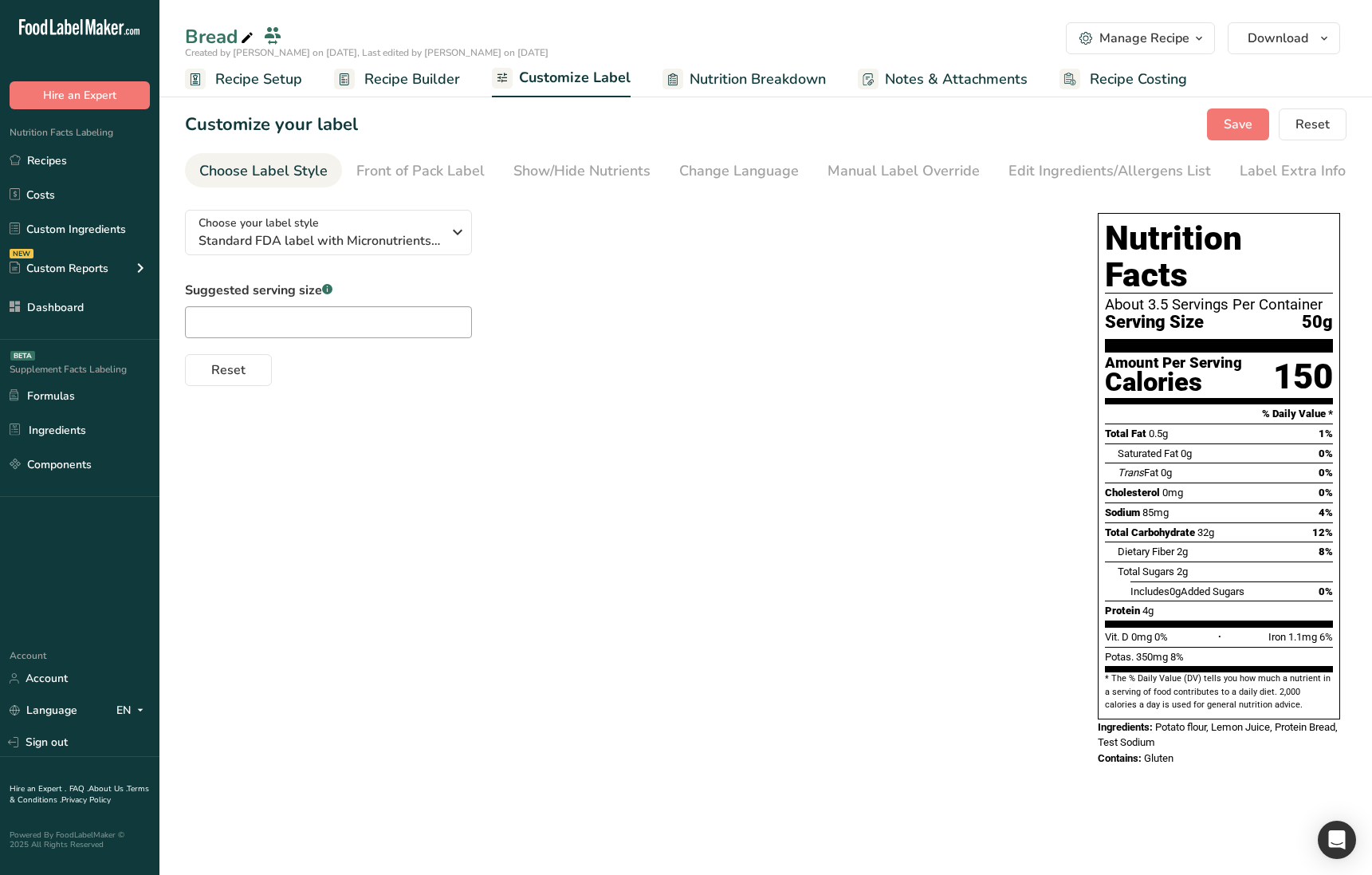
click at [756, 71] on span "Nutrition Breakdown" at bounding box center [757, 80] width 137 height 22
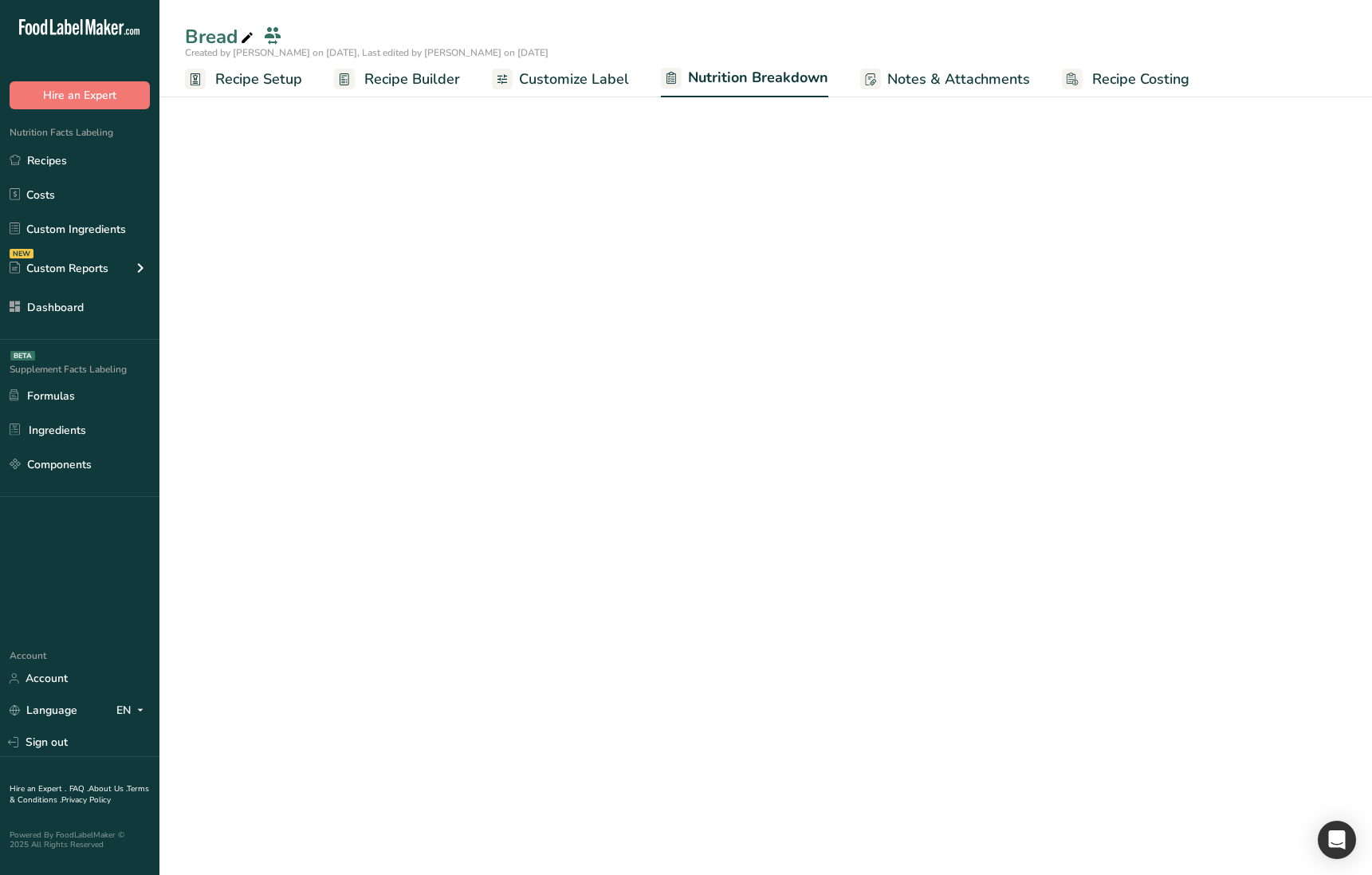
select select "Calories"
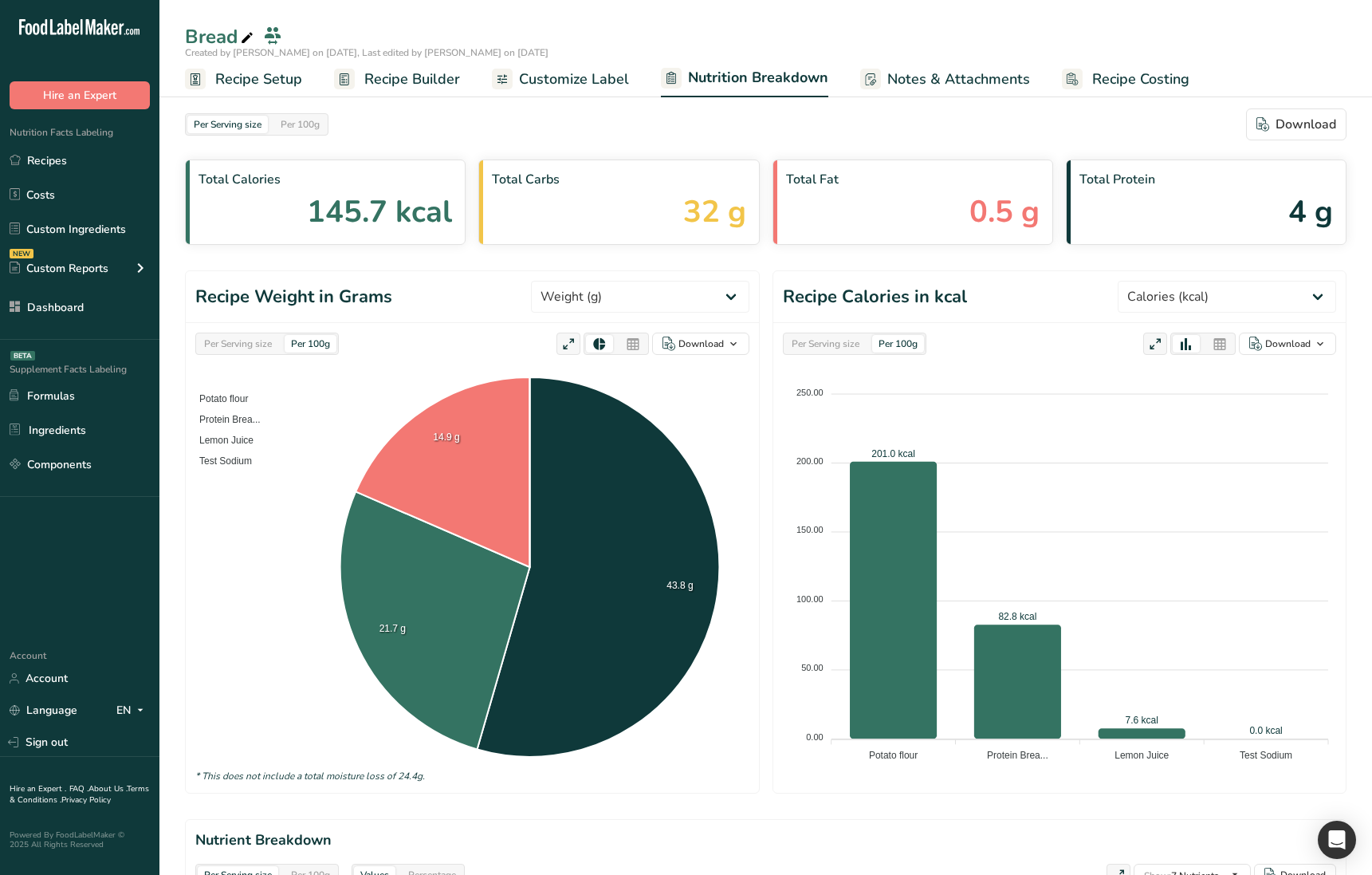
click at [955, 77] on span "Notes & Attachments" at bounding box center [959, 80] width 143 height 22
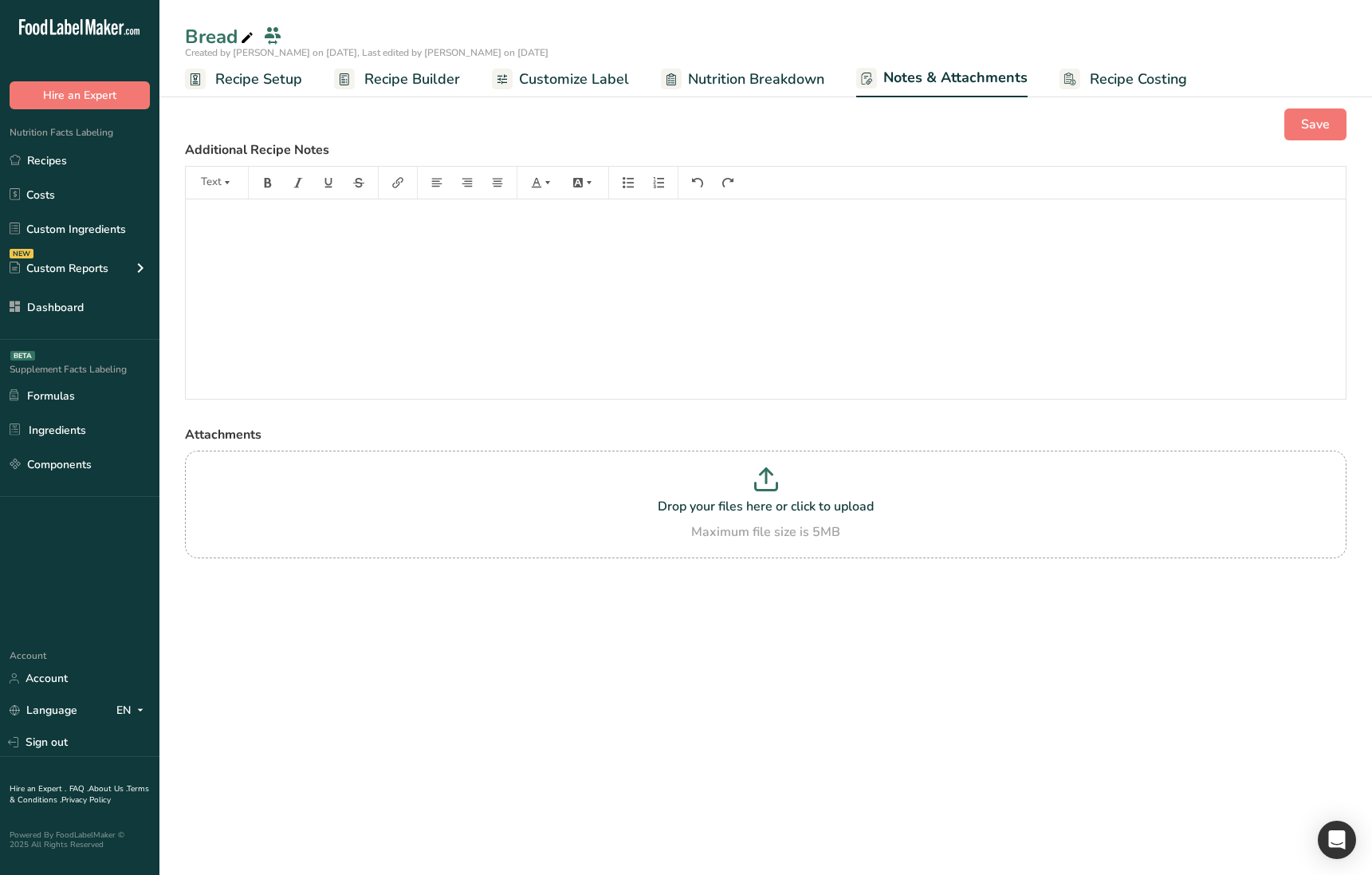
click at [229, 82] on span "Recipe Setup" at bounding box center [259, 80] width 87 height 22
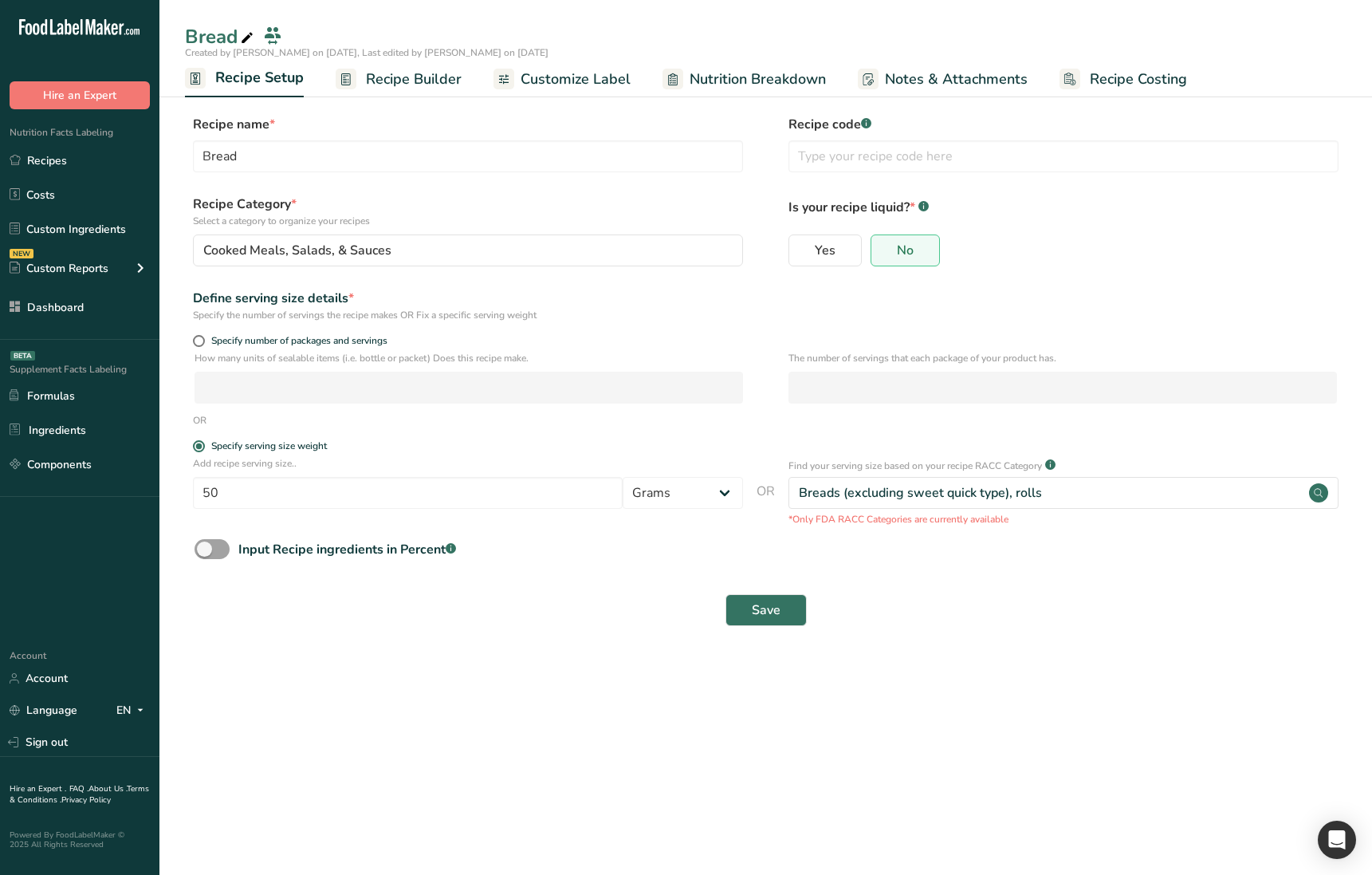
click at [413, 87] on span "Recipe Builder" at bounding box center [413, 80] width 96 height 22
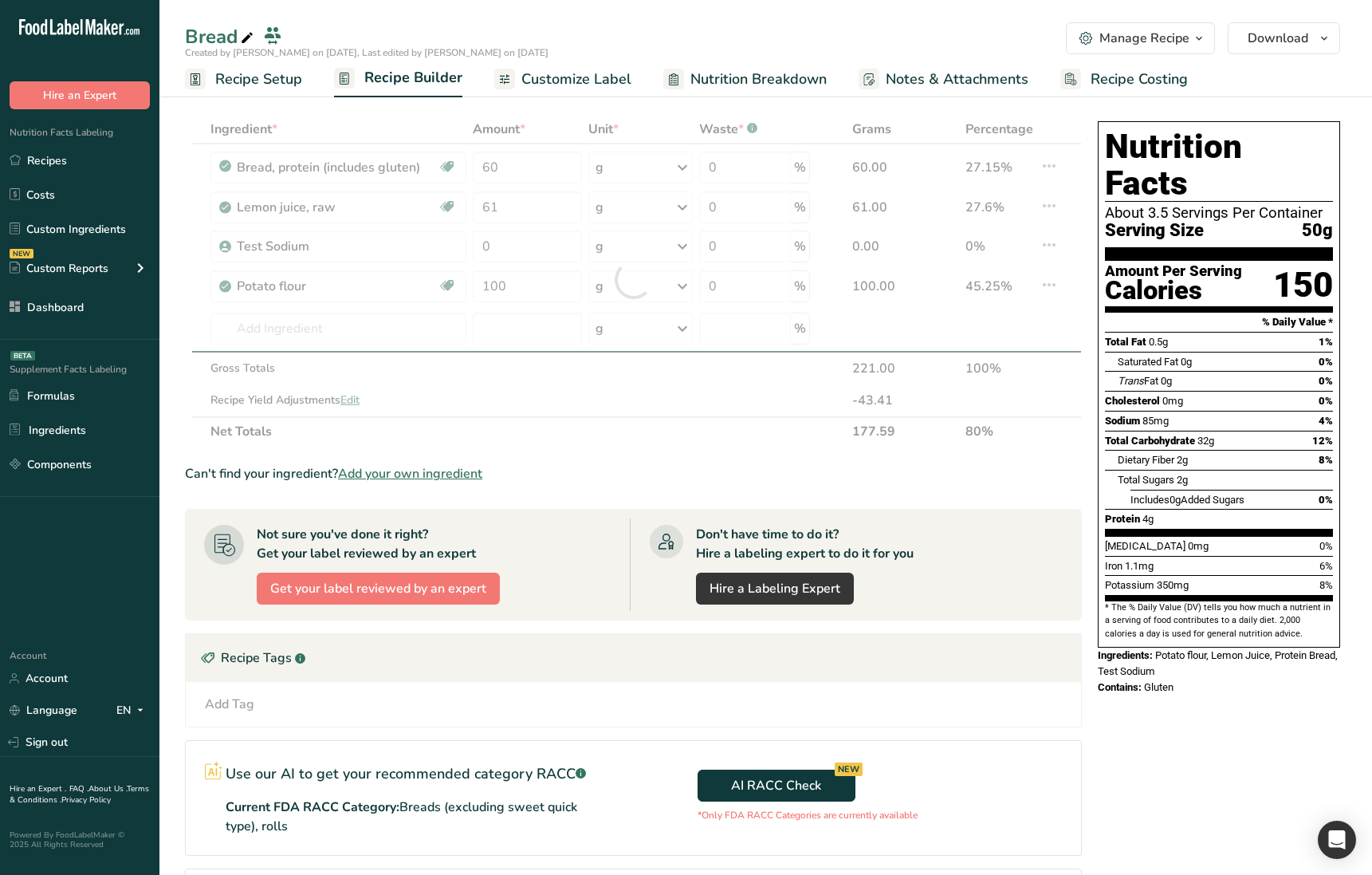
drag, startPoint x: 915, startPoint y: 291, endPoint x: 922, endPoint y: 303, distance: 13.9
click at [945, 300] on div "Ingredient * Amount * Unit * Waste * .a-a{fill:#347362;}.b-a{fill:#fff;} Grams …" at bounding box center [633, 280] width 896 height 331
drag, startPoint x: 906, startPoint y: 301, endPoint x: 917, endPoint y: 295, distance: 12.5
click at [910, 274] on div "Ingredient * Amount * Unit * Waste * .a-a{fill:#347362;}.b-a{fill:#fff;} Grams …" at bounding box center [633, 280] width 896 height 331
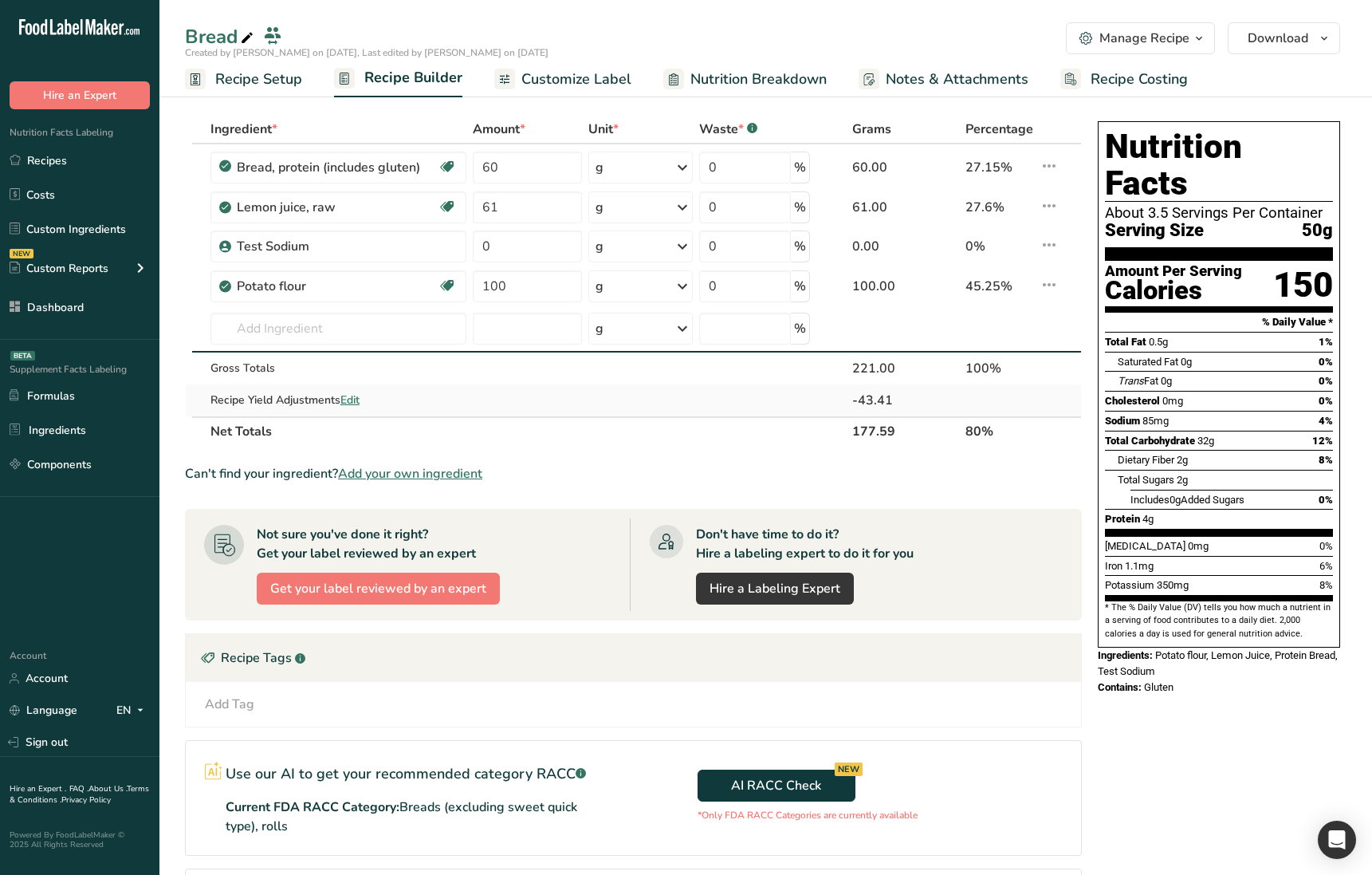
click at [353, 399] on span "Edit" at bounding box center [350, 400] width 19 height 15
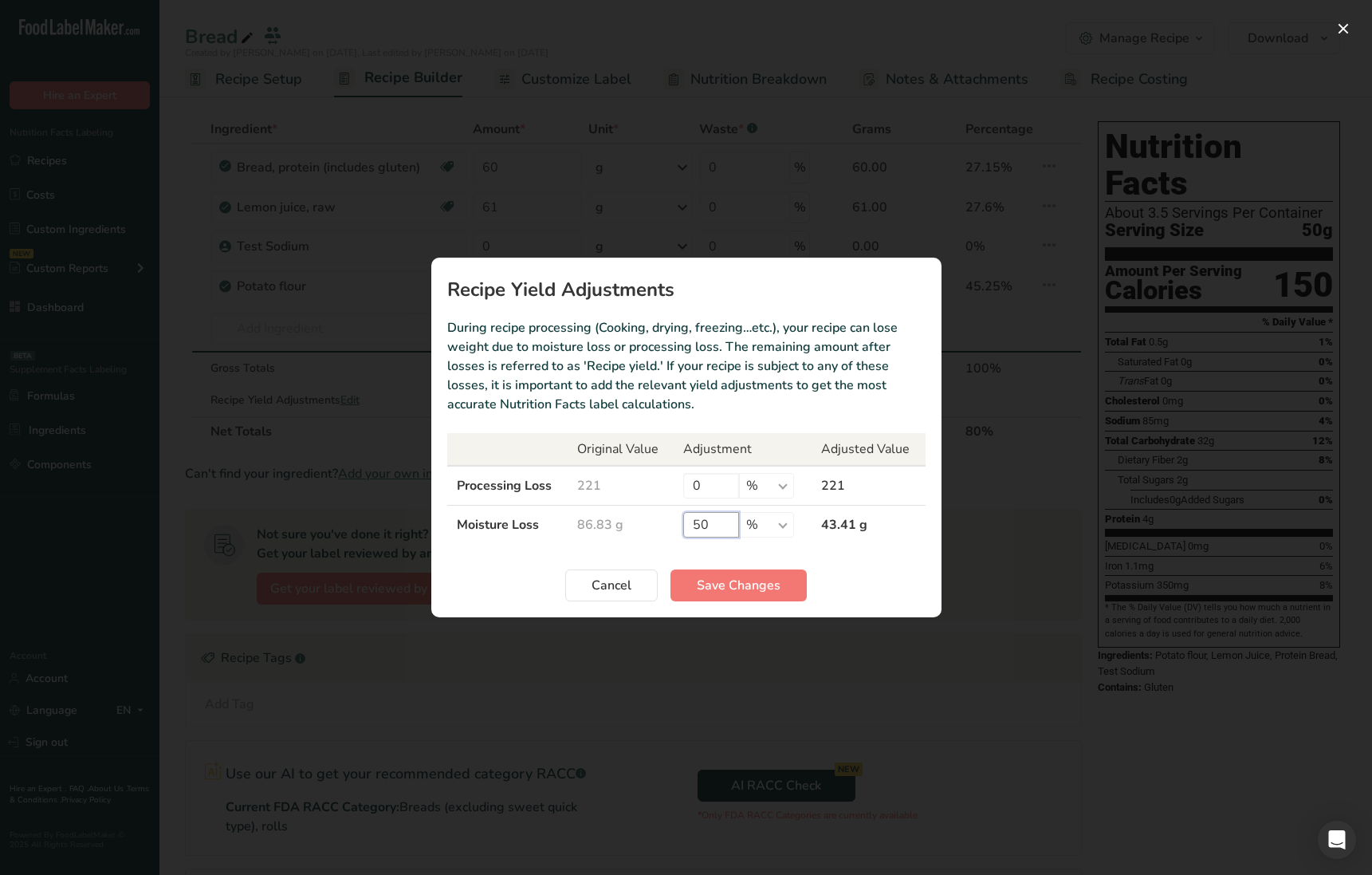
drag, startPoint x: 649, startPoint y: 523, endPoint x: 690, endPoint y: 554, distance: 51.4
click at [645, 522] on tr "Moisture Loss 86.83 g 50 % g ppm ug kg mg mcg lb oz 43.41 g" at bounding box center [686, 525] width 478 height 39
click at [746, 587] on span "Save Changes" at bounding box center [739, 585] width 84 height 19
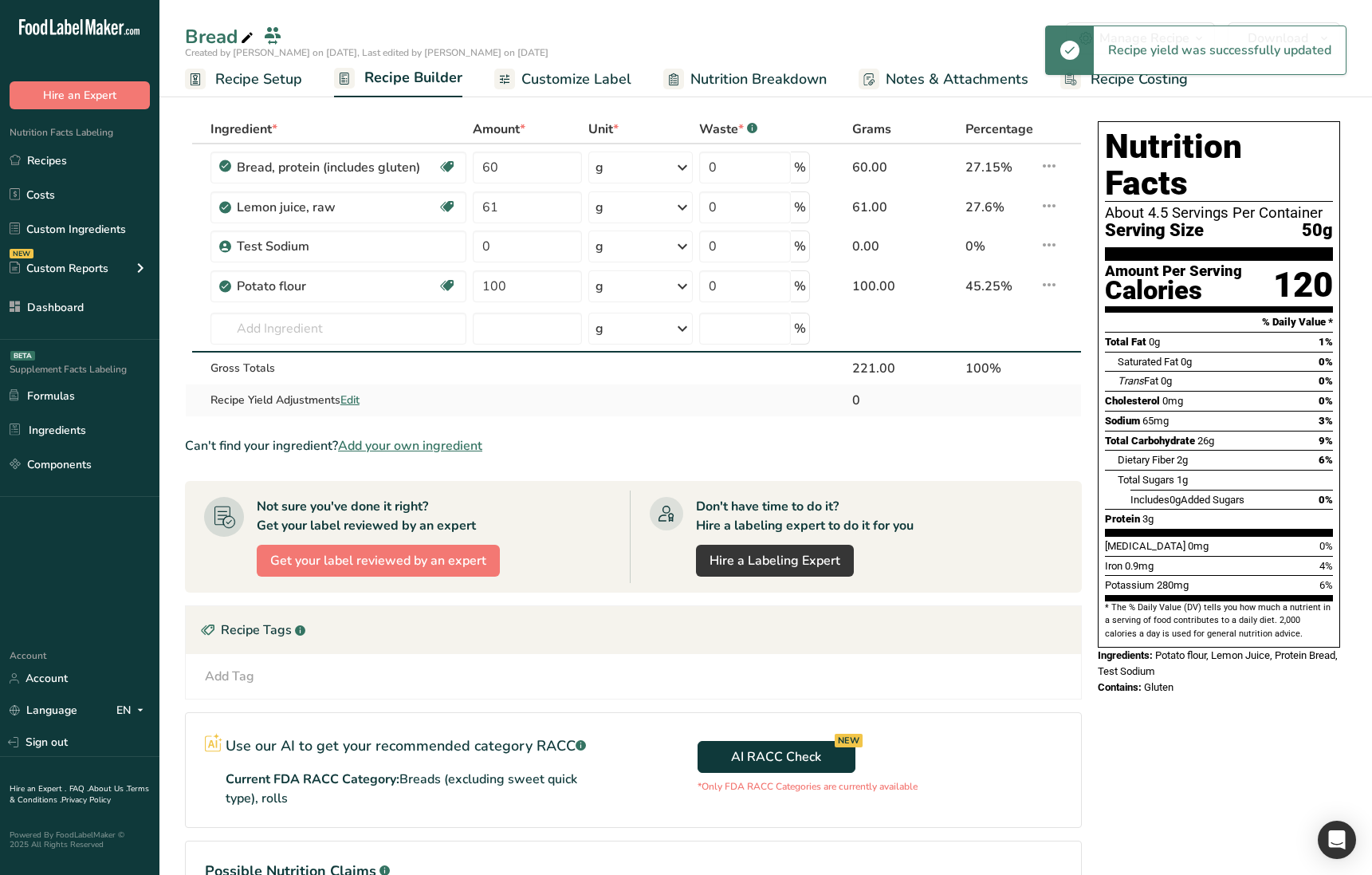
click at [351, 398] on span "Edit" at bounding box center [350, 400] width 19 height 15
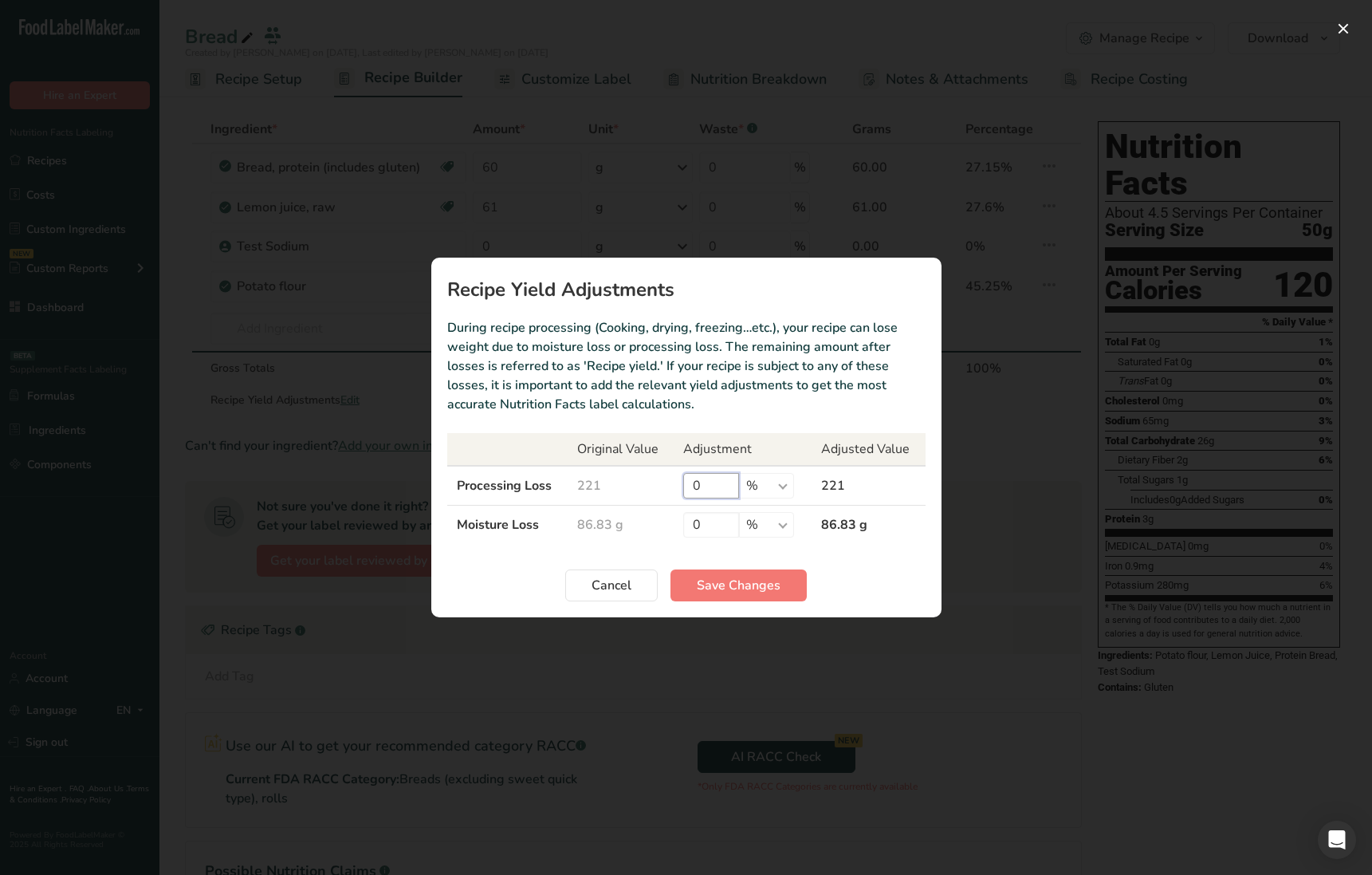
click at [648, 490] on tr "Processing Loss 221 0 % g ppm ug kg mg mcg lb oz 221" at bounding box center [686, 486] width 478 height 40
type input "50"
click at [718, 586] on span "Save Changes" at bounding box center [739, 585] width 84 height 19
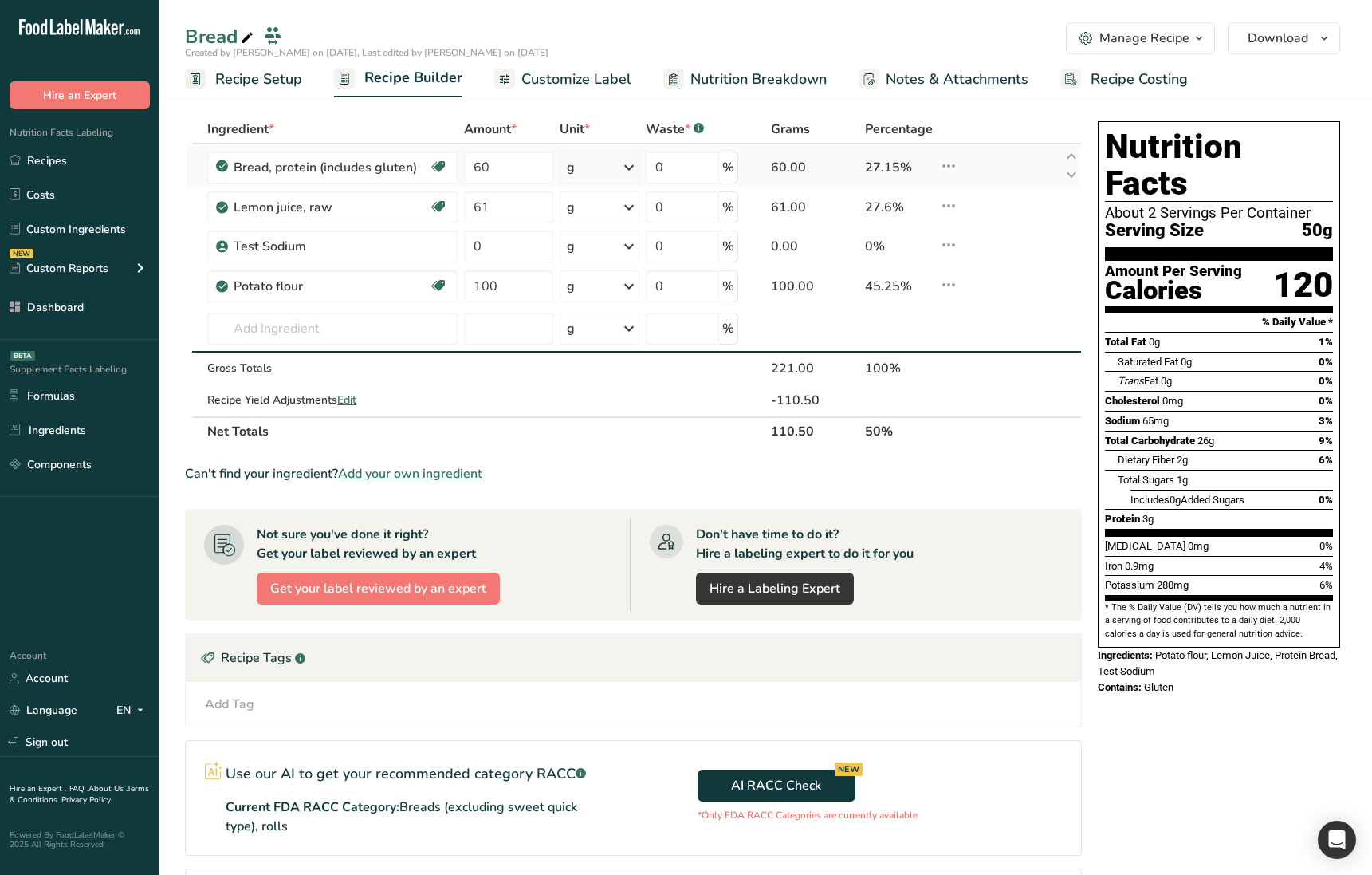
click at [959, 174] on div "i Info Delete" at bounding box center [999, 167] width 120 height 23
click at [952, 172] on icon at bounding box center [948, 166] width 19 height 29
click at [947, 172] on icon at bounding box center [948, 166] width 19 height 29
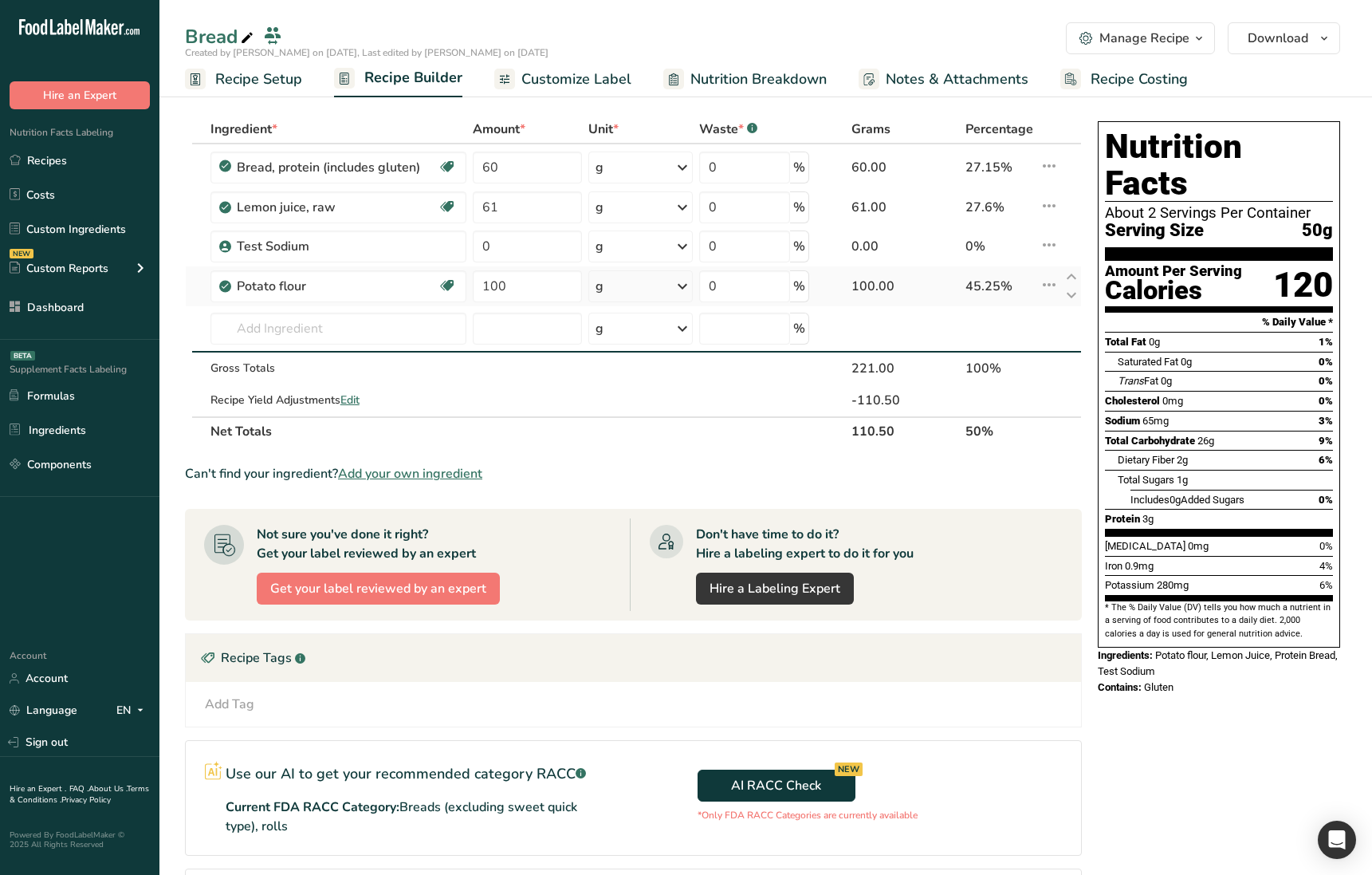
click at [1047, 290] on icon at bounding box center [1049, 284] width 19 height 29
click at [1047, 291] on icon at bounding box center [1049, 284] width 19 height 29
click at [1048, 281] on icon at bounding box center [1049, 284] width 19 height 29
click at [1051, 258] on icon at bounding box center [1049, 245] width 19 height 29
click at [1048, 211] on icon at bounding box center [1049, 206] width 19 height 29
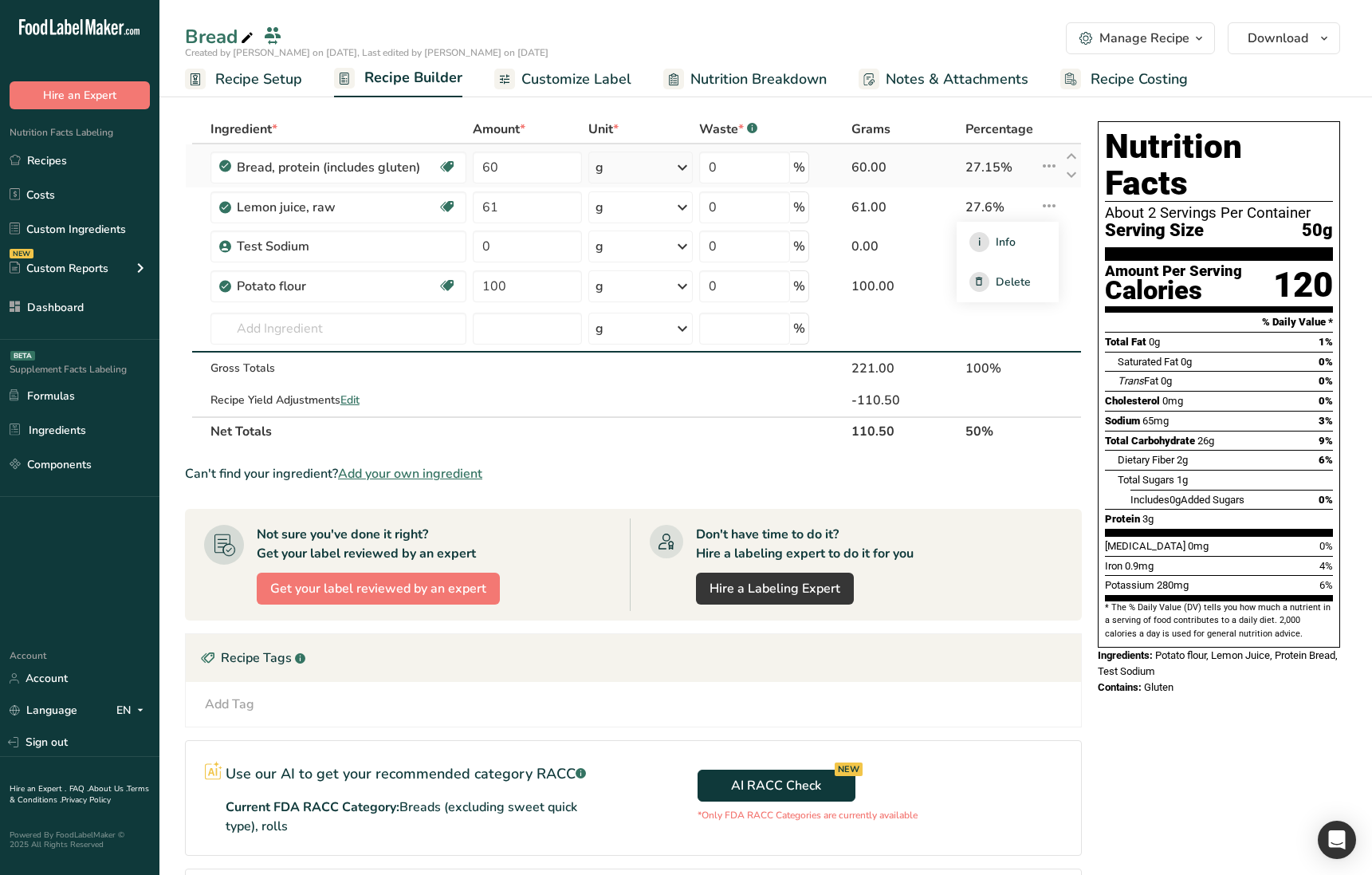
click at [1050, 166] on icon at bounding box center [1049, 166] width 19 height 29
click at [1087, 226] on div "Ingredient * Amount * Unit * Waste * .a-a{fill:#347362;}.b-a{fill:#fff;} Grams …" at bounding box center [638, 586] width 907 height 943
click at [1050, 285] on icon at bounding box center [1049, 284] width 19 height 29
click at [1058, 256] on icon at bounding box center [1049, 245] width 19 height 29
click at [1047, 219] on icon at bounding box center [1049, 206] width 19 height 29
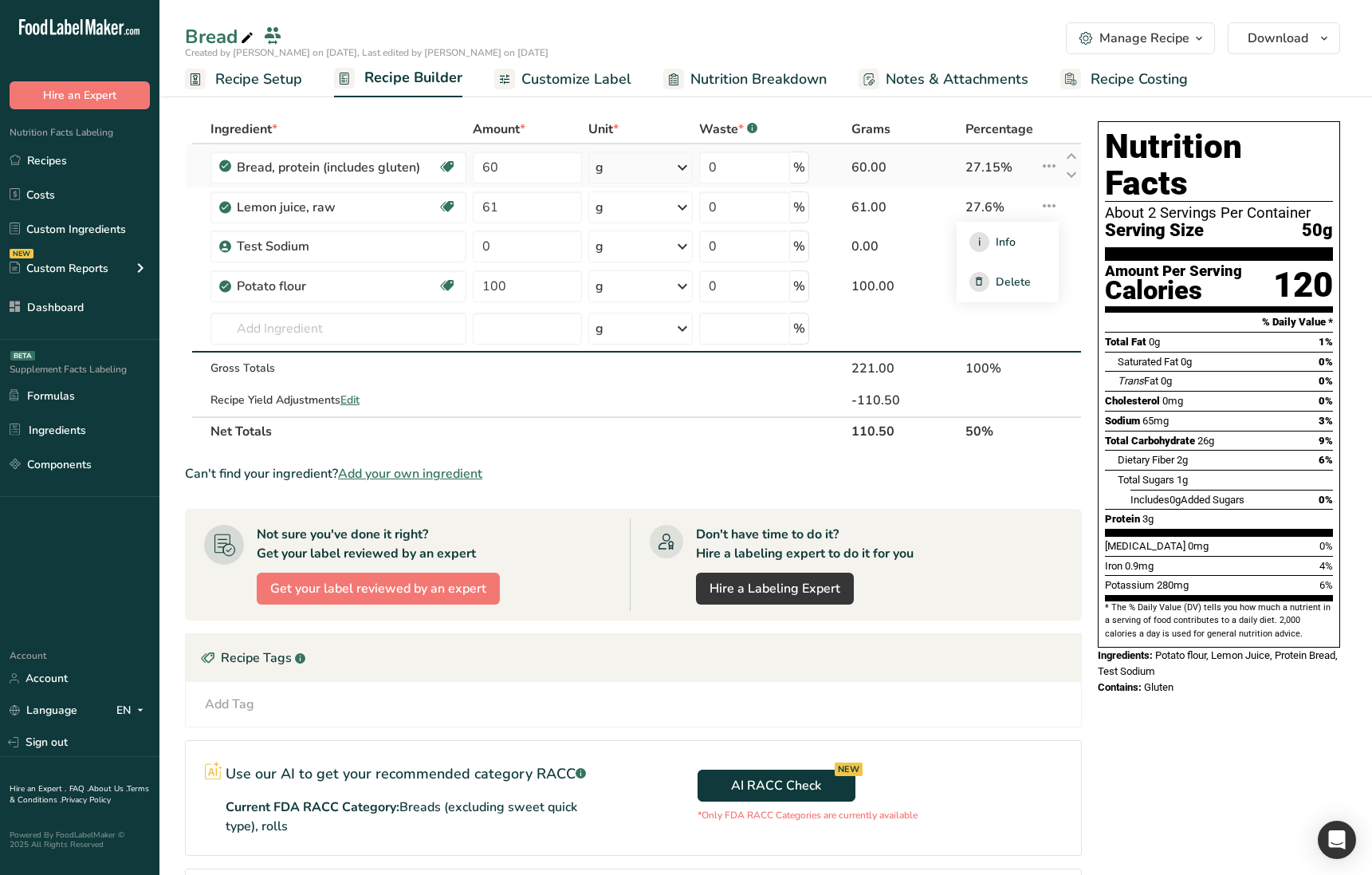
click at [1048, 164] on icon at bounding box center [1049, 166] width 19 height 29
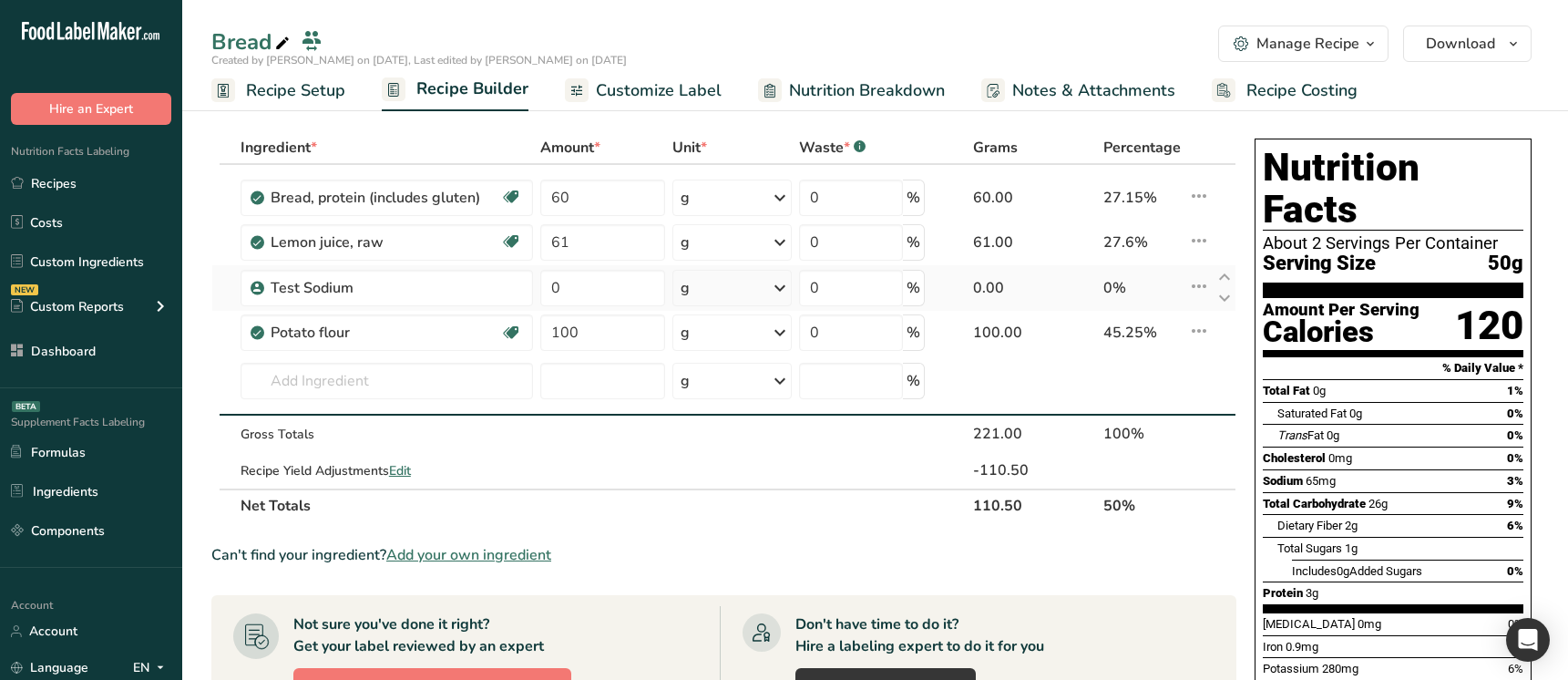
click at [228, 303] on td at bounding box center [228, 289] width 17 height 46
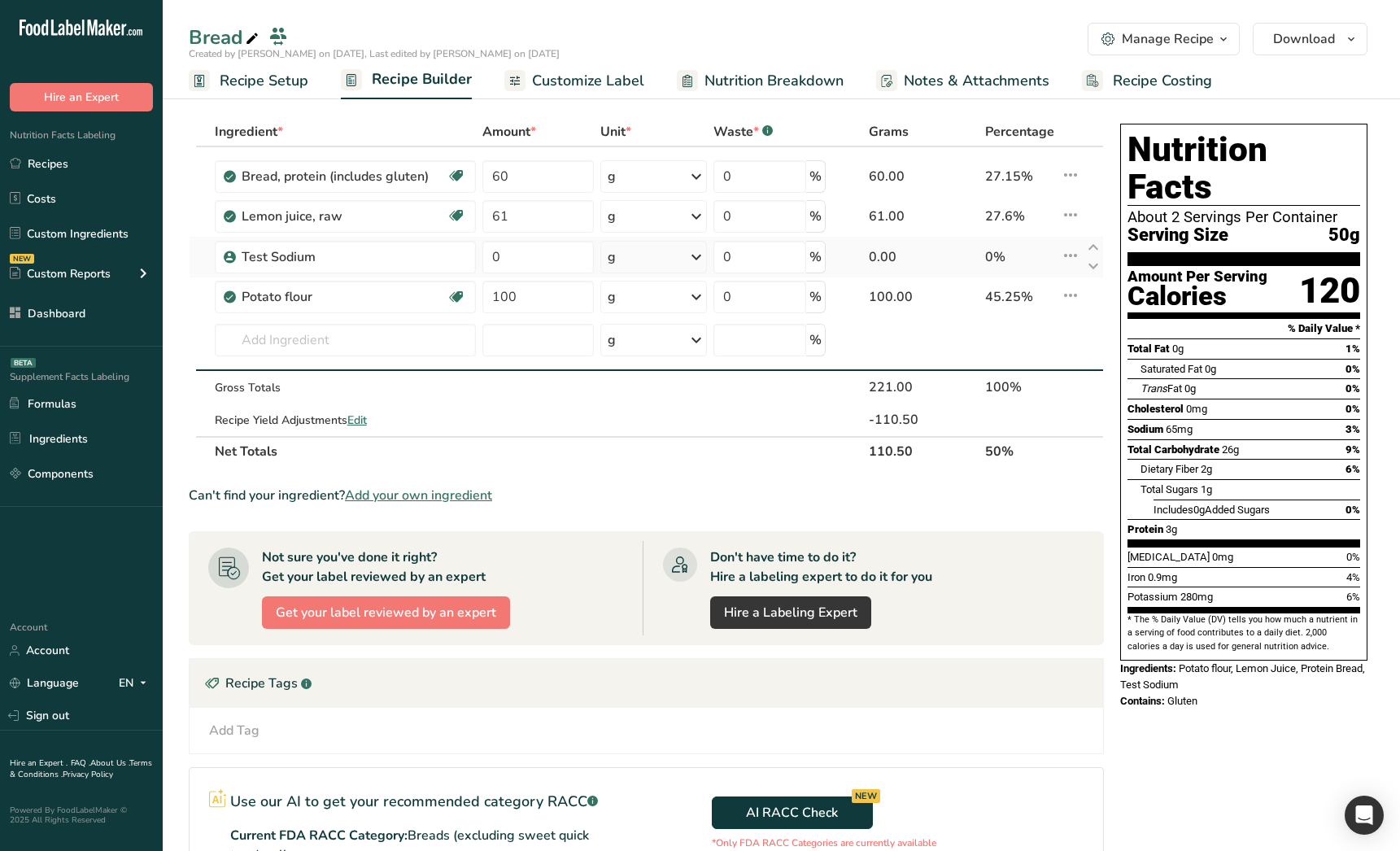
click at [1066, 256] on icon at bounding box center [1071, 255] width 20 height 29
click at [1063, 227] on icon at bounding box center [1071, 215] width 20 height 29
click at [1065, 176] on icon at bounding box center [1071, 175] width 20 height 29
click at [1079, 353] on td at bounding box center [1071, 344] width 26 height 54
click at [502, 440] on th "Net Totals" at bounding box center [520, 451] width 618 height 29
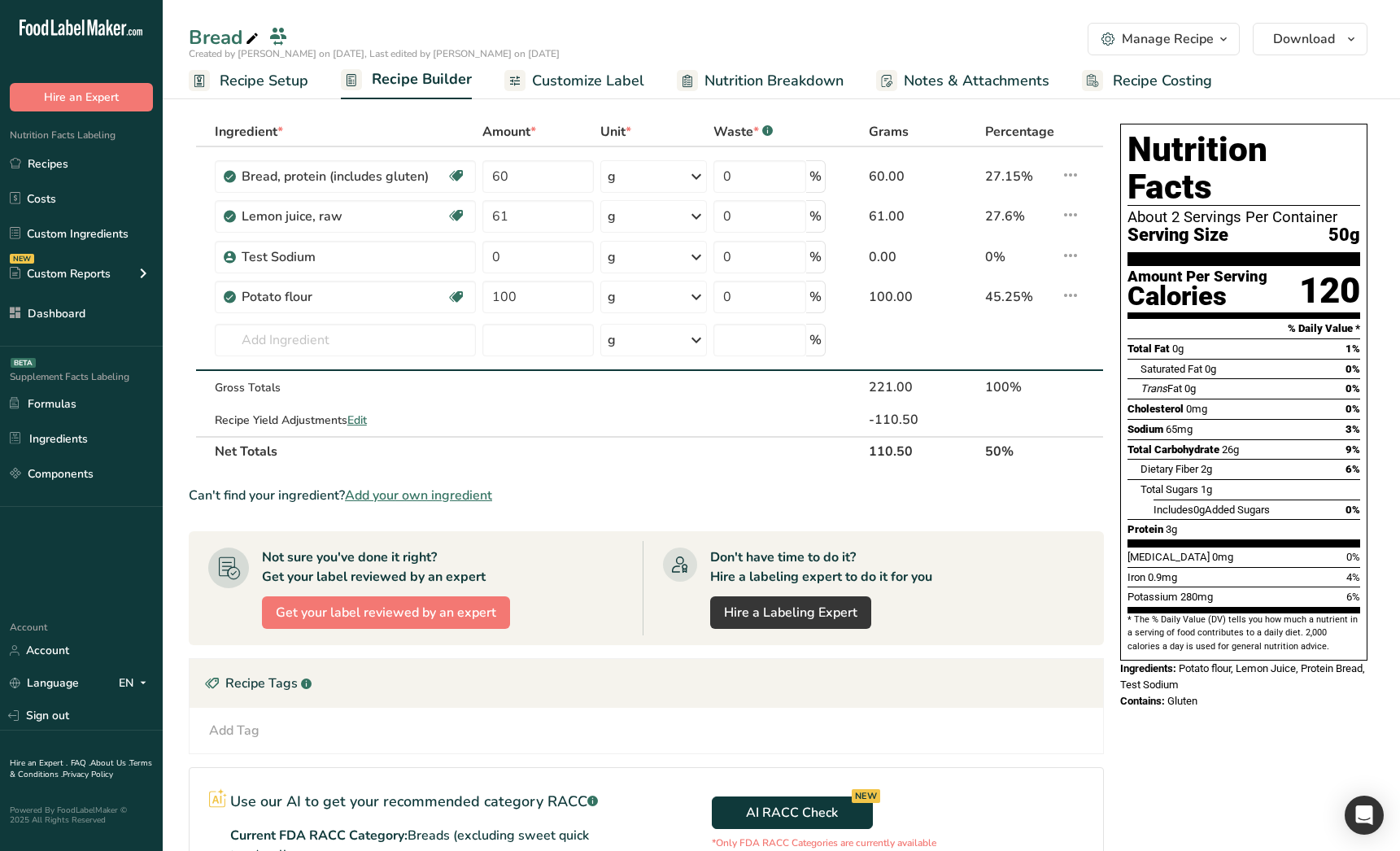
drag, startPoint x: 502, startPoint y: 449, endPoint x: 506, endPoint y: 437, distance: 12.6
click at [505, 436] on table "Ingredient * Amount * Unit * Waste * .a-a{fill:#347362;}.b-a{fill:#fff;} Grams …" at bounding box center [646, 292] width 915 height 349
drag, startPoint x: 537, startPoint y: 456, endPoint x: 564, endPoint y: 437, distance: 33.0
click at [537, 467] on section "Ingredient * Amount * Unit * Waste * .a-a{fill:#347362;}.b-a{fill:#fff;} Grams …" at bounding box center [646, 591] width 915 height 948
click at [578, 459] on th "Net Totals" at bounding box center [520, 451] width 618 height 29
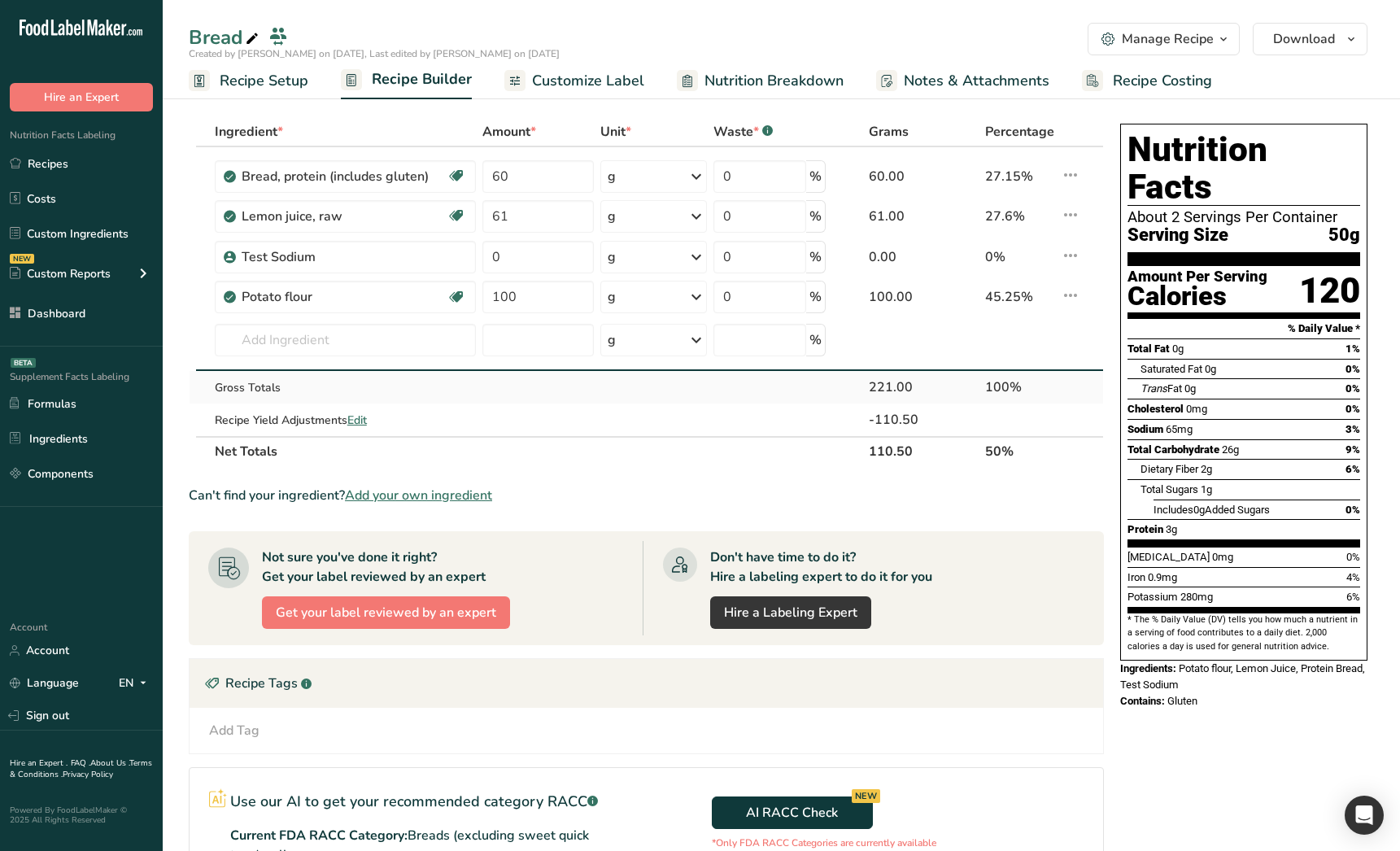
drag, startPoint x: 870, startPoint y: 340, endPoint x: 994, endPoint y: 396, distance: 136.1
click at [997, 429] on tbody "Bread, protein (includes gluten) Dairy free Vegan Vegetarian Soy free 60 g Port…" at bounding box center [646, 292] width 914 height 289
drag, startPoint x: 1009, startPoint y: 346, endPoint x: 930, endPoint y: 343, distance: 79.1
click at [893, 332] on tr "Almond flour 1211 Milk, whole, 3.25% milkfat, without added vitamin A and vitam…" at bounding box center [646, 344] width 914 height 54
drag, startPoint x: 1036, startPoint y: 347, endPoint x: 936, endPoint y: 322, distance: 103.1
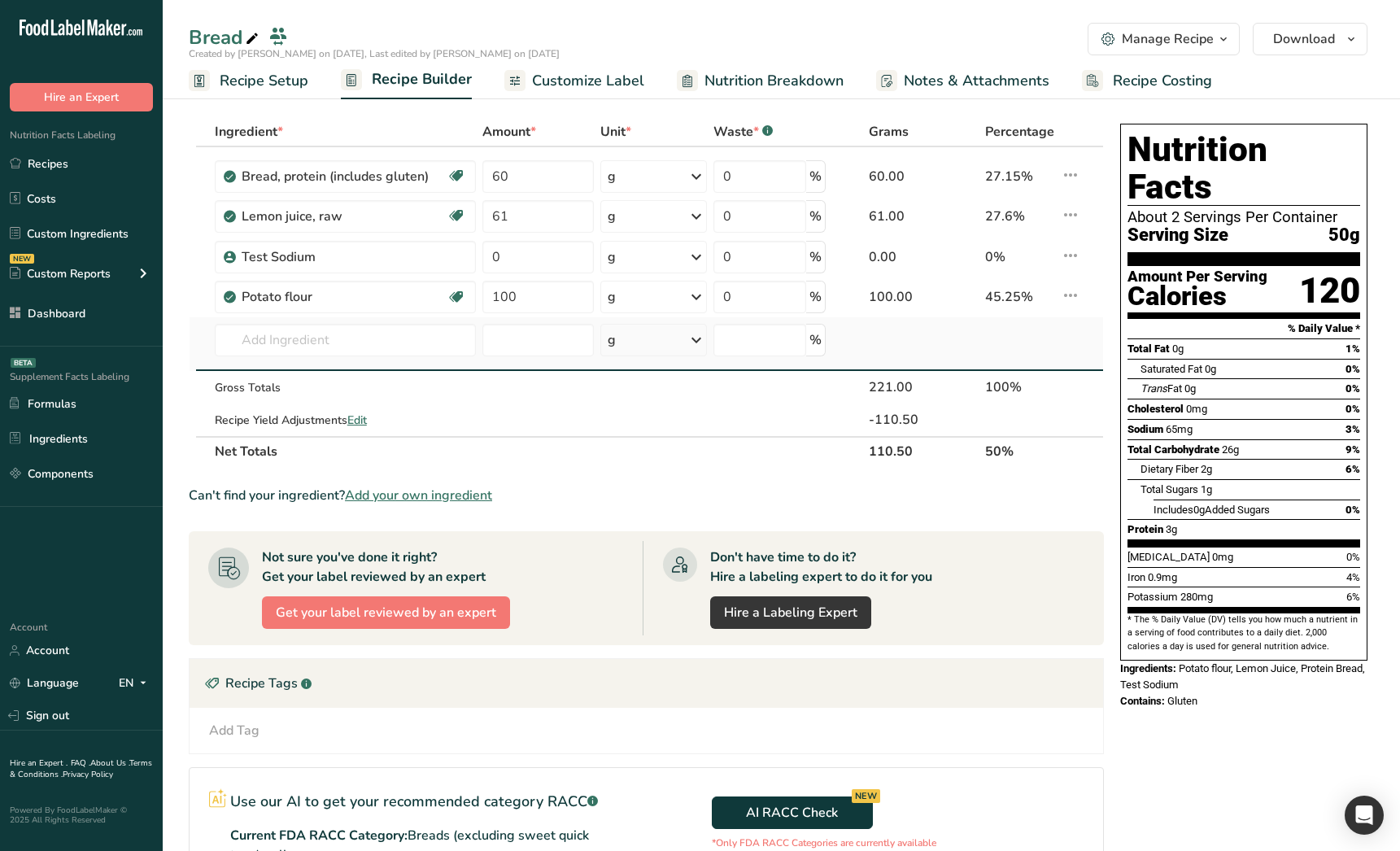
click at [936, 322] on tr "Almond flour 1211 Milk, whole, 3.25% milkfat, without added vitamin A and vitam…" at bounding box center [646, 344] width 914 height 54
drag, startPoint x: 849, startPoint y: 352, endPoint x: 881, endPoint y: 301, distance: 60.2
click at [884, 266] on tbody "Bread, protein (includes gluten) Dairy free Vegan Vegetarian Soy free 60 g Port…" at bounding box center [646, 292] width 914 height 289
drag, startPoint x: 889, startPoint y: 321, endPoint x: 899, endPoint y: 289, distance: 33.5
click at [894, 252] on tbody "Bread, protein (includes gluten) Dairy free Vegan Vegetarian Soy free 60 g Port…" at bounding box center [646, 292] width 914 height 289
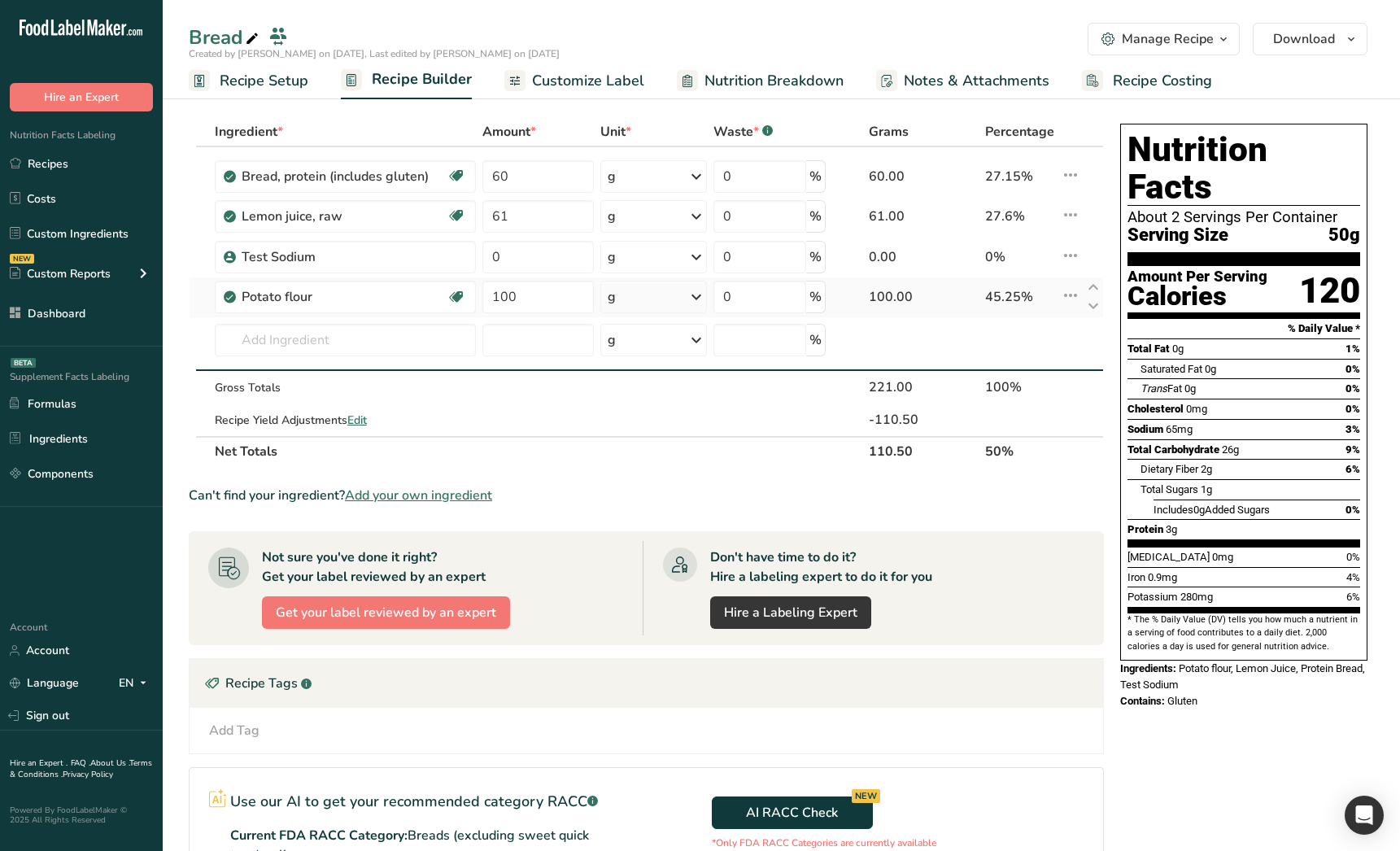
drag, startPoint x: 898, startPoint y: 344, endPoint x: 940, endPoint y: 291, distance: 67.6
click at [940, 291] on tbody "Bread, protein (includes gluten) Dairy free Vegan Vegetarian Soy free 60 g Port…" at bounding box center [646, 292] width 914 height 289
drag, startPoint x: 1072, startPoint y: 156, endPoint x: 1002, endPoint y: 157, distance: 70.0
click at [1012, 157] on tr "Bread, protein (includes gluten) Dairy free Vegan Vegetarian Soy free 60 g Port…" at bounding box center [646, 172] width 914 height 50
drag, startPoint x: 342, startPoint y: 152, endPoint x: 303, endPoint y: 148, distance: 39.2
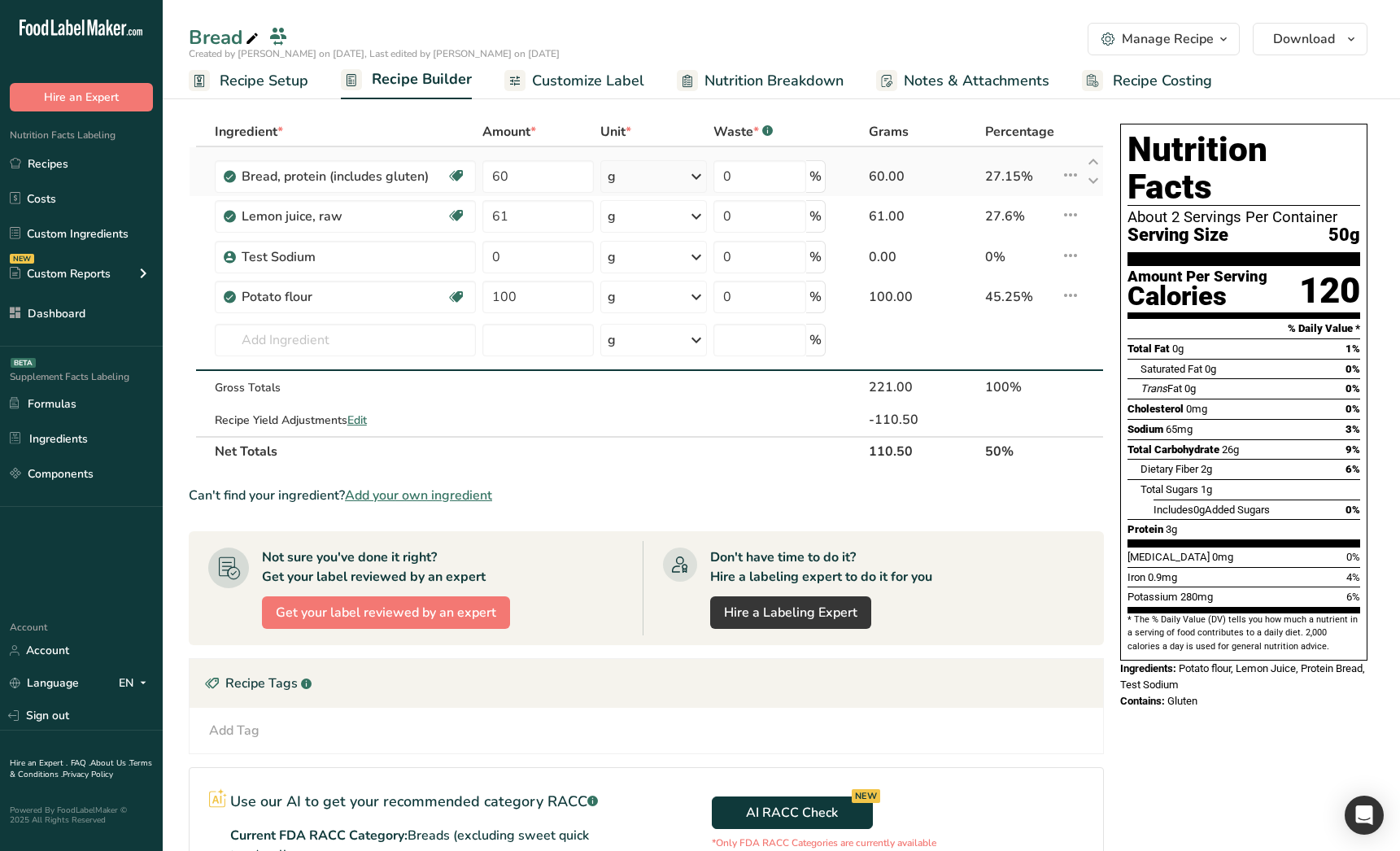
click at [303, 148] on td "Bread, protein (includes gluten) Dairy free Vegan Vegetarian Soy free" at bounding box center [345, 172] width 268 height 50
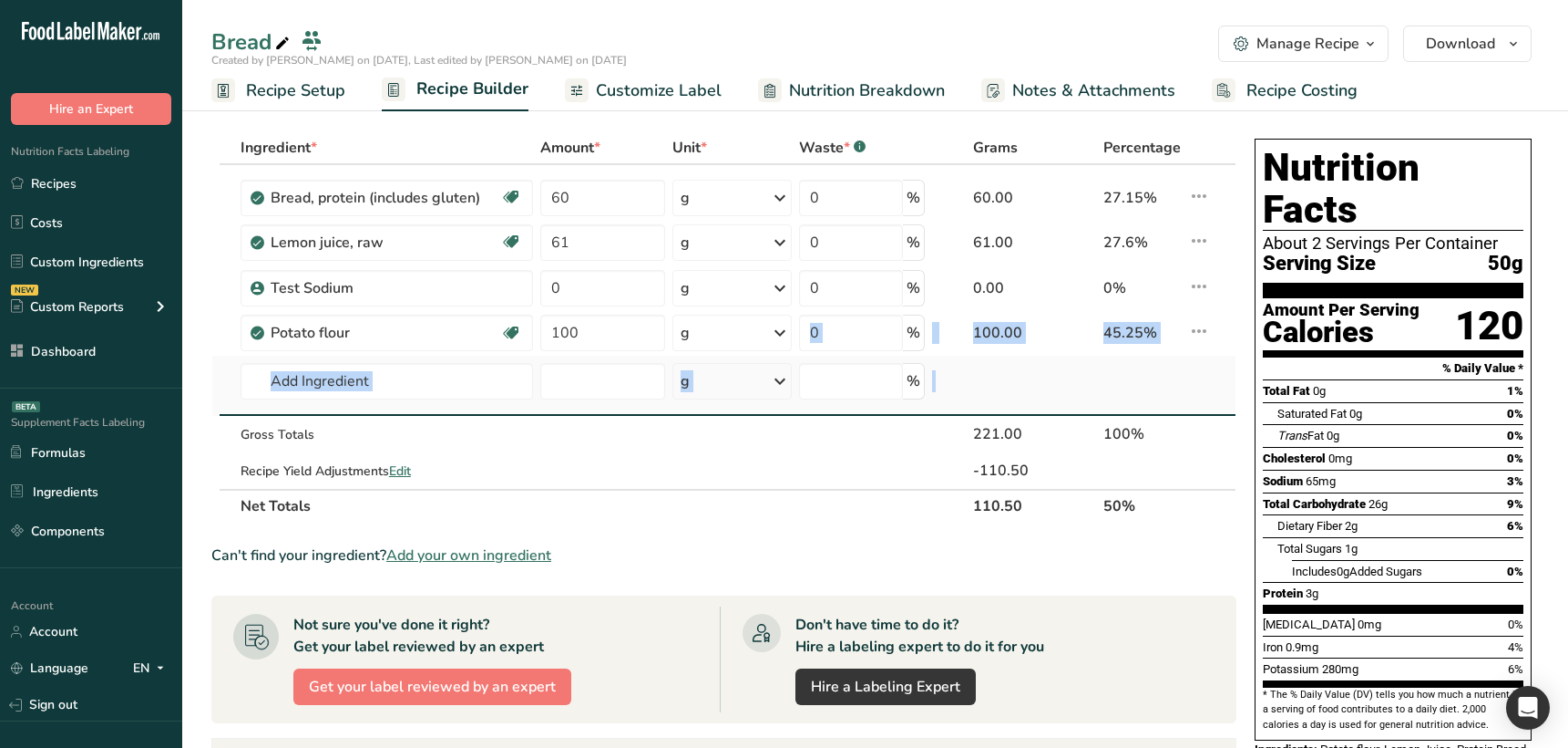
drag, startPoint x: 1193, startPoint y: 365, endPoint x: 765, endPoint y: 360, distance: 428.0
click at [802, 329] on tbody "Bread, protein (includes gluten) Dairy free Vegan Vegetarian Soy free 60 g Port…" at bounding box center [724, 327] width 1024 height 324
drag, startPoint x: 788, startPoint y: 352, endPoint x: 986, endPoint y: 361, distance: 198.2
click at [918, 284] on tbody "Bread, protein (includes gluten) Dairy free Vegan Vegetarian Soy free 60 g Port…" at bounding box center [724, 327] width 1024 height 324
drag, startPoint x: 1093, startPoint y: 363, endPoint x: 1085, endPoint y: 320, distance: 43.7
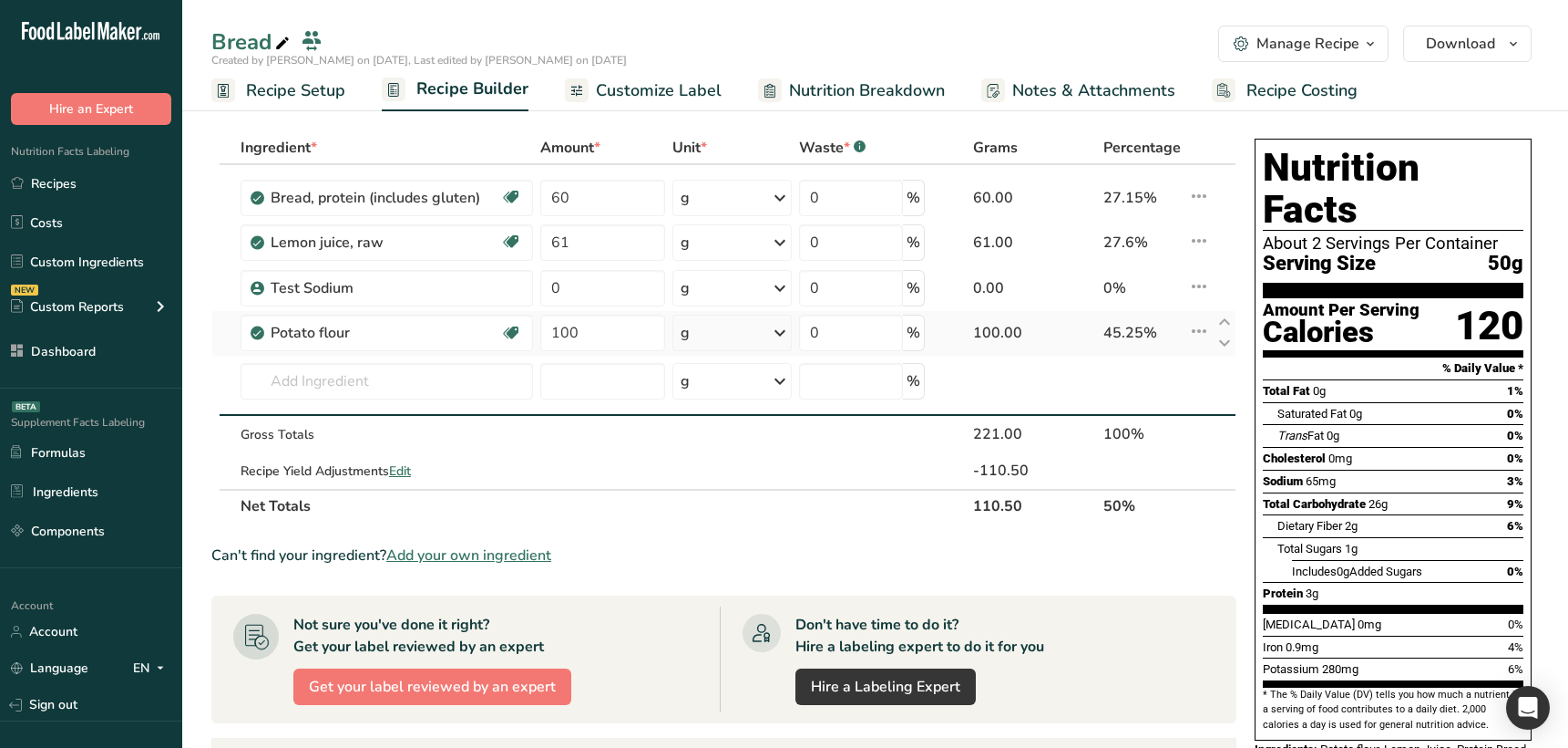
click at [1092, 321] on tbody "Bread, protein (includes gluten) Dairy free Vegan Vegetarian Soy free 60 g Port…" at bounding box center [724, 327] width 1024 height 324
drag, startPoint x: 1085, startPoint y: 323, endPoint x: 1063, endPoint y: 253, distance: 73.4
click at [1088, 369] on tbody "Bread, protein (includes gluten) Dairy free Vegan Vegetarian Soy free 60 g Port…" at bounding box center [724, 327] width 1024 height 324
drag, startPoint x: 1060, startPoint y: 321, endPoint x: 1060, endPoint y: 364, distance: 43.0
click at [1059, 348] on tbody "Bread, protein (includes gluten) Dairy free Vegan Vegetarian Soy free 60 g Port…" at bounding box center [724, 327] width 1024 height 324
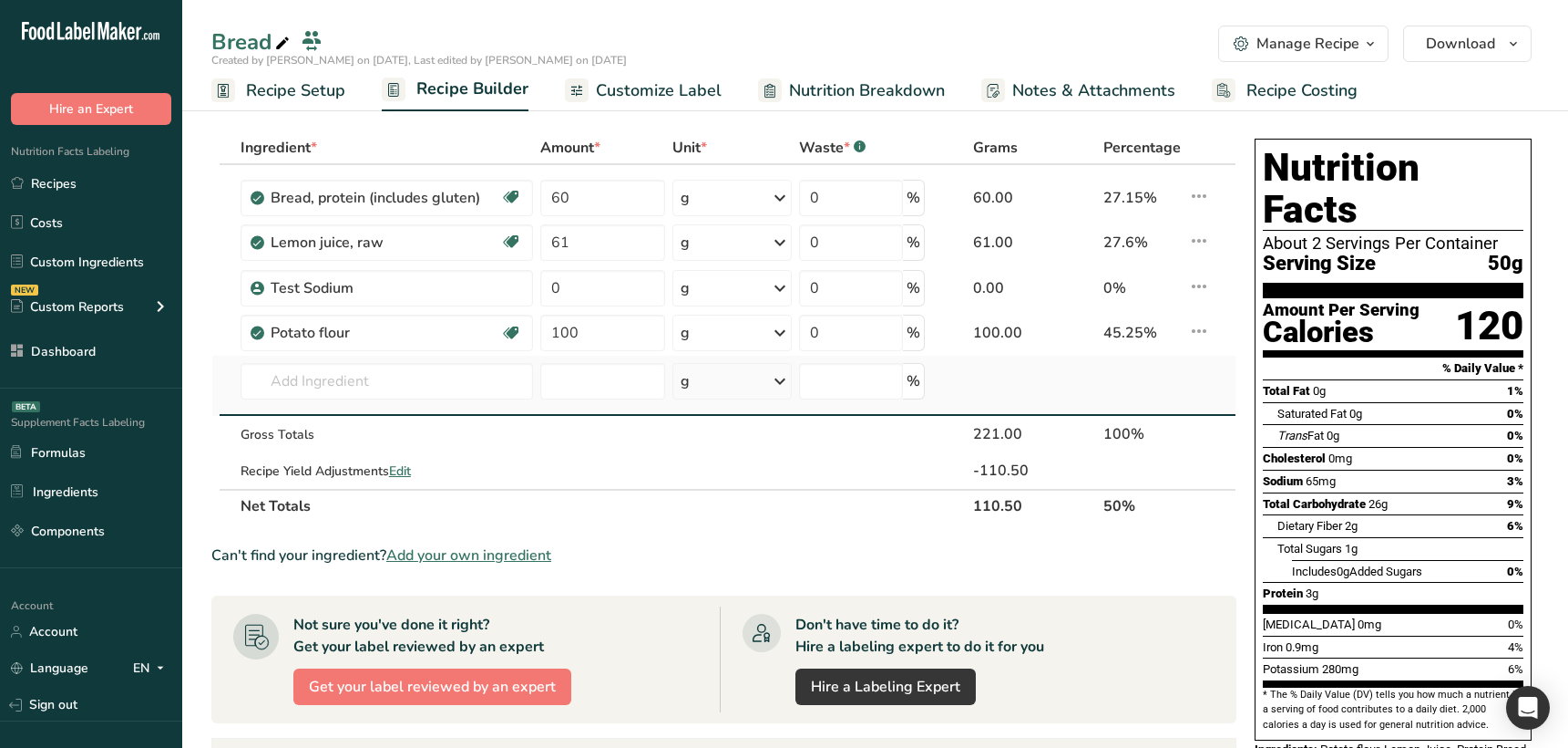
click at [1067, 393] on td at bounding box center [1034, 386] width 130 height 60
drag, startPoint x: 968, startPoint y: 383, endPoint x: 968, endPoint y: 345, distance: 38.0
click at [968, 339] on tbody "Bread, protein (includes gluten) Dairy free Vegan Vegetarian Soy free 60 g Port…" at bounding box center [724, 327] width 1024 height 324
drag, startPoint x: 819, startPoint y: 389, endPoint x: 772, endPoint y: 379, distance: 48.1
click at [796, 361] on td "%" at bounding box center [862, 386] width 133 height 60
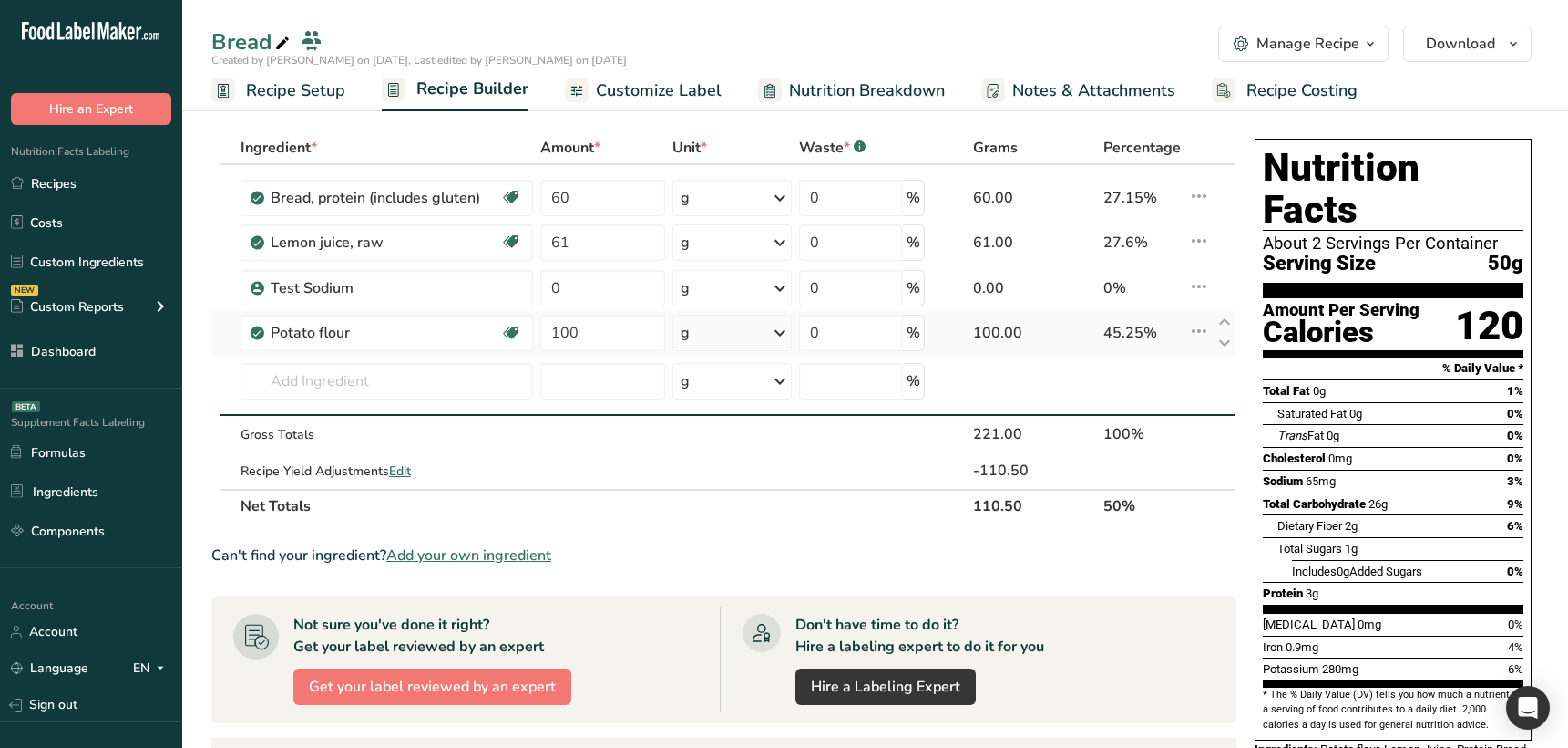
drag, startPoint x: 747, startPoint y: 391, endPoint x: 736, endPoint y: 348, distance: 44.4
click at [741, 346] on tbody "Bread, protein (includes gluten) Dairy free Vegan Vegetarian Soy free 60 g Port…" at bounding box center [724, 327] width 1024 height 324
drag, startPoint x: 623, startPoint y: 380, endPoint x: 624, endPoint y: 316, distance: 64.0
click at [624, 316] on tbody "Bread, protein (includes gluten) Dairy free Vegan Vegetarian Soy free 60 g Port…" at bounding box center [724, 327] width 1024 height 324
drag, startPoint x: 991, startPoint y: 379, endPoint x: 1001, endPoint y: 316, distance: 63.8
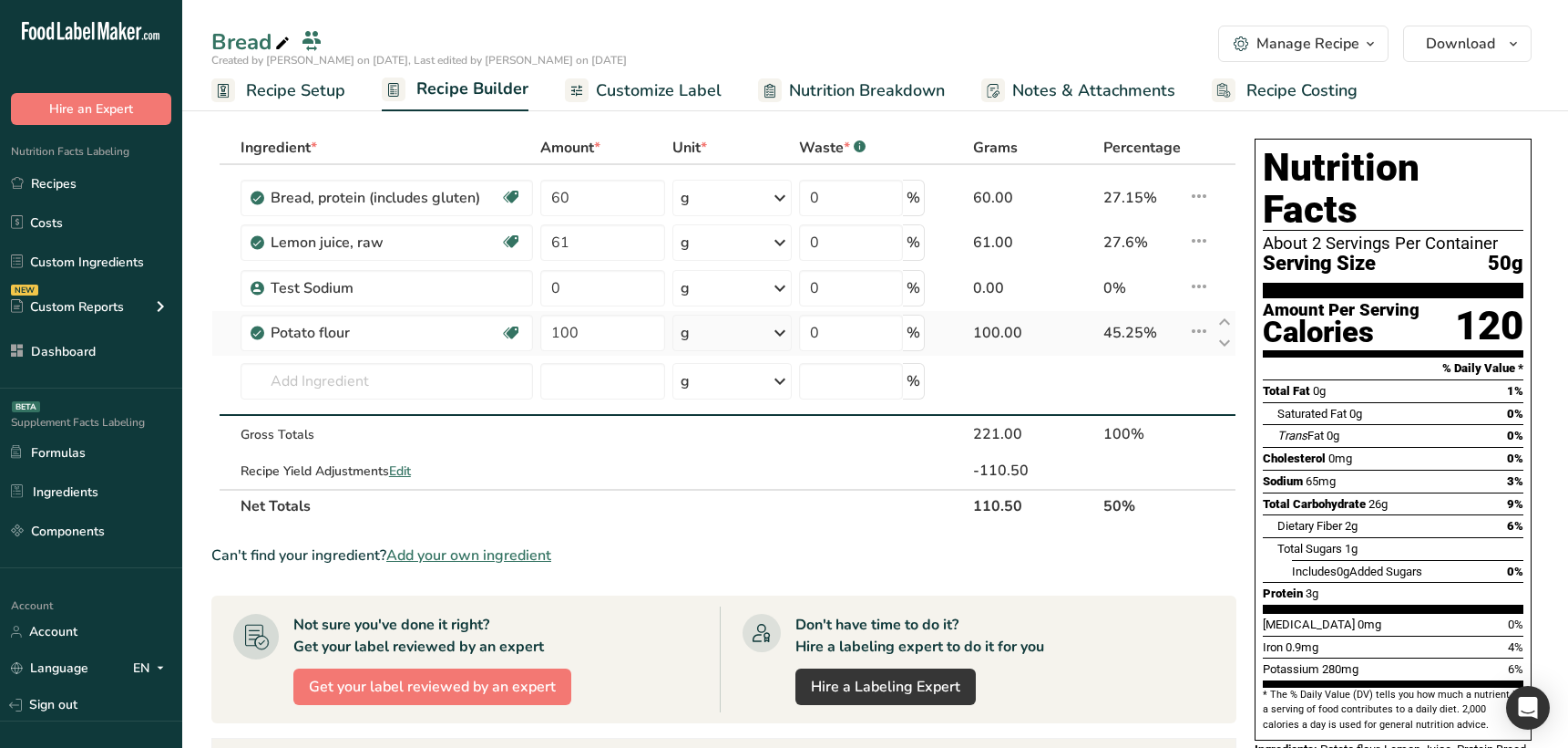
click at [1006, 309] on tbody "Bread, protein (includes gluten) Dairy free Vegan Vegetarian Soy free 60 g Port…" at bounding box center [724, 327] width 1024 height 324
drag, startPoint x: 992, startPoint y: 272, endPoint x: 801, endPoint y: 295, distance: 192.4
click at [992, 255] on tbody "Bread, protein (includes gluten) Dairy free Vegan Vegetarian Soy free 60 g Port…" at bounding box center [724, 327] width 1024 height 324
click at [212, 145] on th at bounding box center [216, 149] width 8 height 33
drag, startPoint x: 219, startPoint y: 149, endPoint x: 245, endPoint y: 152, distance: 26.2
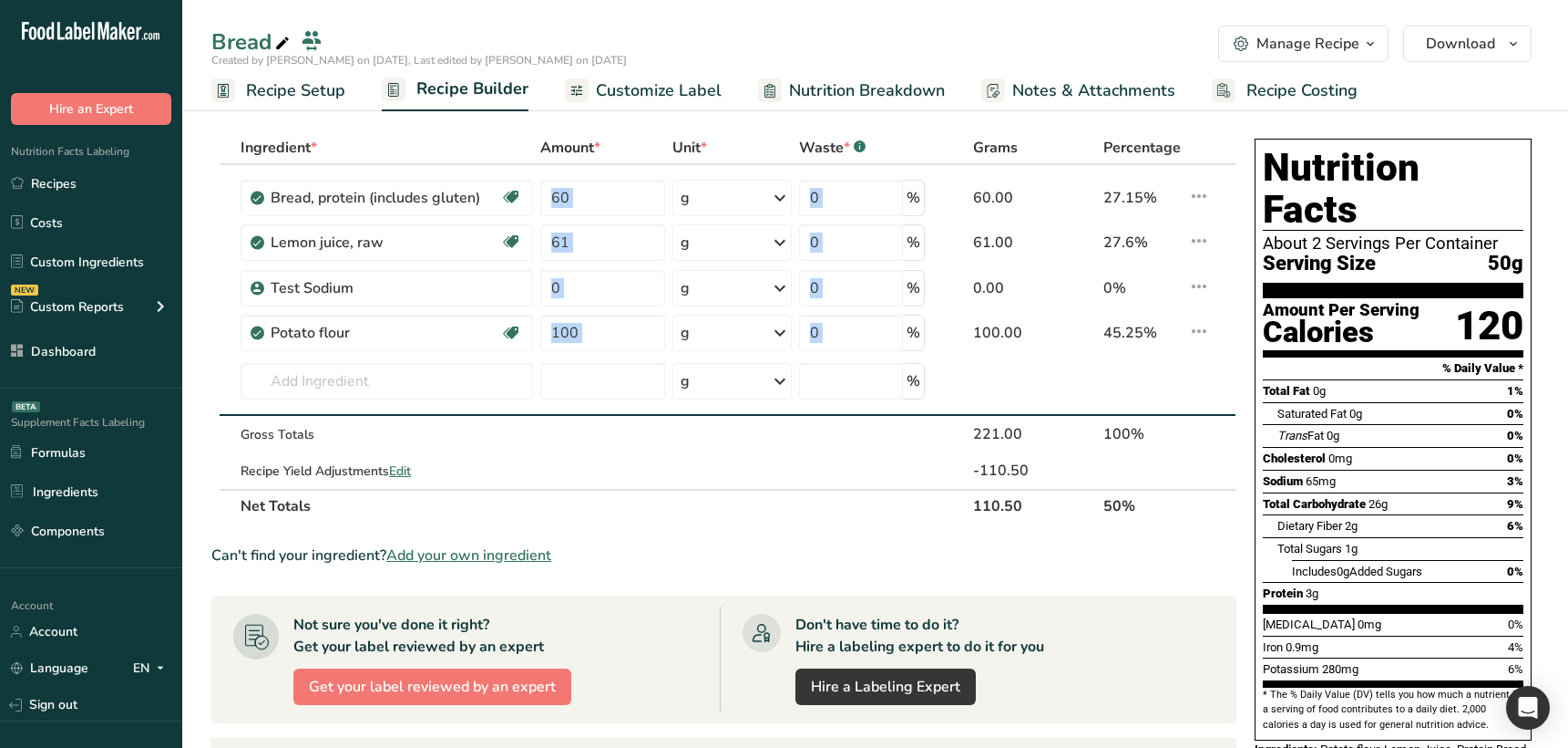
click at [271, 150] on section "Ingredient * Amount * Unit * Waste * .a-a{fill:#347362;}.b-a{fill:#fff;} Grams …" at bounding box center [875, 673] width 1386 height 1157
click at [534, 127] on section "Ingredient * Amount * Unit * Waste * .a-a{fill:#347362;}.b-a{fill:#fff;} Grams …" at bounding box center [875, 673] width 1386 height 1157
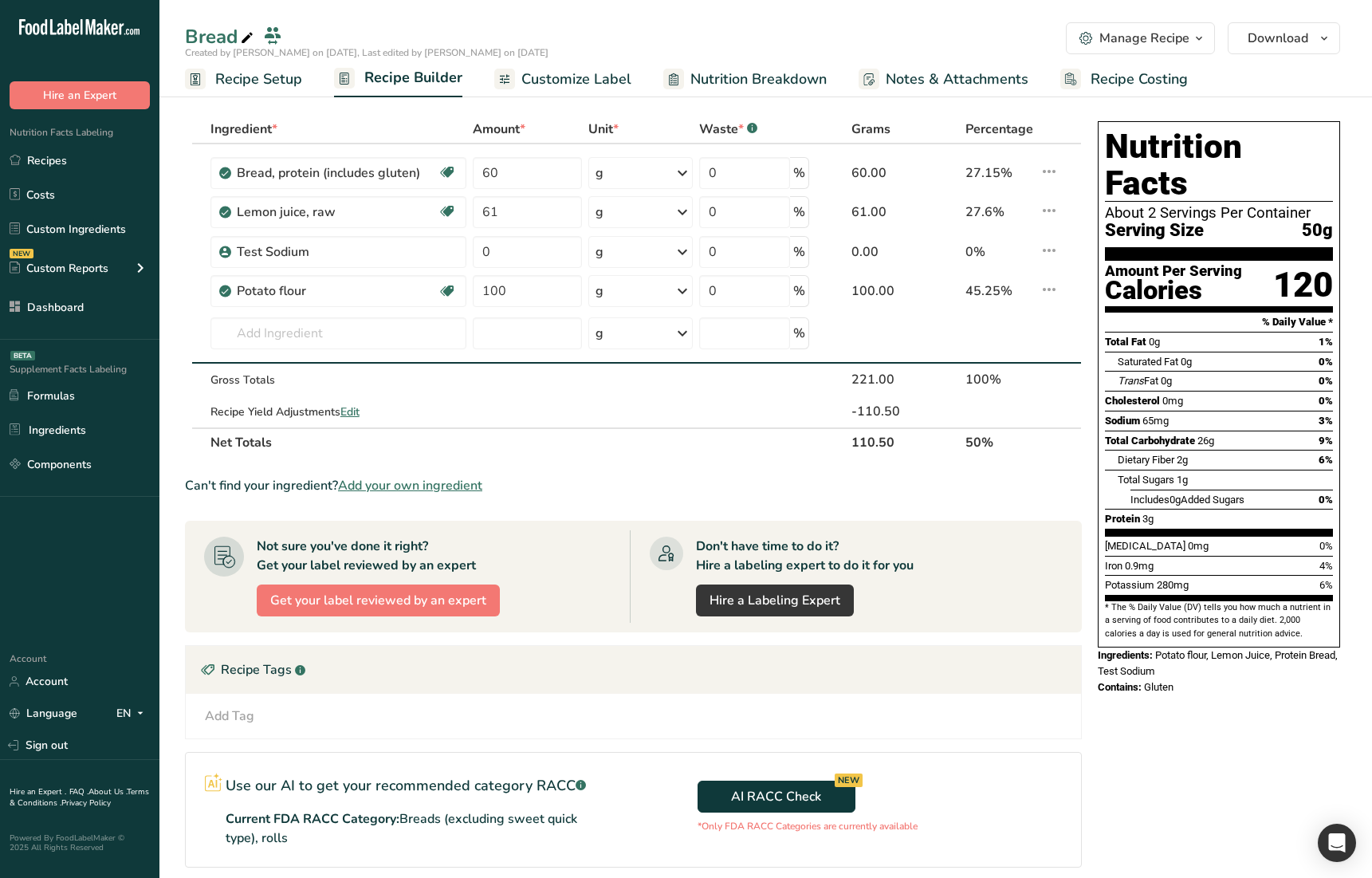
drag, startPoint x: 888, startPoint y: 136, endPoint x: 1286, endPoint y: 366, distance: 459.7
drag, startPoint x: 795, startPoint y: 383, endPoint x: 73, endPoint y: 428, distance: 723.4
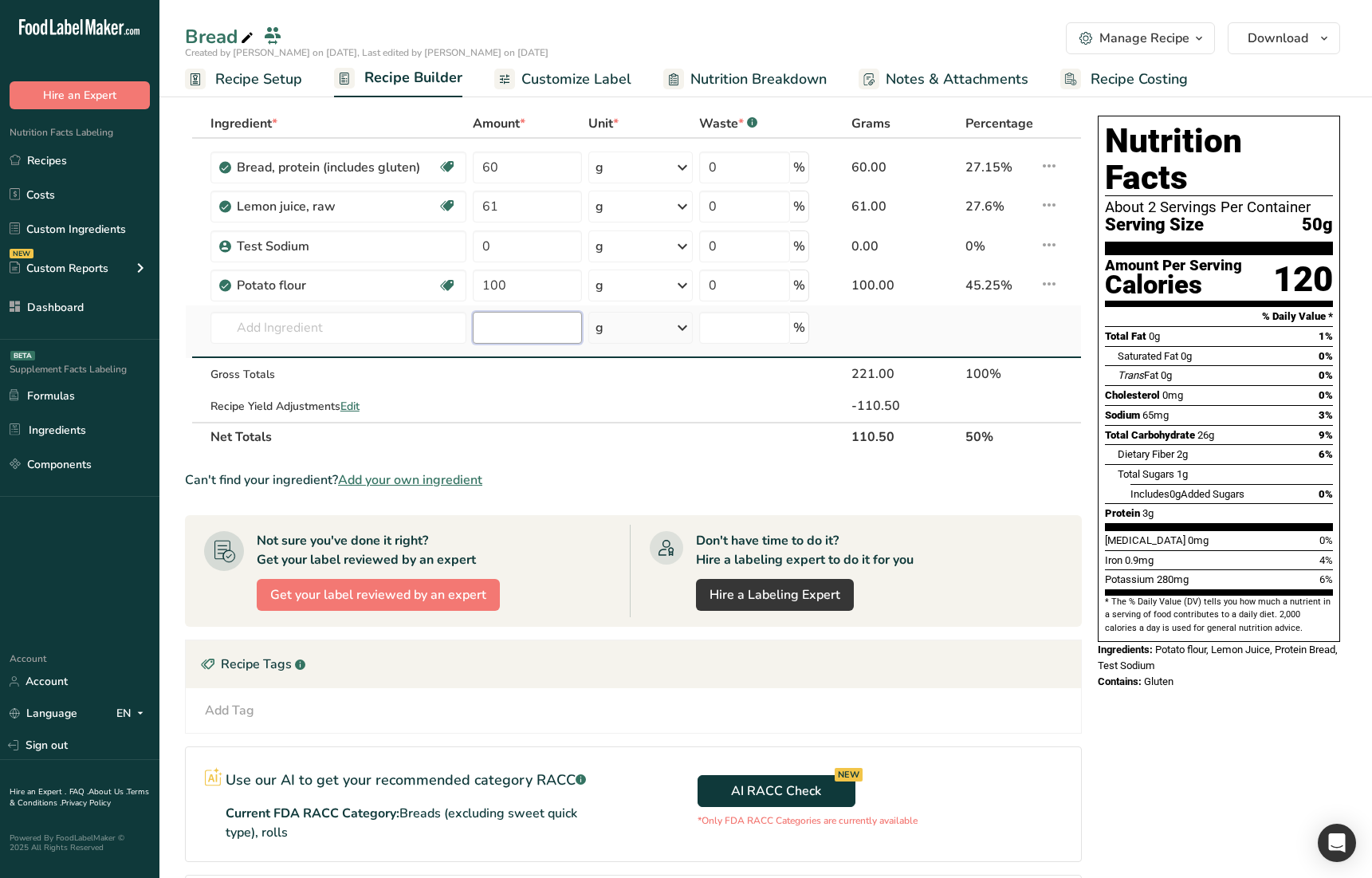
scroll to position [8, 0]
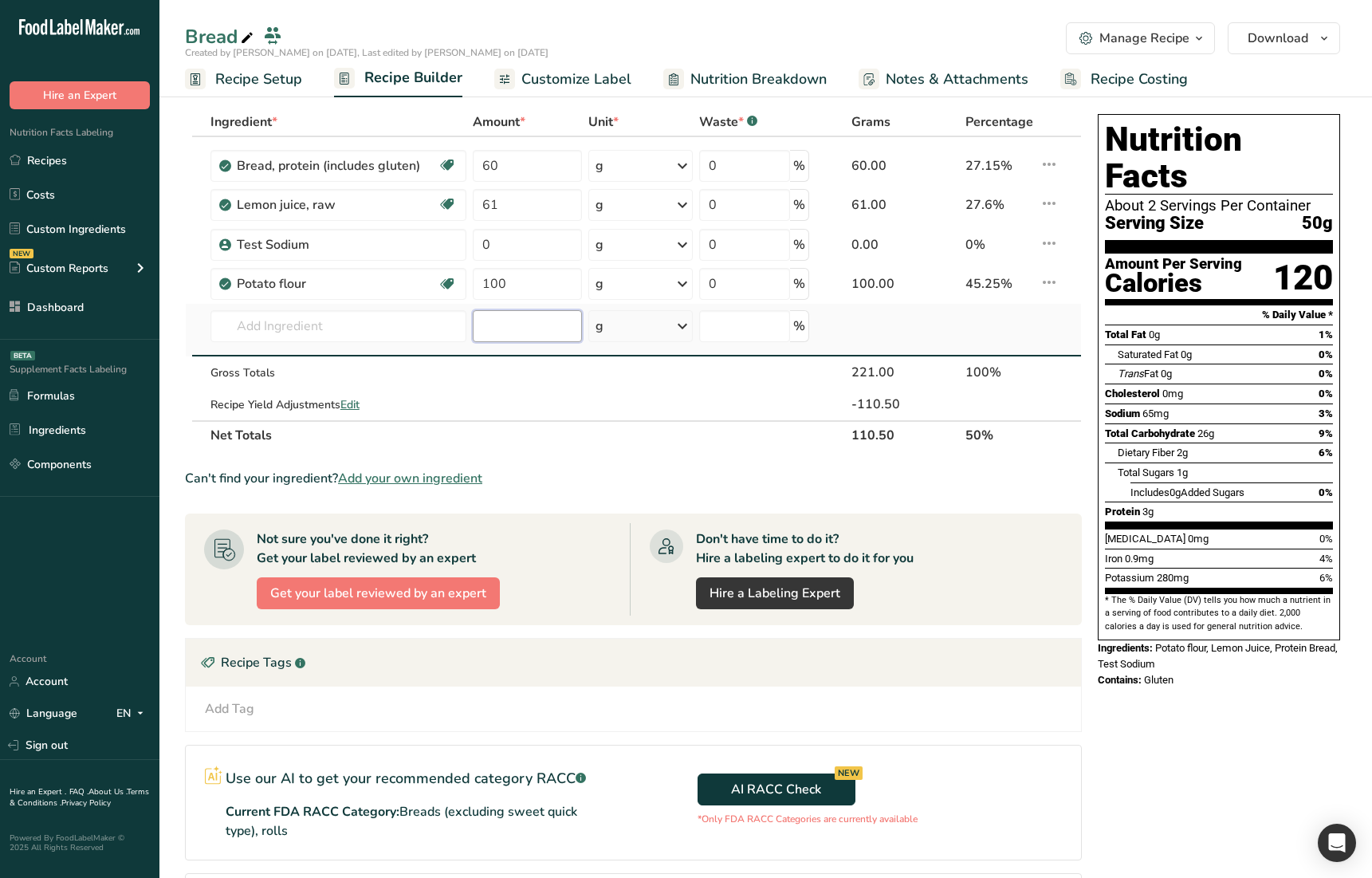
click at [526, 335] on input "number" at bounding box center [527, 326] width 109 height 32
click at [611, 376] on td at bounding box center [641, 372] width 111 height 32
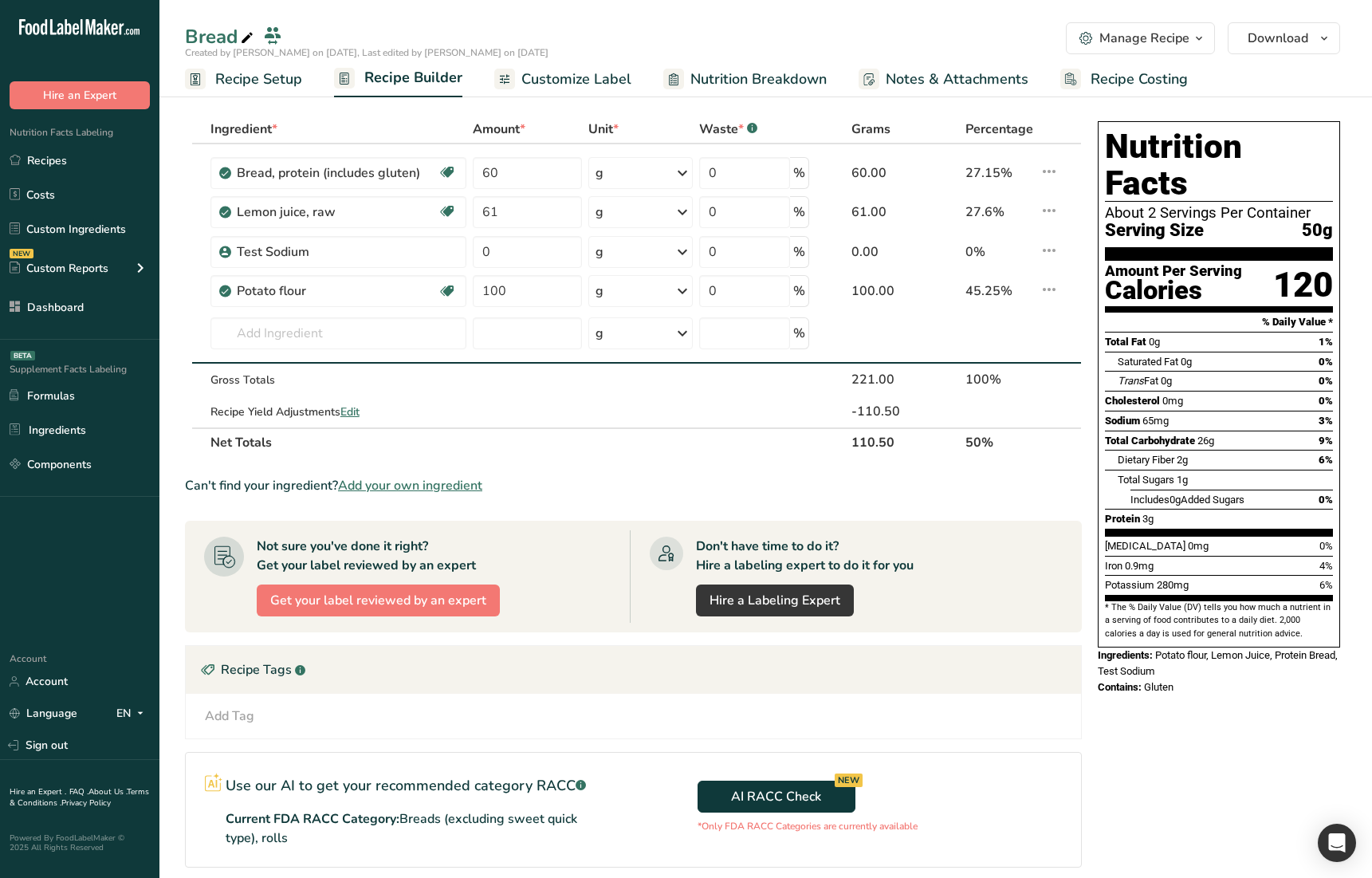
drag, startPoint x: 538, startPoint y: 456, endPoint x: 520, endPoint y: 456, distance: 18.0
click at [520, 456] on table "Ingredient * Amount * Unit * Waste * .a-a{fill:#347362;}.b-a{fill:#fff;} Grams …" at bounding box center [633, 286] width 896 height 342
drag, startPoint x: 492, startPoint y: 454, endPoint x: 491, endPoint y: 421, distance: 33.0
click at [491, 421] on table "Ingredient * Amount * Unit * Waste * .a-a{fill:#347362;}.b-a{fill:#fff;} Grams …" at bounding box center [633, 286] width 896 height 342
click at [517, 392] on td at bounding box center [527, 379] width 116 height 32
